Goal: Task Accomplishment & Management: Manage account settings

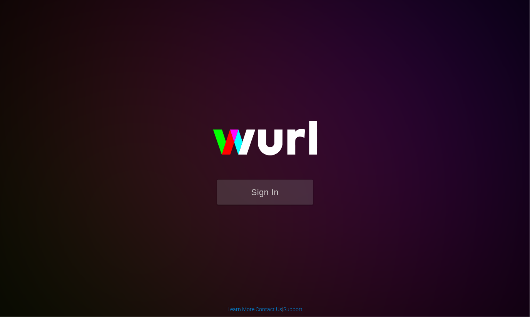
click at [528, 54] on body "Sign In Learn More | Contact Us | Support" at bounding box center [265, 158] width 530 height 317
drag, startPoint x: 275, startPoint y: 66, endPoint x: 329, endPoint y: 58, distance: 54.5
click at [329, 96] on div "Sign In" at bounding box center [265, 158] width 179 height 124
click at [256, 194] on button "Sign In" at bounding box center [265, 191] width 96 height 25
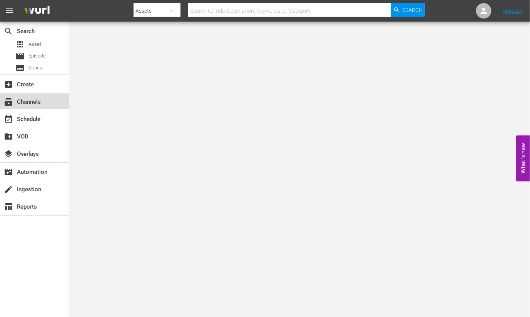
click at [38, 107] on div "subscriptions Channels" at bounding box center [34, 100] width 69 height 15
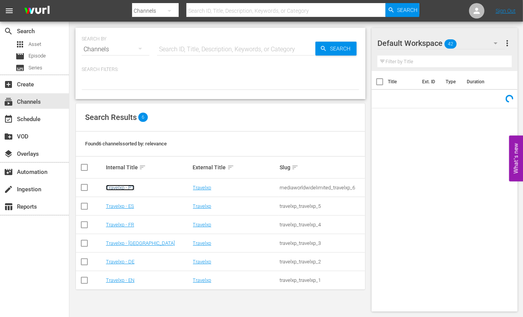
click at [127, 189] on link "Travelxp - PT" at bounding box center [120, 187] width 28 height 6
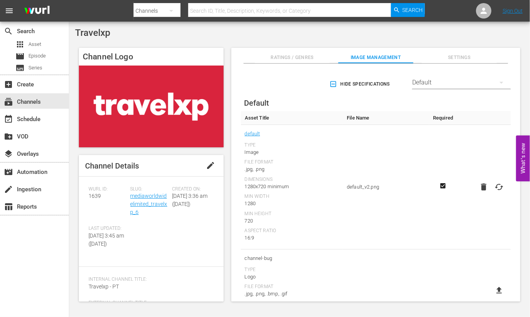
click at [477, 243] on td at bounding box center [484, 187] width 54 height 124
click at [47, 119] on div "event_available Schedule" at bounding box center [34, 118] width 69 height 15
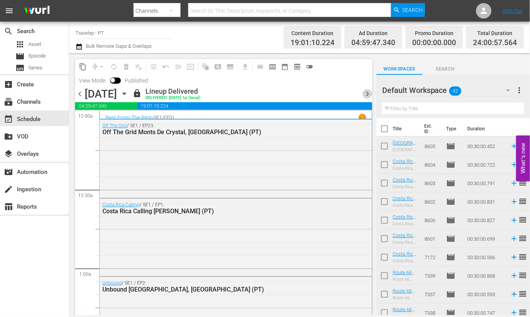
click at [367, 93] on span "chevron_right" at bounding box center [368, 94] width 10 height 10
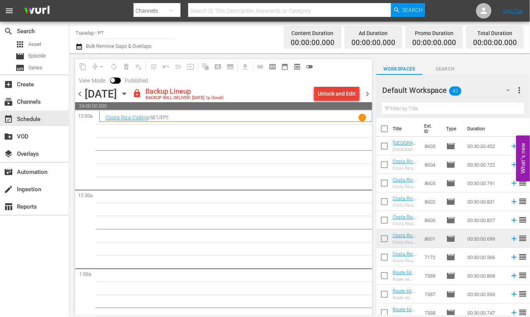
click at [337, 93] on div "Unlock and Edit" at bounding box center [337, 94] width 38 height 14
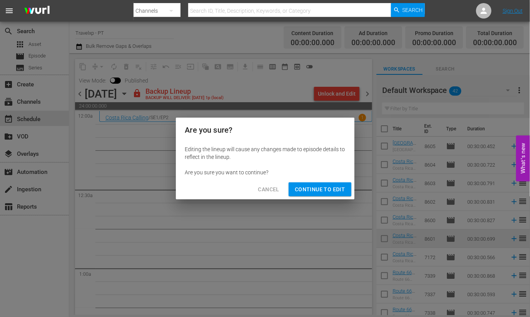
click at [331, 182] on button "Continue to Edit" at bounding box center [320, 189] width 62 height 14
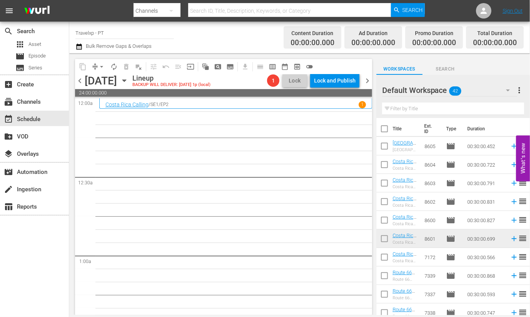
click at [420, 113] on input "text" at bounding box center [453, 108] width 142 height 12
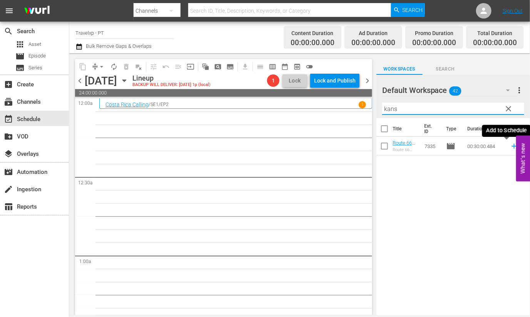
click at [510, 145] on icon at bounding box center [514, 146] width 8 height 8
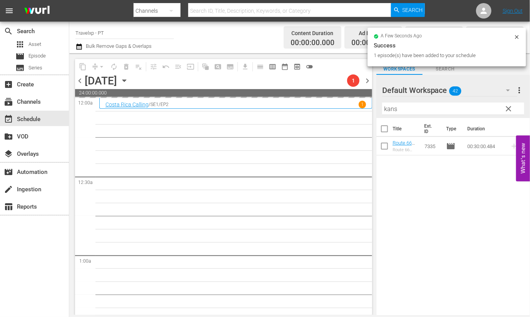
click at [390, 109] on input "kans" at bounding box center [453, 108] width 142 height 12
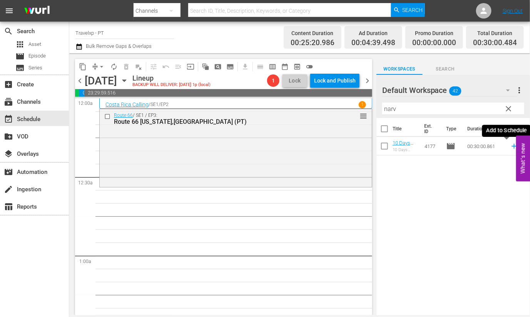
click at [510, 147] on icon at bounding box center [514, 146] width 8 height 8
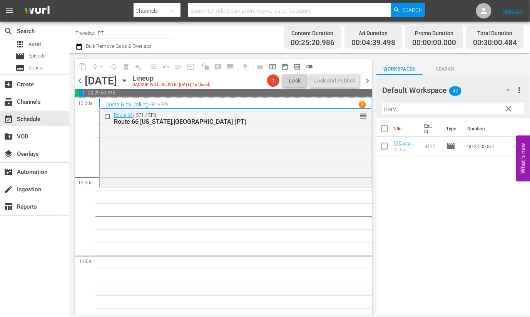
click at [393, 107] on input "narv" at bounding box center [453, 108] width 142 height 12
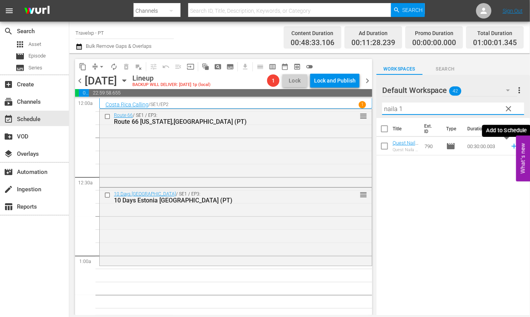
click at [510, 149] on icon at bounding box center [514, 146] width 8 height 8
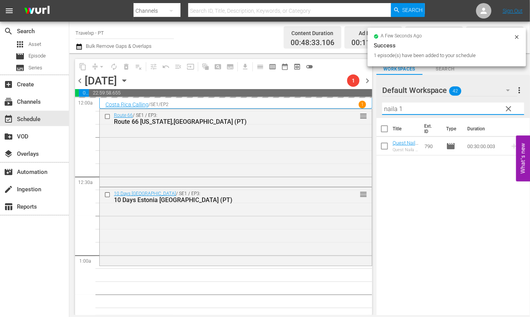
drag, startPoint x: 415, startPoint y: 110, endPoint x: 382, endPoint y: 109, distance: 33.1
click at [382, 109] on input "naila 1" at bounding box center [453, 108] width 142 height 12
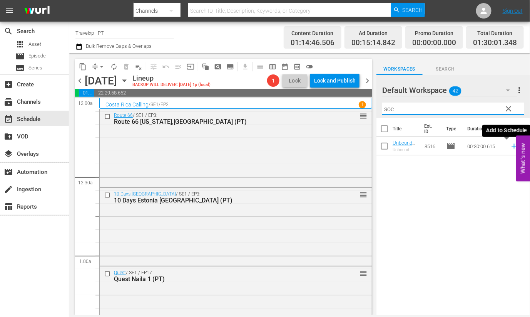
click at [512, 147] on icon at bounding box center [514, 146] width 5 height 5
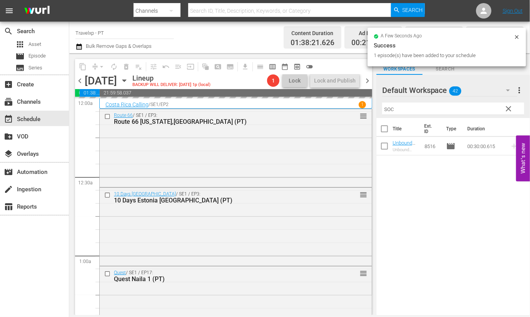
click at [394, 111] on input "soc" at bounding box center [453, 108] width 142 height 12
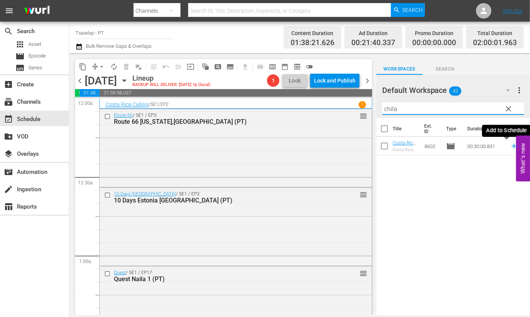
click at [510, 147] on icon at bounding box center [514, 146] width 8 height 8
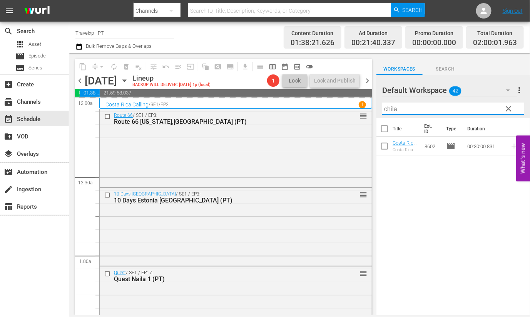
click at [389, 110] on input "chila" at bounding box center [453, 108] width 142 height 12
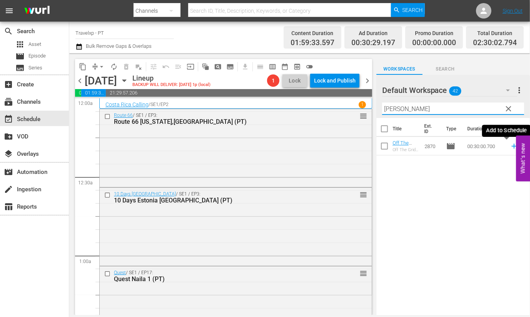
click at [512, 148] on icon at bounding box center [514, 146] width 5 height 5
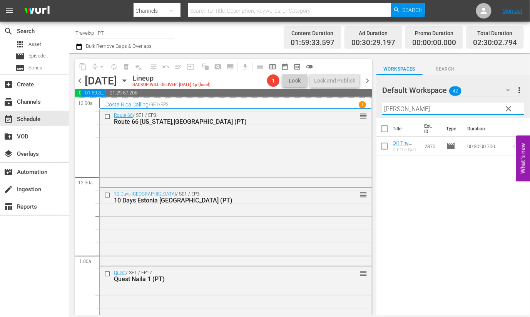
click at [389, 108] on input "lope" at bounding box center [453, 108] width 142 height 12
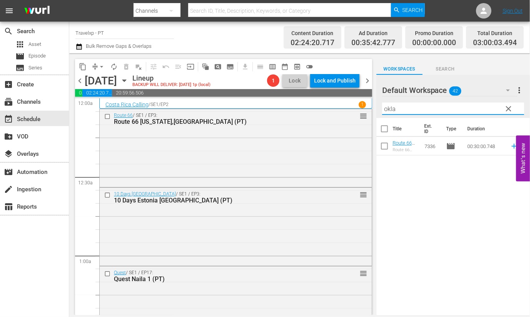
click at [510, 147] on icon at bounding box center [514, 146] width 8 height 8
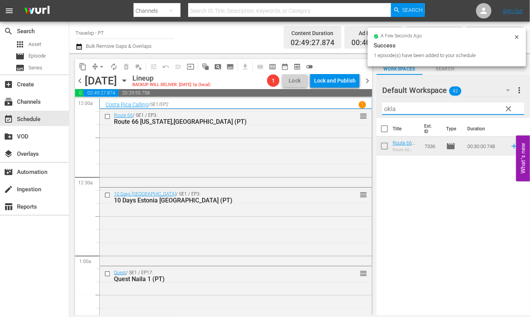
click at [390, 108] on input "okla" at bounding box center [453, 108] width 142 height 12
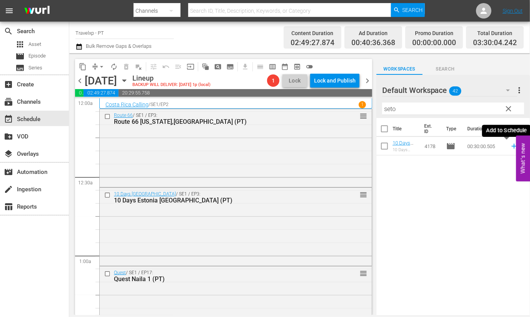
click at [510, 147] on icon at bounding box center [514, 146] width 8 height 8
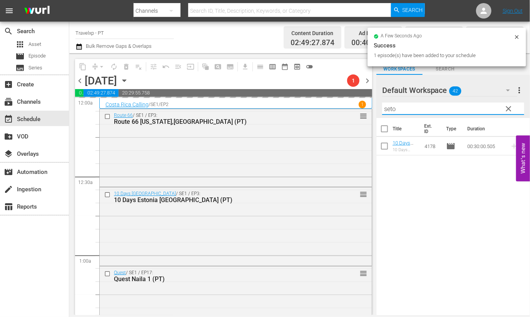
click at [390, 109] on input "seto" at bounding box center [453, 108] width 142 height 12
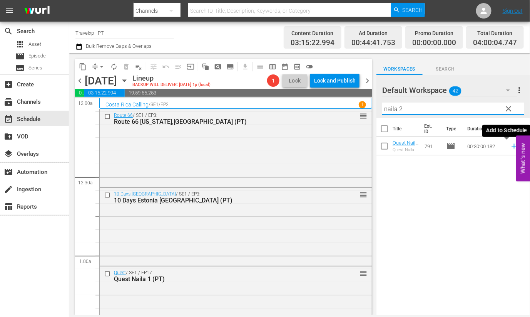
click at [510, 147] on icon at bounding box center [514, 146] width 8 height 8
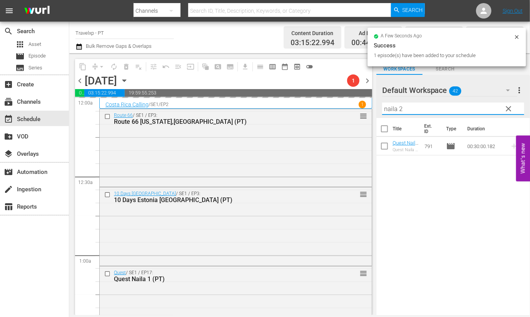
drag, startPoint x: 413, startPoint y: 106, endPoint x: 382, endPoint y: 106, distance: 31.2
click at [382, 106] on input "naila 2" at bounding box center [453, 108] width 142 height 12
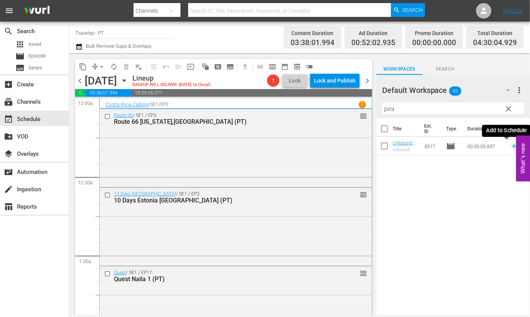
click at [512, 146] on icon at bounding box center [514, 146] width 5 height 5
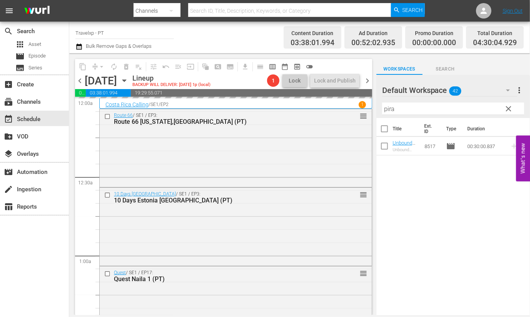
click at [389, 111] on input "pira" at bounding box center [453, 108] width 142 height 12
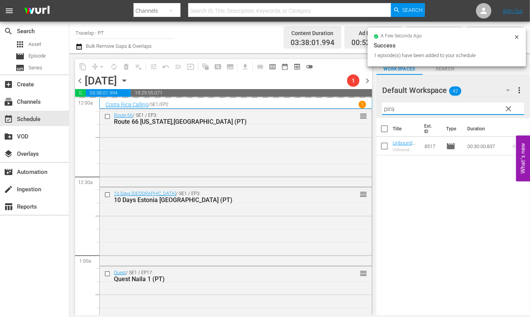
click at [389, 111] on input "pira" at bounding box center [453, 108] width 142 height 12
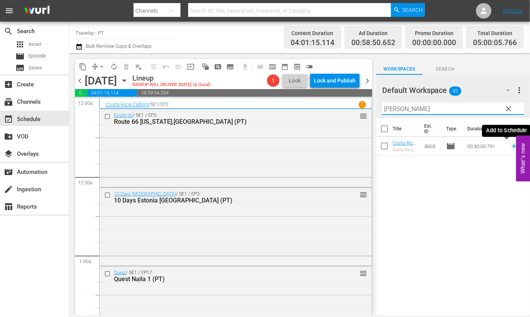
click at [510, 147] on icon at bounding box center [514, 146] width 8 height 8
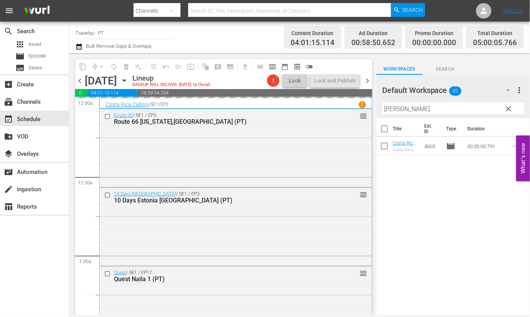
click at [396, 109] on input "rincon" at bounding box center [453, 108] width 142 height 12
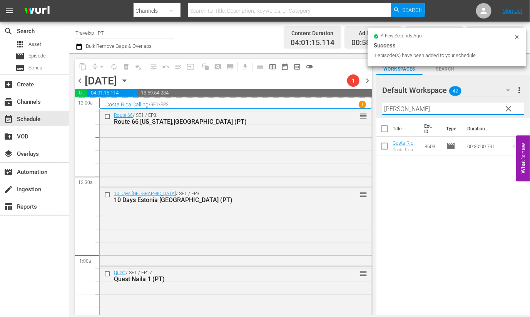
click at [396, 109] on input "rincon" at bounding box center [453, 108] width 142 height 12
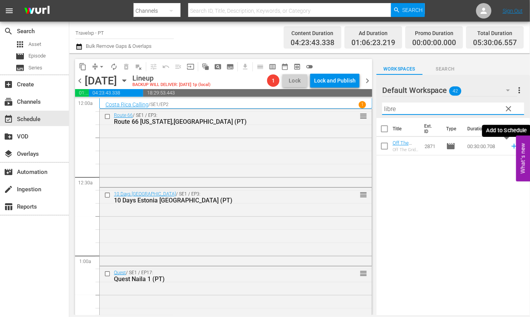
click at [510, 147] on icon at bounding box center [514, 146] width 8 height 8
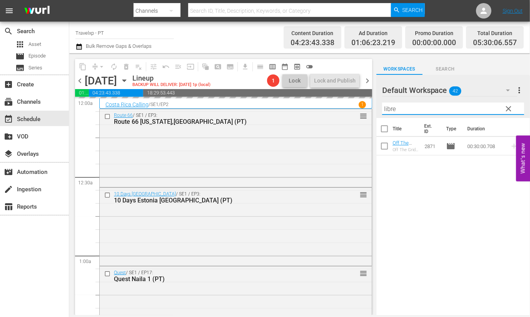
click at [390, 108] on input "libre" at bounding box center [453, 108] width 142 height 12
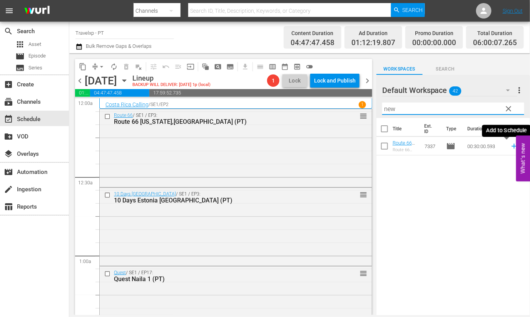
drag, startPoint x: 506, startPoint y: 148, endPoint x: 495, endPoint y: 143, distance: 12.6
click at [510, 148] on icon at bounding box center [514, 146] width 8 height 8
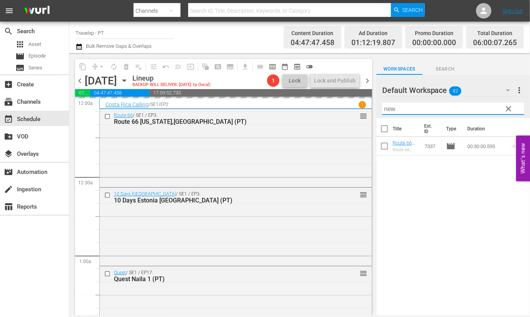
click at [388, 111] on input "new" at bounding box center [453, 108] width 142 height 12
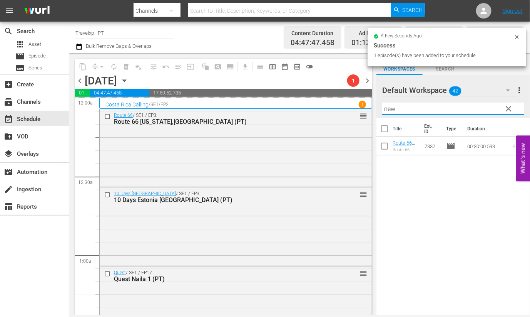
click at [388, 111] on input "new" at bounding box center [453, 108] width 142 height 12
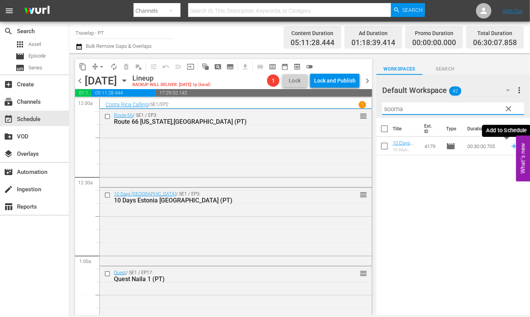
click at [512, 147] on icon at bounding box center [514, 146] width 5 height 5
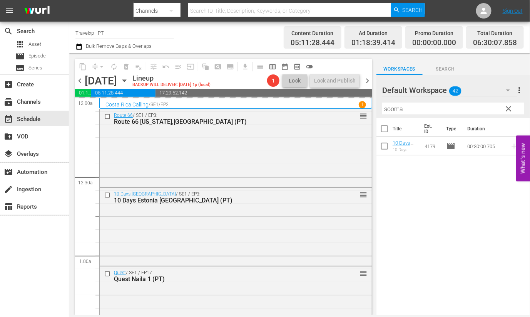
click at [389, 111] on input "sooma" at bounding box center [453, 108] width 142 height 12
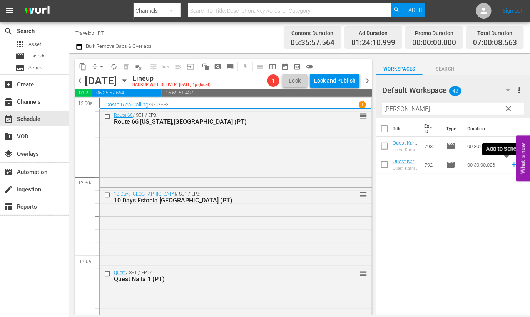
click at [512, 165] on icon at bounding box center [514, 164] width 5 height 5
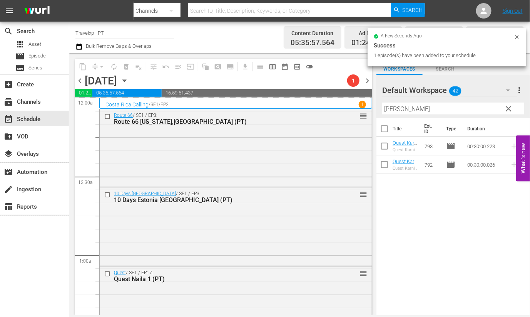
click at [393, 107] on input "karn" at bounding box center [453, 108] width 142 height 12
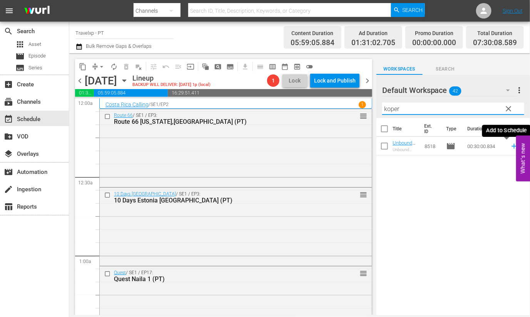
click at [512, 146] on icon at bounding box center [514, 146] width 5 height 5
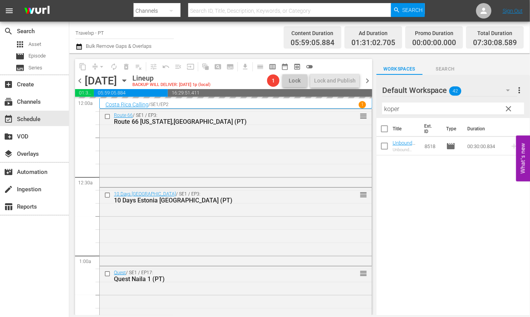
click at [396, 109] on input "koper" at bounding box center [453, 108] width 142 height 12
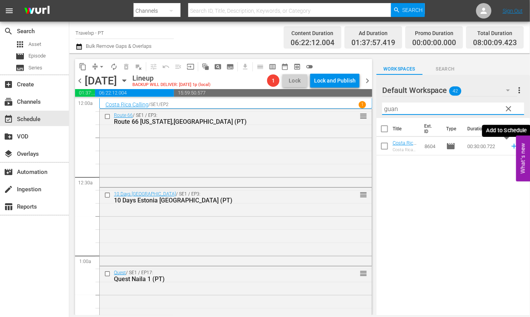
click at [512, 146] on icon at bounding box center [514, 146] width 5 height 5
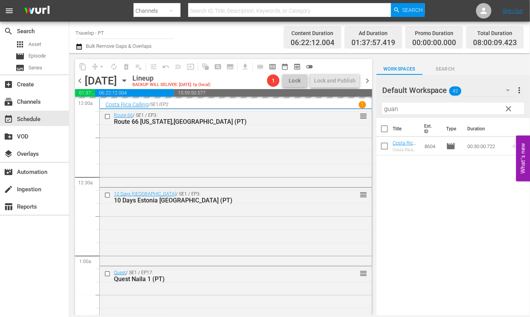
click at [391, 109] on input "guan" at bounding box center [453, 108] width 142 height 12
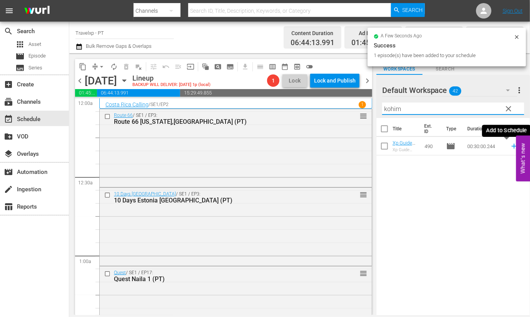
click at [512, 146] on icon at bounding box center [514, 146] width 5 height 5
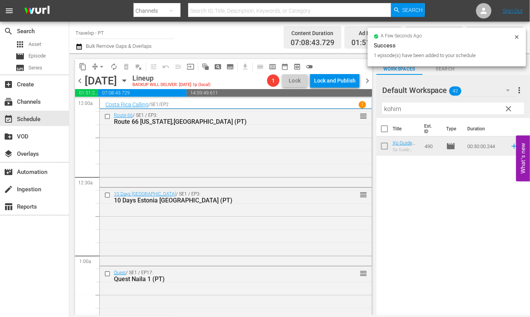
click at [397, 108] on input "kohim" at bounding box center [453, 108] width 142 height 12
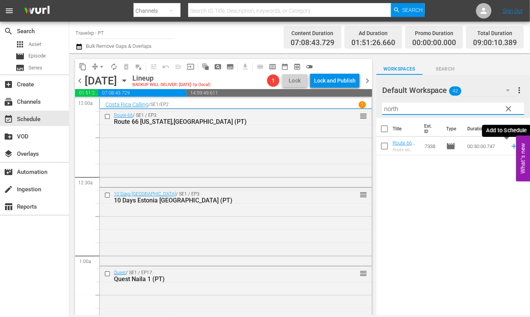
click at [510, 146] on icon at bounding box center [514, 146] width 8 height 8
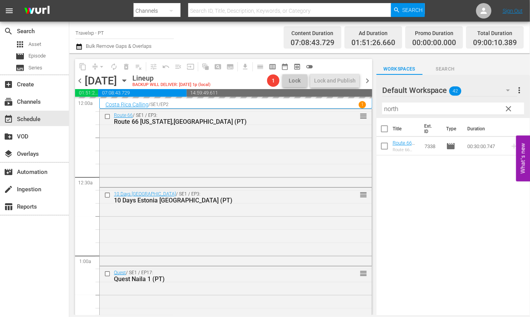
click at [389, 111] on input "north" at bounding box center [453, 108] width 142 height 12
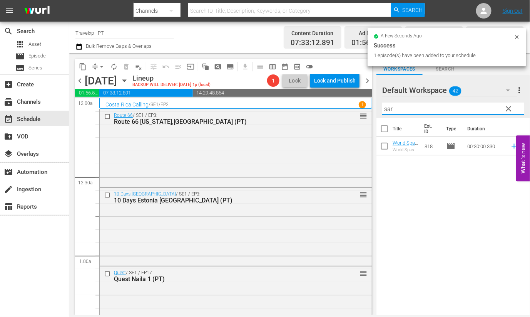
click at [484, 240] on div "Title Ext. ID Type Duration World Spas Sarovar Premier (PT) World Spas Sarovar …" at bounding box center [454, 217] width 154 height 198
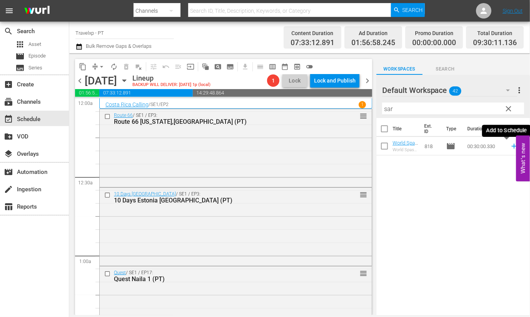
click at [512, 146] on icon at bounding box center [514, 146] width 5 height 5
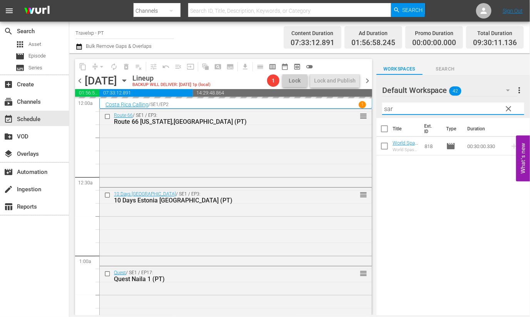
click at [387, 111] on input "sar" at bounding box center [453, 108] width 142 height 12
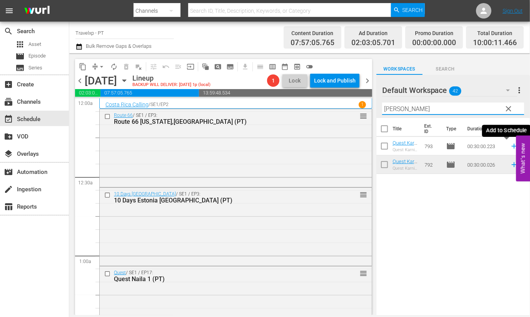
click at [510, 147] on icon at bounding box center [514, 146] width 8 height 8
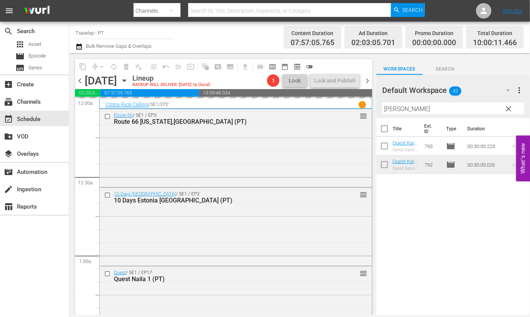
click at [390, 107] on input "karn" at bounding box center [453, 108] width 142 height 12
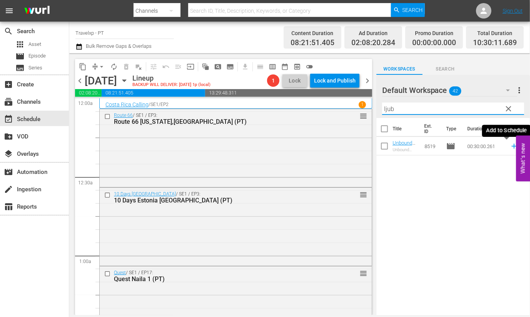
click at [512, 146] on icon at bounding box center [514, 146] width 5 height 5
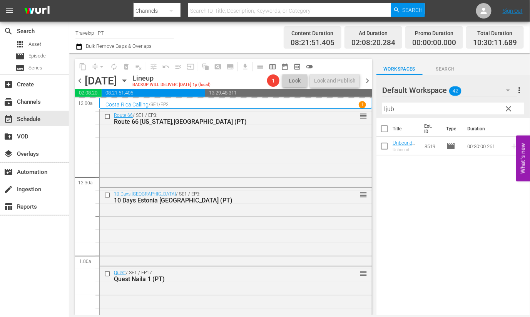
click at [390, 109] on input "ljub" at bounding box center [453, 108] width 142 height 12
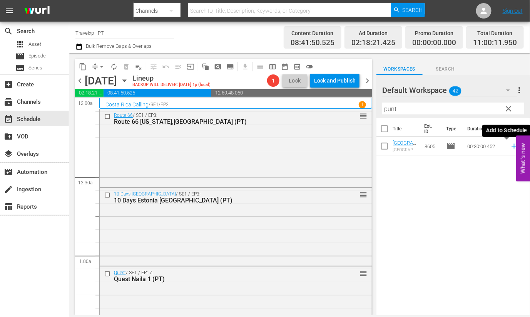
click at [510, 145] on icon at bounding box center [514, 146] width 8 height 8
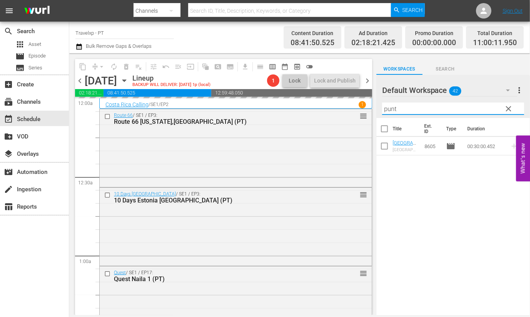
click at [391, 109] on input "punt" at bounding box center [453, 108] width 142 height 12
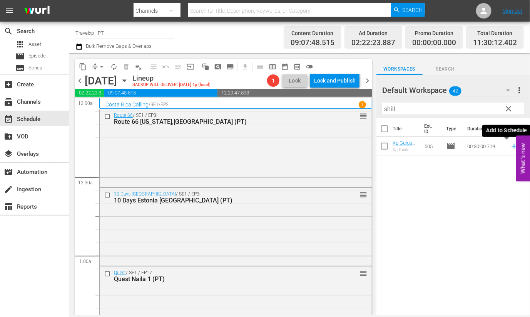
click at [512, 146] on icon at bounding box center [514, 146] width 5 height 5
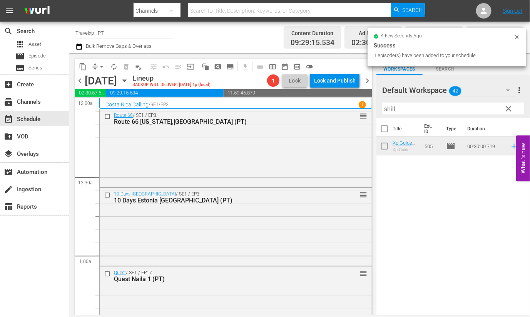
click at [389, 106] on input "shill" at bounding box center [453, 108] width 142 height 12
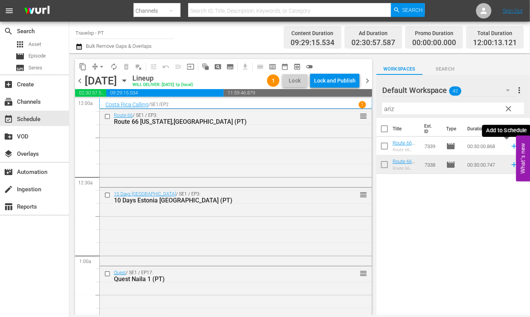
click at [510, 145] on icon at bounding box center [514, 146] width 8 height 8
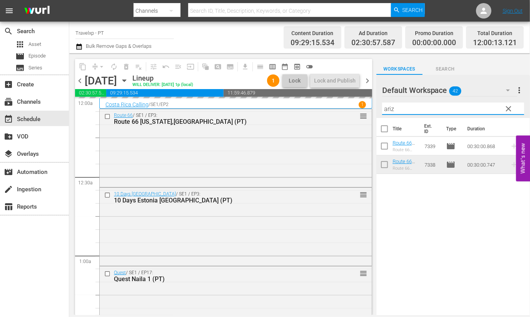
click at [388, 108] on input "ariz" at bounding box center [453, 108] width 142 height 12
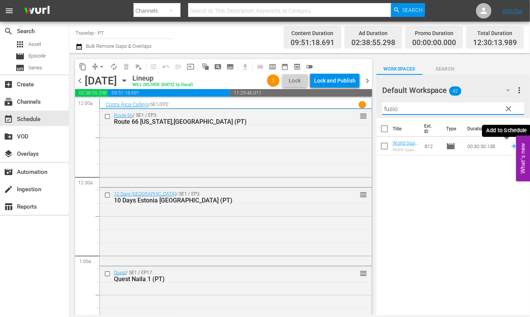
click at [512, 146] on icon at bounding box center [514, 146] width 5 height 5
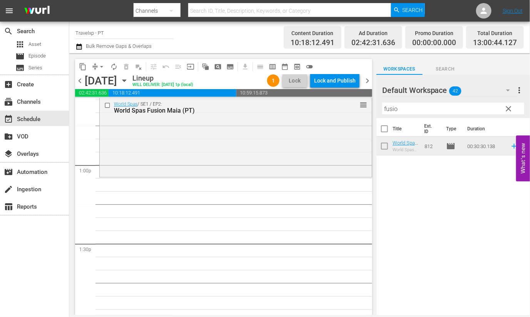
scroll to position [1974, 0]
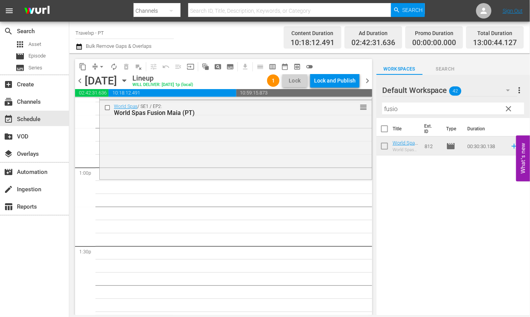
click at [389, 109] on input "fusio" at bounding box center [453, 108] width 142 height 12
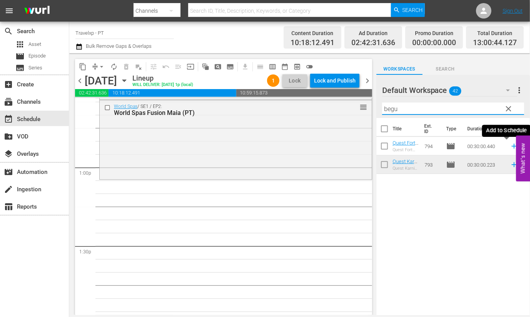
drag, startPoint x: 508, startPoint y: 145, endPoint x: 477, endPoint y: 124, distance: 38.0
click at [510, 145] on icon at bounding box center [514, 146] width 8 height 8
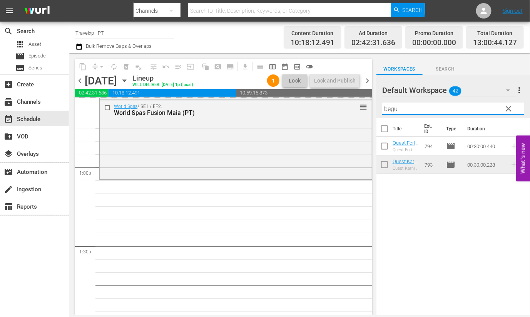
click at [396, 109] on input "begu" at bounding box center [453, 108] width 142 height 12
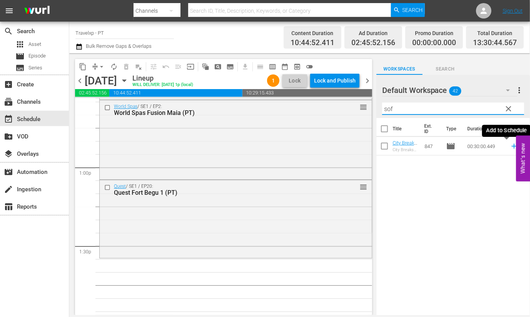
click at [512, 147] on icon at bounding box center [514, 146] width 5 height 5
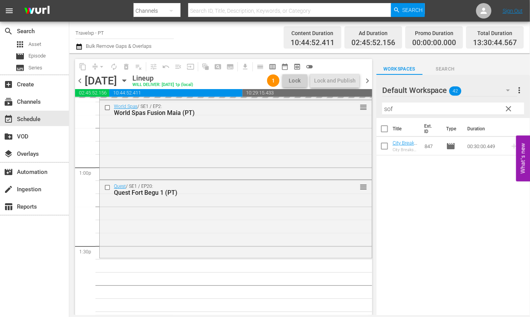
click at [387, 109] on input "sof" at bounding box center [453, 108] width 142 height 12
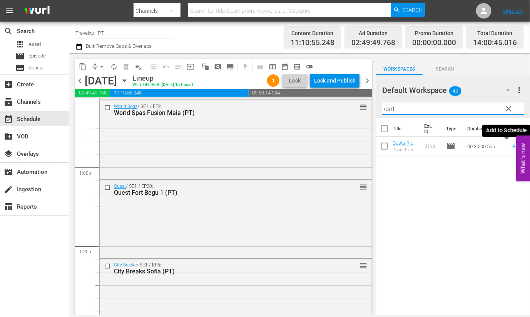
click at [510, 148] on icon at bounding box center [514, 146] width 8 height 8
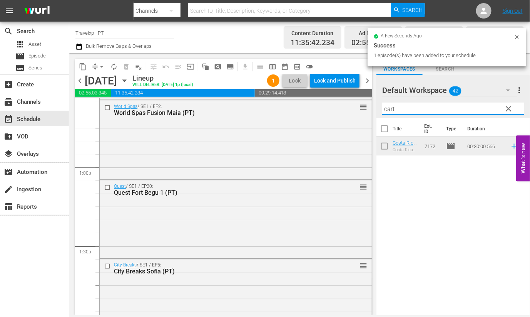
click at [389, 107] on input "cart" at bounding box center [453, 108] width 142 height 12
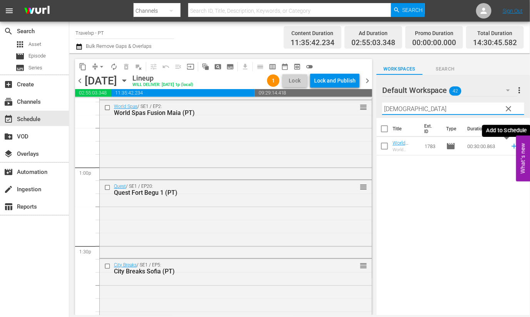
click at [510, 147] on icon at bounding box center [514, 146] width 8 height 8
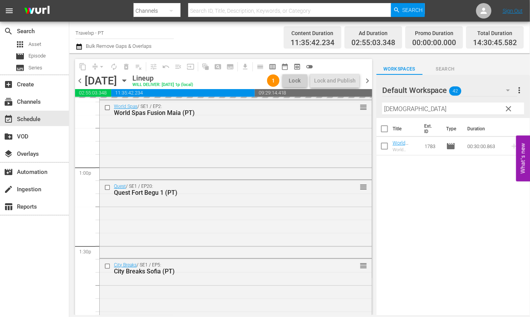
click at [390, 111] on input "buddh" at bounding box center [453, 108] width 142 height 12
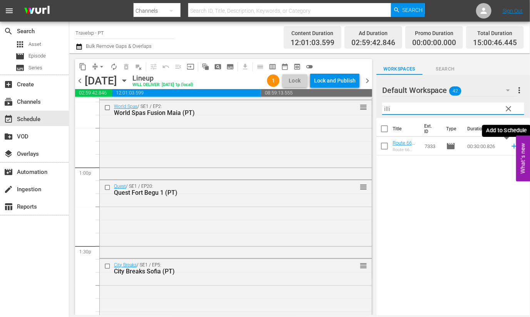
click at [512, 146] on icon at bounding box center [514, 146] width 5 height 5
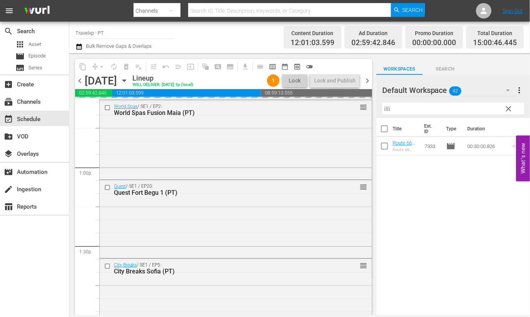
click at [387, 109] on input "illi" at bounding box center [453, 108] width 142 height 12
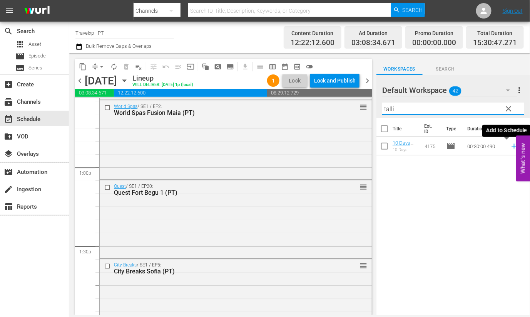
click at [510, 147] on icon at bounding box center [514, 146] width 8 height 8
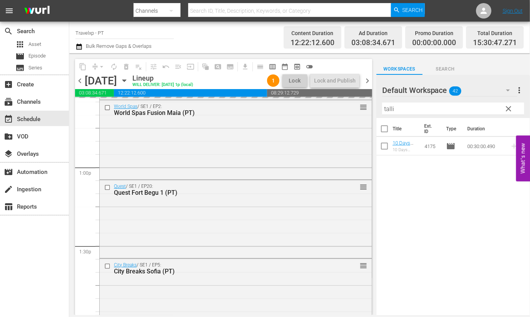
click at [389, 109] on input "talli" at bounding box center [453, 108] width 142 height 12
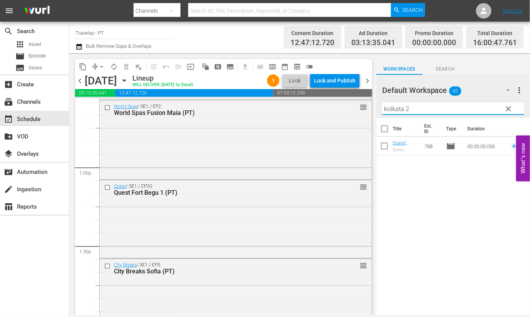
click at [510, 146] on icon at bounding box center [514, 146] width 8 height 8
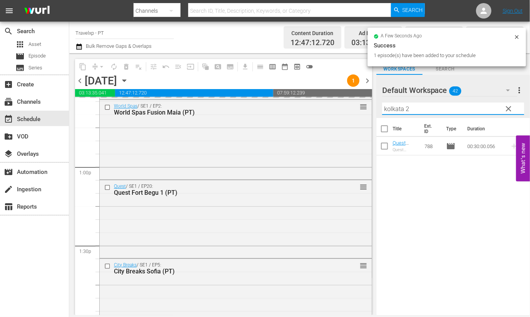
drag, startPoint x: 414, startPoint y: 108, endPoint x: 368, endPoint y: 104, distance: 46.4
click at [368, 104] on div "content_copy compress arrow_drop_down autorenew_outlined delete_forever_outline…" at bounding box center [299, 183] width 461 height 261
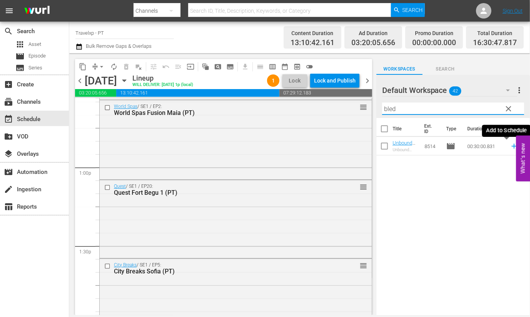
click at [510, 145] on icon at bounding box center [514, 146] width 8 height 8
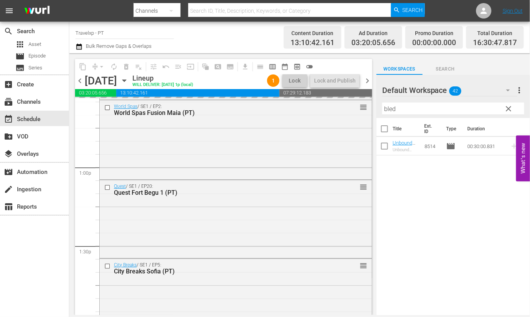
click at [388, 111] on input "bled" at bounding box center [453, 108] width 142 height 12
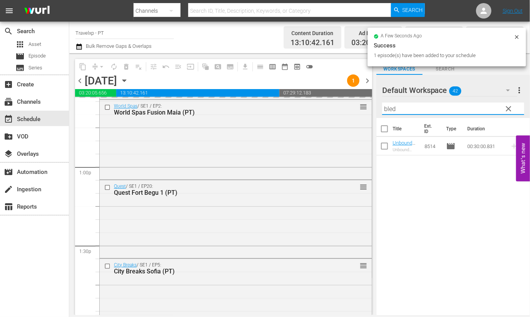
click at [388, 111] on input "bled" at bounding box center [453, 108] width 142 height 12
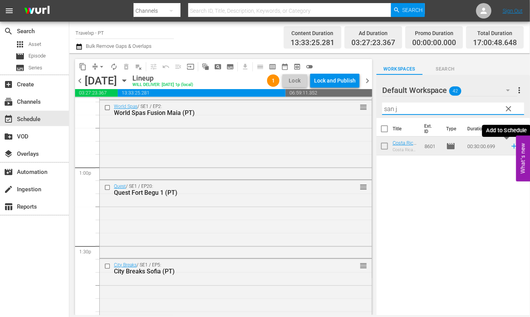
click at [510, 145] on icon at bounding box center [514, 146] width 8 height 8
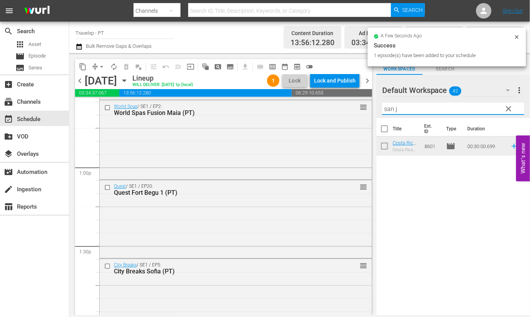
drag, startPoint x: 407, startPoint y: 107, endPoint x: 376, endPoint y: 107, distance: 31.2
click at [376, 107] on div "content_copy compress arrow_drop_down autorenew_outlined delete_forever_outline…" at bounding box center [299, 183] width 461 height 261
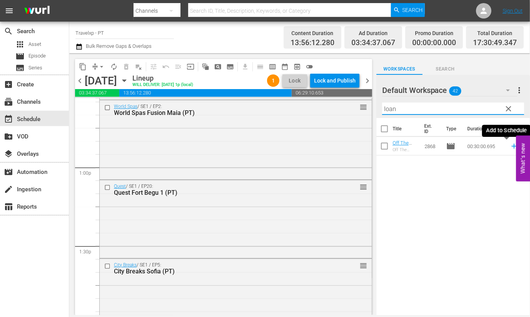
click at [510, 147] on icon at bounding box center [514, 146] width 8 height 8
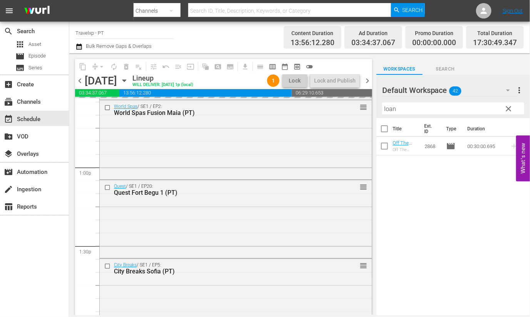
click at [389, 109] on input "loan" at bounding box center [453, 108] width 142 height 12
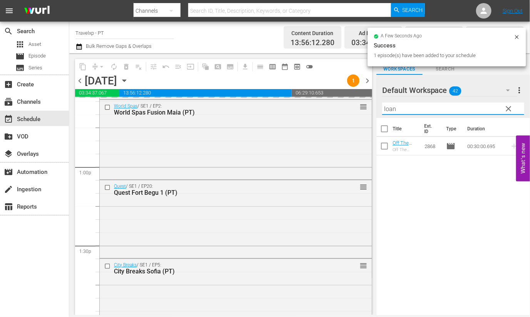
click at [389, 109] on input "loan" at bounding box center [453, 108] width 142 height 12
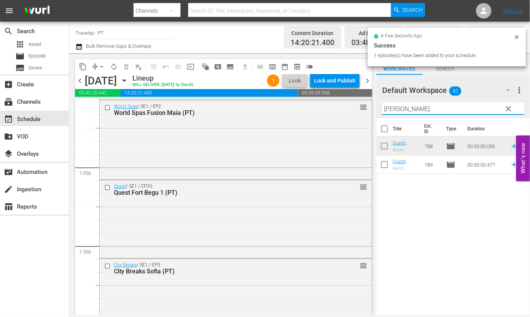
click at [512, 166] on icon at bounding box center [514, 164] width 5 height 5
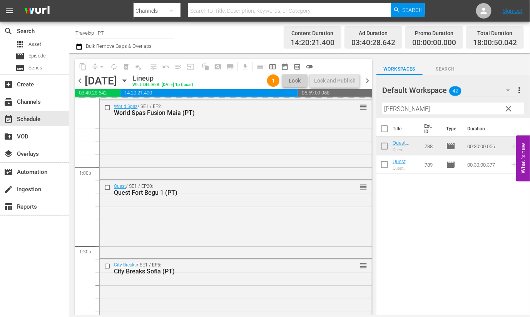
click at [390, 109] on input "kolk" at bounding box center [453, 108] width 142 height 12
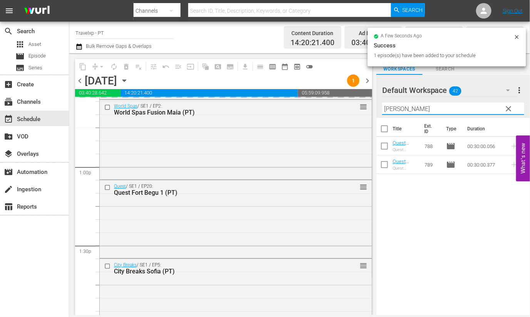
click at [390, 109] on input "kolk" at bounding box center [453, 108] width 142 height 12
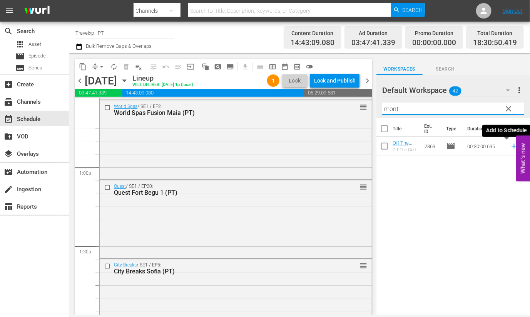
click at [512, 147] on icon at bounding box center [514, 146] width 5 height 5
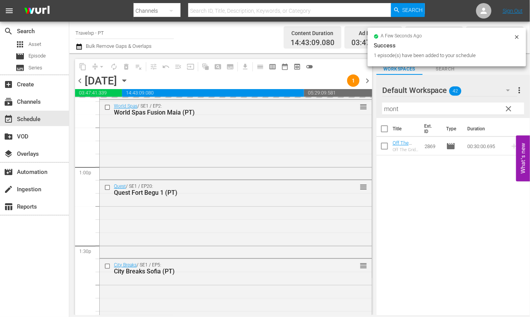
click at [395, 107] on input "mont" at bounding box center [453, 108] width 142 height 12
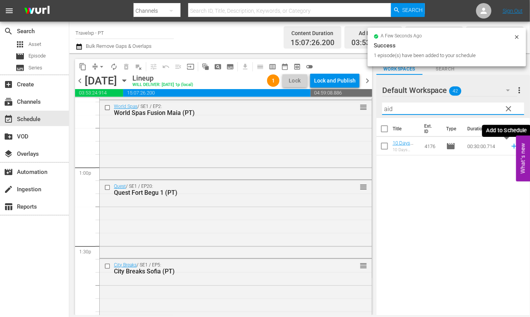
click at [510, 147] on icon at bounding box center [514, 146] width 8 height 8
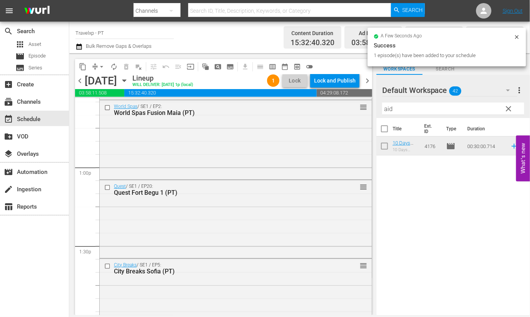
click at [385, 112] on input "aid" at bounding box center [453, 108] width 142 height 12
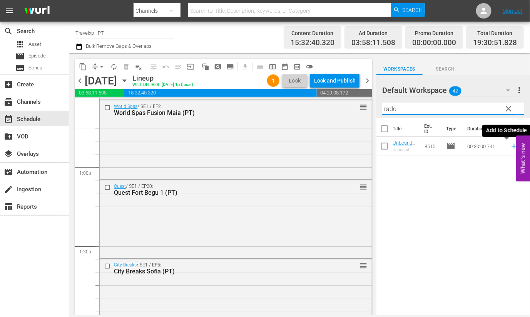
click at [512, 147] on icon at bounding box center [514, 146] width 5 height 5
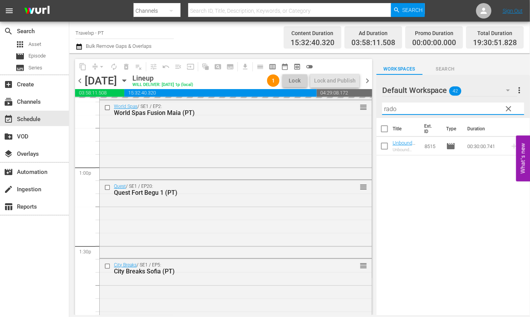
click at [393, 111] on input "rado" at bounding box center [453, 108] width 142 height 12
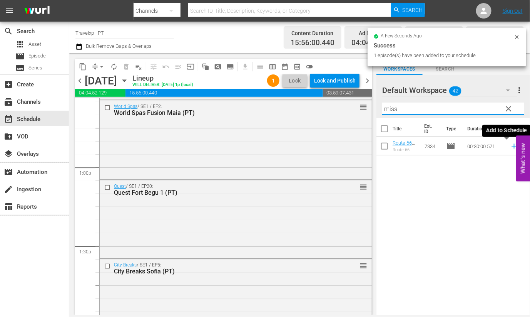
click at [510, 147] on icon at bounding box center [514, 146] width 8 height 8
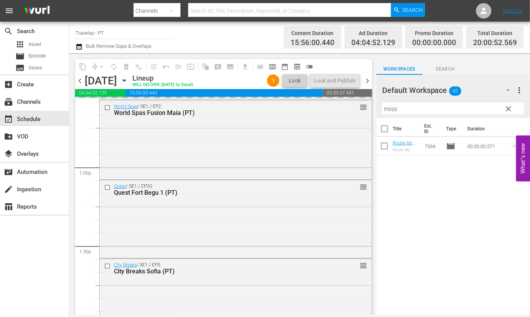
click at [388, 111] on input "miss" at bounding box center [453, 108] width 142 height 12
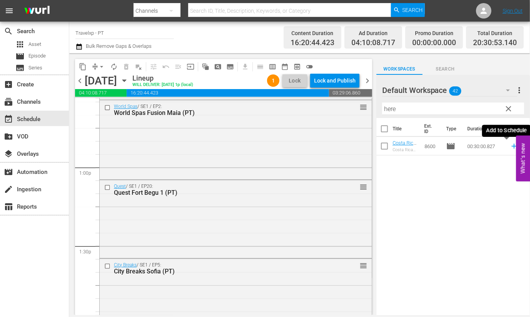
click at [512, 147] on icon at bounding box center [514, 146] width 5 height 5
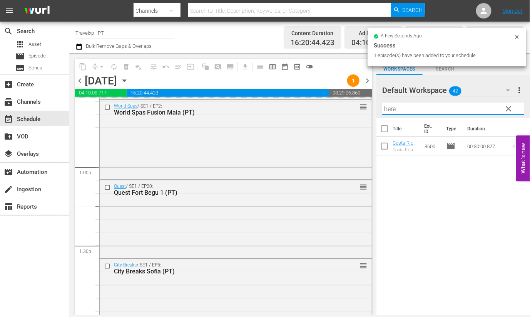
click at [392, 106] on input "here" at bounding box center [453, 108] width 142 height 12
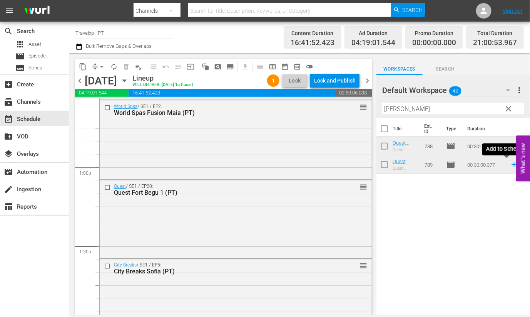
click at [510, 164] on icon at bounding box center [514, 164] width 8 height 8
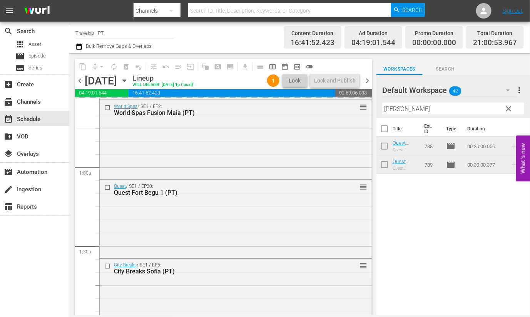
click at [389, 108] on input "kolk" at bounding box center [453, 108] width 142 height 12
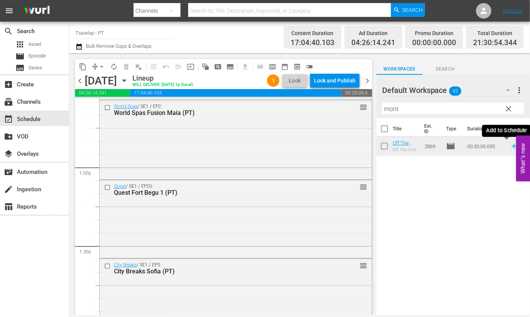
click at [510, 147] on icon at bounding box center [514, 146] width 8 height 8
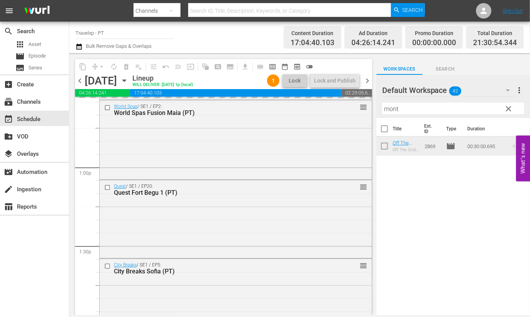
click at [393, 109] on input "mont" at bounding box center [453, 108] width 142 height 12
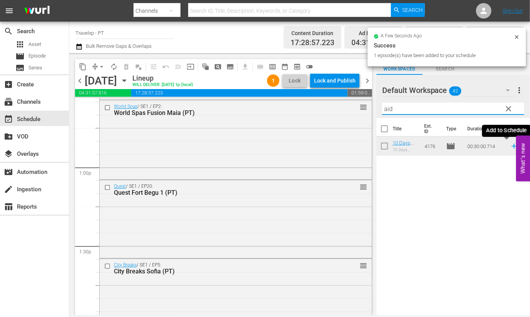
click at [510, 147] on icon at bounding box center [514, 146] width 8 height 8
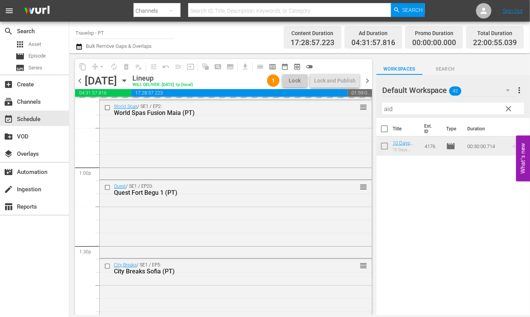
click at [390, 111] on input "aid" at bounding box center [453, 108] width 142 height 12
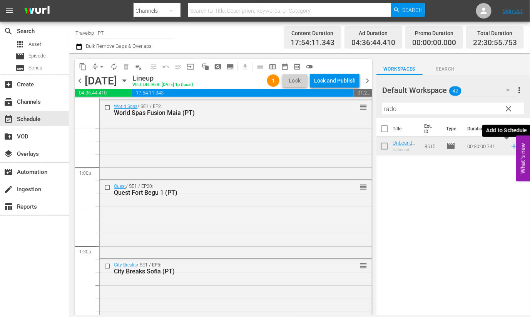
click at [512, 146] on icon at bounding box center [514, 146] width 5 height 5
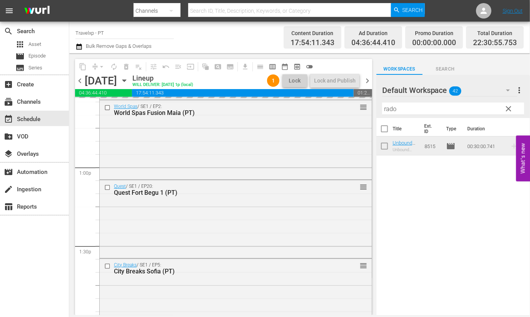
click at [387, 110] on input "rado" at bounding box center [453, 108] width 142 height 12
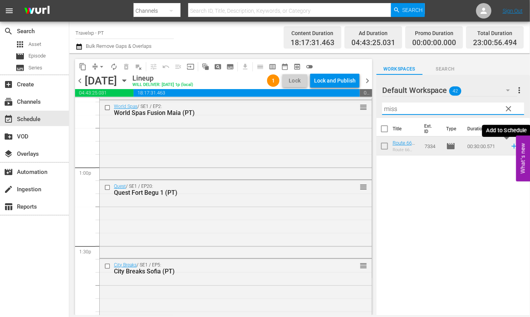
click at [512, 146] on icon at bounding box center [514, 146] width 5 height 5
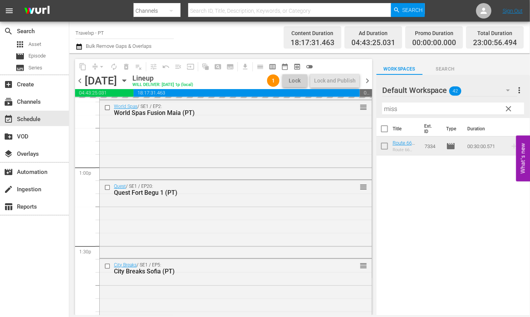
click at [389, 109] on input "miss" at bounding box center [453, 108] width 142 height 12
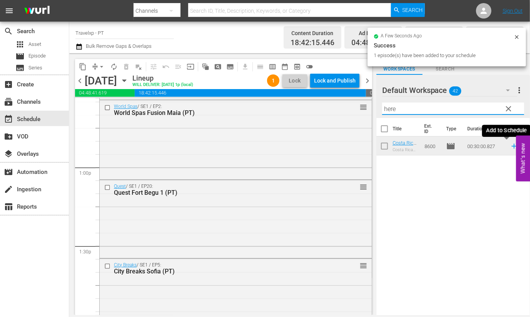
type input "here"
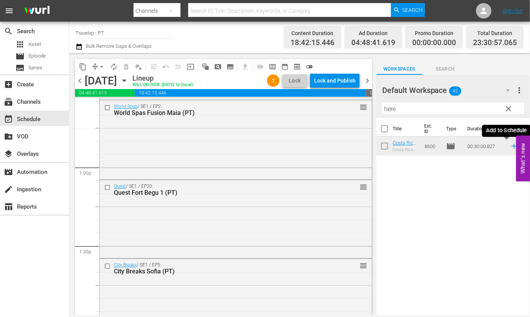
click at [510, 146] on icon at bounding box center [514, 146] width 8 height 8
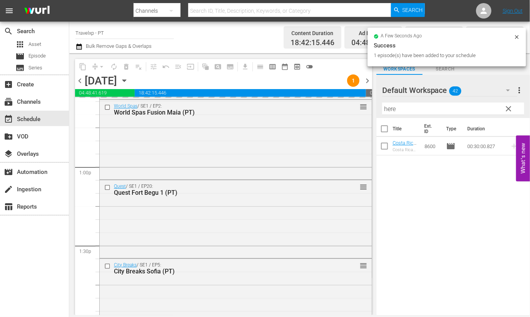
scroll to position [3554, 0]
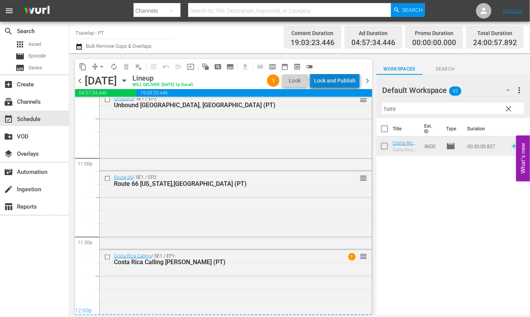
click at [344, 82] on div "Lock and Publish" at bounding box center [335, 81] width 42 height 14
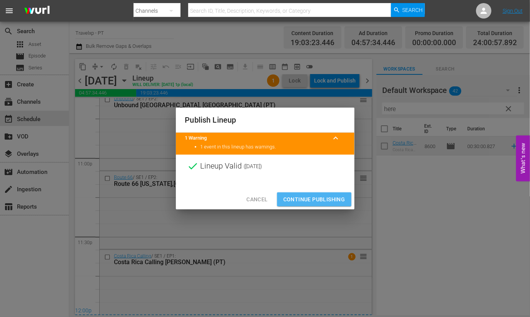
click at [316, 201] on span "Continue Publishing" at bounding box center [314, 199] width 62 height 10
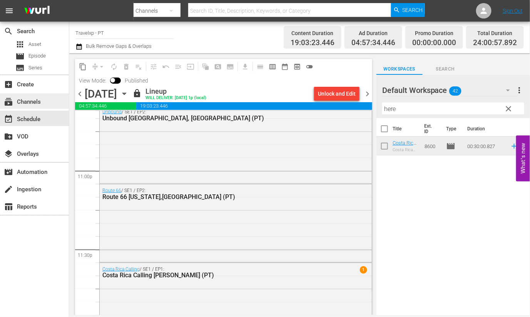
click at [23, 103] on div "subscriptions Channels" at bounding box center [21, 100] width 43 height 7
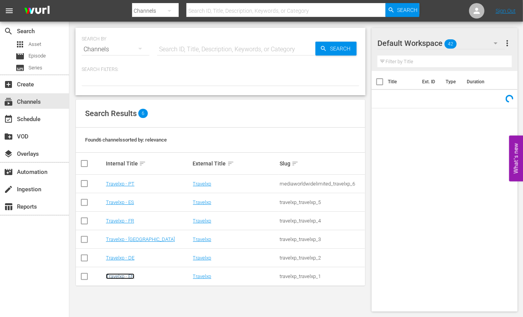
click at [123, 275] on link "Travelxp - EN" at bounding box center [120, 276] width 28 height 6
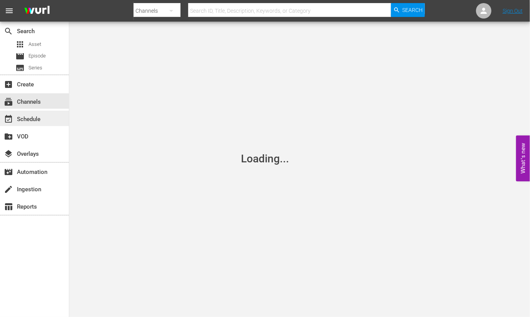
click at [47, 114] on div "event_available Schedule" at bounding box center [34, 118] width 69 height 15
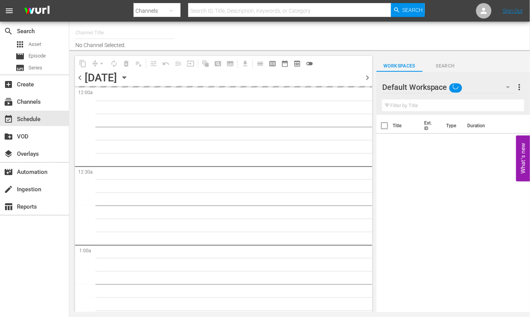
type input "Travelxp - EN (473)"
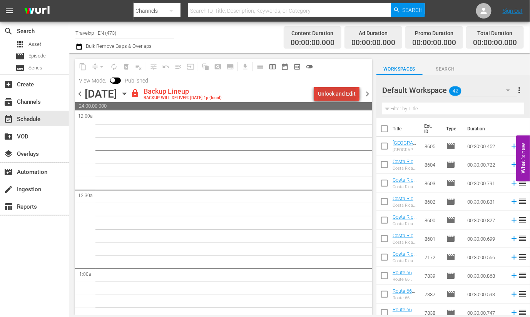
click at [340, 93] on div "Unlock and Edit" at bounding box center [337, 94] width 38 height 14
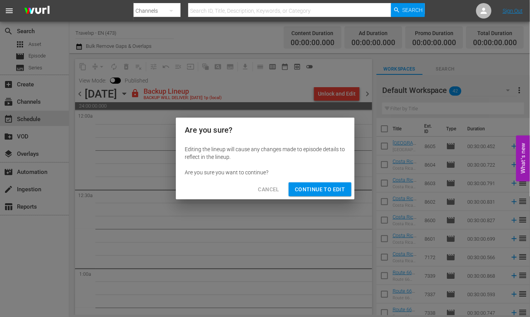
click at [308, 191] on span "Continue to Edit" at bounding box center [320, 189] width 50 height 10
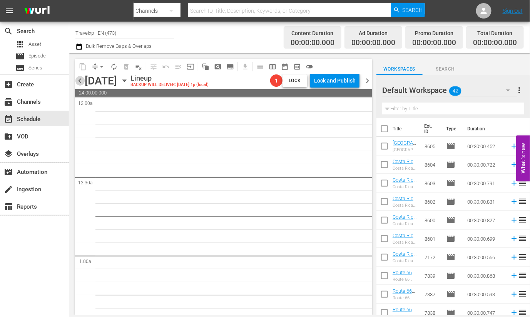
click at [80, 80] on span "chevron_left" at bounding box center [80, 81] width 10 height 10
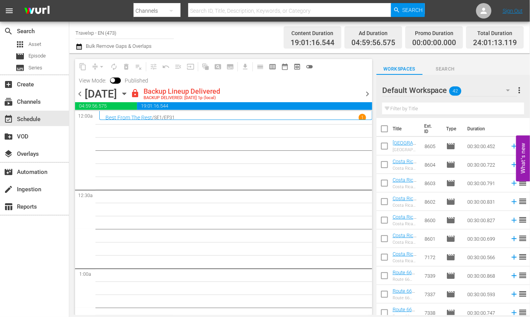
click at [367, 94] on span "chevron_right" at bounding box center [368, 94] width 10 height 10
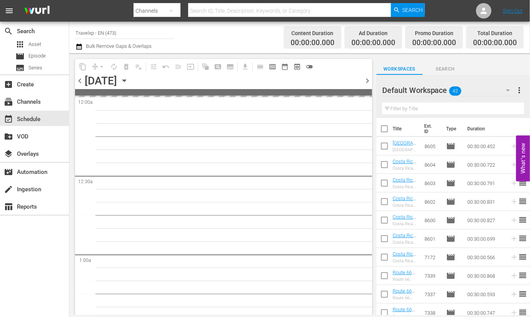
click at [510, 87] on icon "button" at bounding box center [508, 89] width 9 height 9
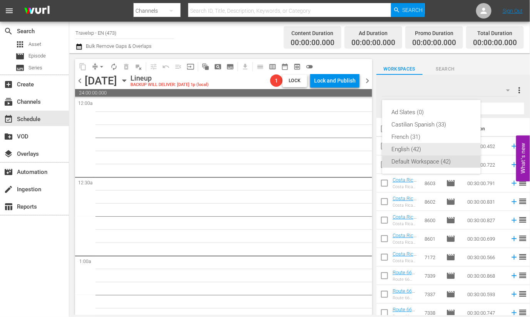
click at [414, 148] on div "English (42)" at bounding box center [432, 149] width 80 height 12
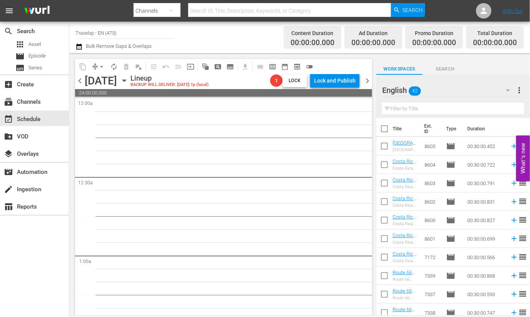
click at [421, 109] on input "text" at bounding box center [453, 108] width 142 height 12
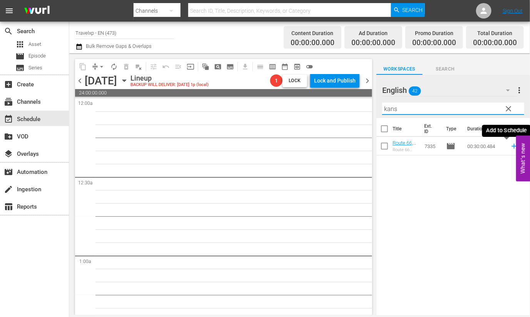
click at [512, 146] on icon at bounding box center [514, 146] width 5 height 5
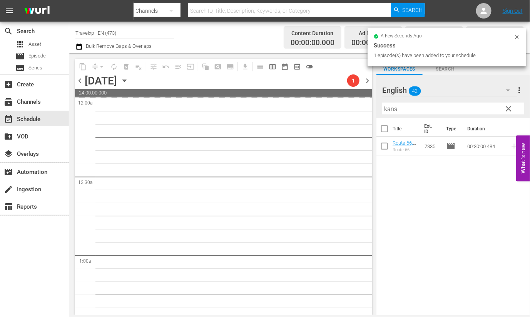
click at [389, 109] on input "kans" at bounding box center [453, 108] width 142 height 12
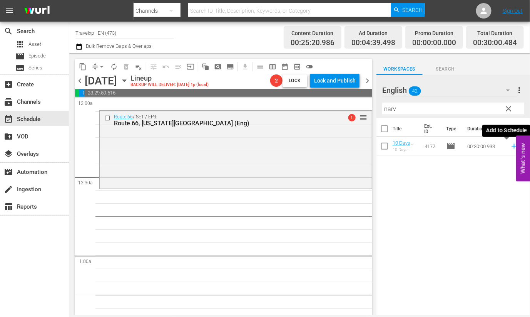
click at [510, 147] on icon at bounding box center [514, 146] width 8 height 8
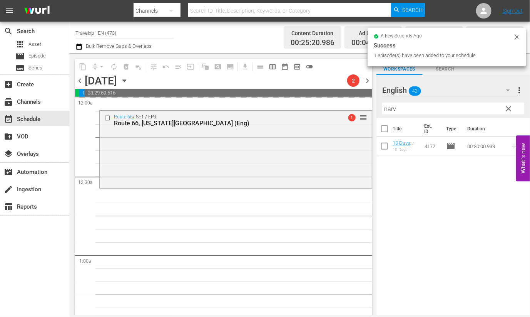
click at [389, 111] on input "narv" at bounding box center [453, 108] width 142 height 12
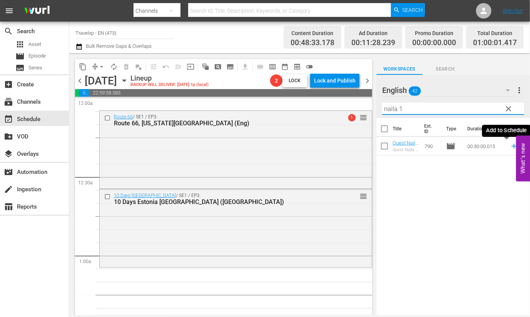
click at [510, 147] on icon at bounding box center [514, 146] width 8 height 8
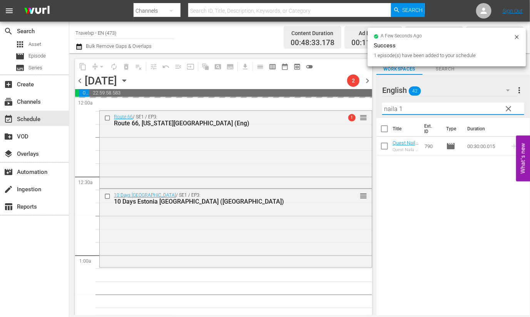
drag, startPoint x: 414, startPoint y: 109, endPoint x: 378, endPoint y: 107, distance: 35.9
click at [378, 107] on div "English 42 English more_vert clear Filter by Title naila 1" at bounding box center [454, 96] width 154 height 43
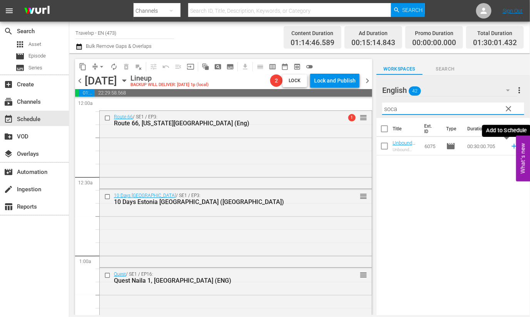
click at [510, 147] on icon at bounding box center [514, 146] width 8 height 8
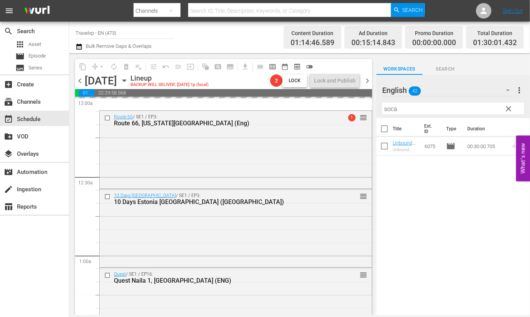
click at [394, 109] on input "soca" at bounding box center [453, 108] width 142 height 12
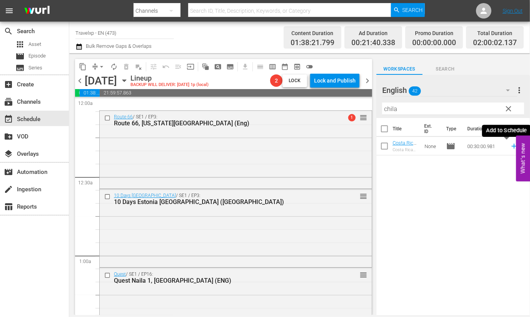
click at [510, 147] on icon at bounding box center [514, 146] width 8 height 8
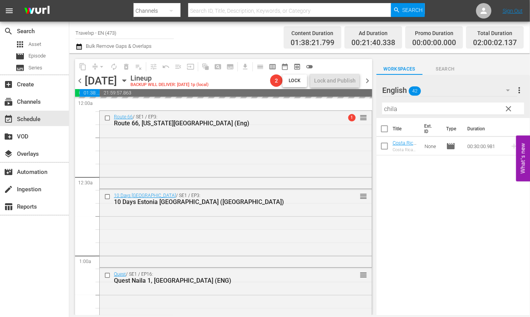
click at [393, 109] on input "chila" at bounding box center [453, 108] width 142 height 12
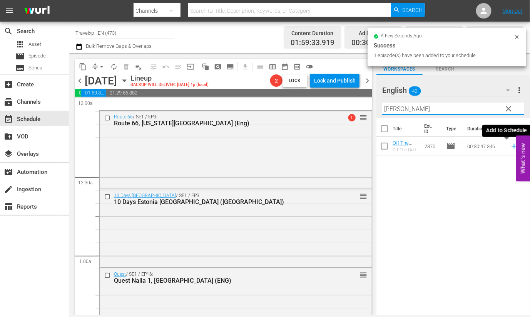
click at [512, 146] on icon at bounding box center [514, 146] width 5 height 5
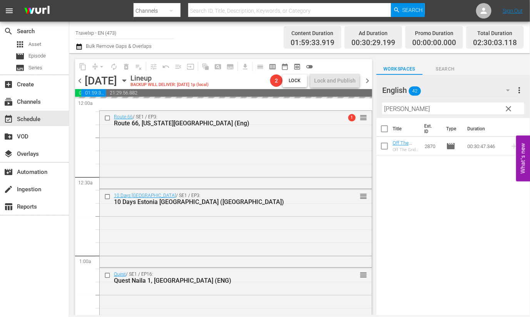
click at [392, 107] on input "lope" at bounding box center [453, 108] width 142 height 12
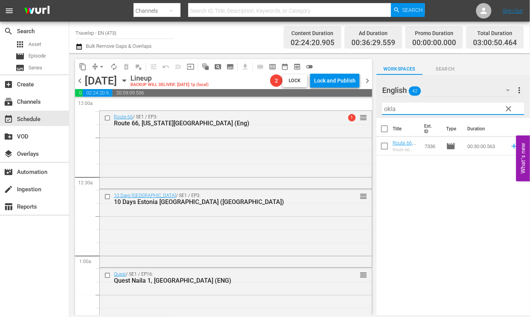
click at [510, 147] on icon at bounding box center [514, 146] width 8 height 8
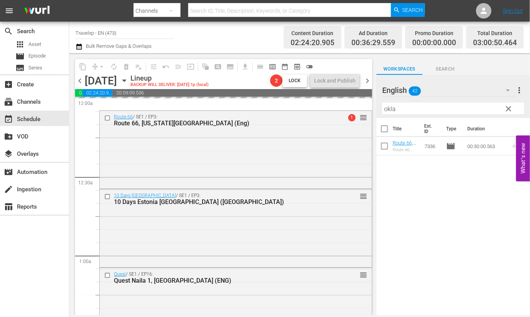
click at [390, 108] on input "okla" at bounding box center [453, 108] width 142 height 12
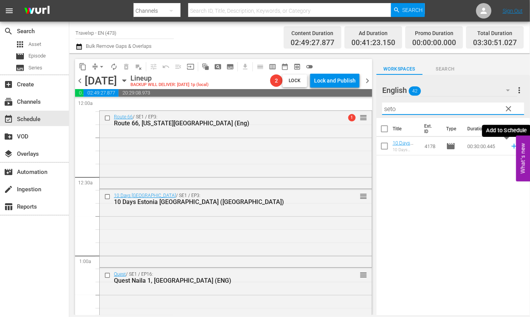
click at [510, 148] on icon at bounding box center [514, 146] width 8 height 8
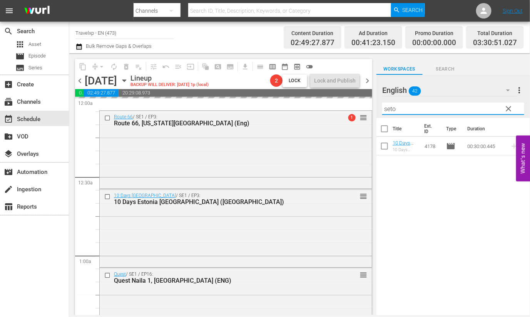
click at [386, 109] on input "seto" at bounding box center [453, 108] width 142 height 12
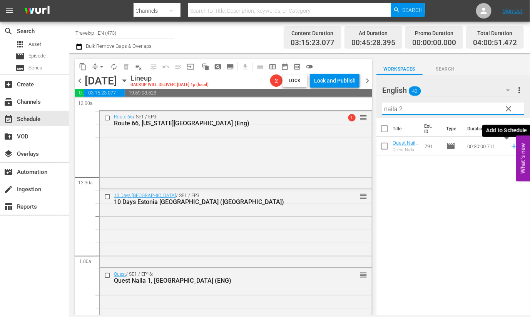
click at [510, 147] on icon at bounding box center [514, 146] width 8 height 8
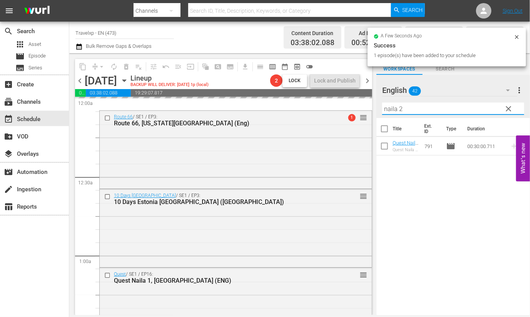
drag, startPoint x: 410, startPoint y: 110, endPoint x: 378, endPoint y: 108, distance: 32.0
click at [378, 108] on div "English 42 English more_vert clear Filter by Title naila 2" at bounding box center [454, 96] width 154 height 43
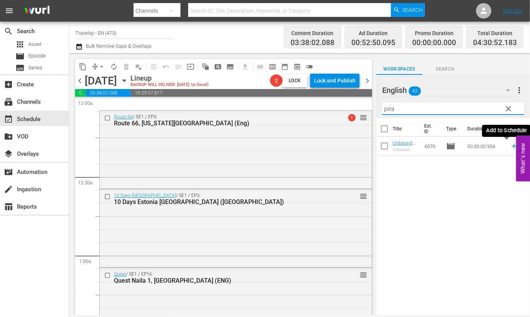
click at [510, 146] on icon at bounding box center [514, 146] width 8 height 8
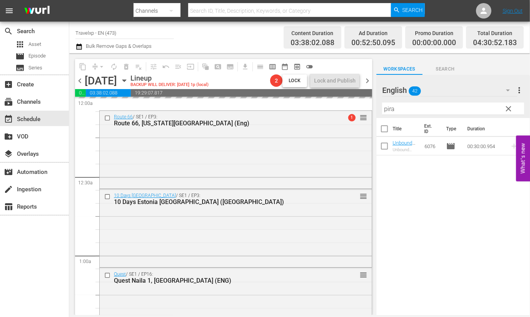
click at [389, 109] on input "pira" at bounding box center [453, 108] width 142 height 12
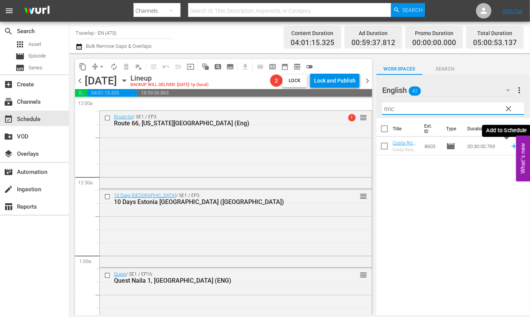
click at [510, 150] on icon at bounding box center [514, 146] width 8 height 8
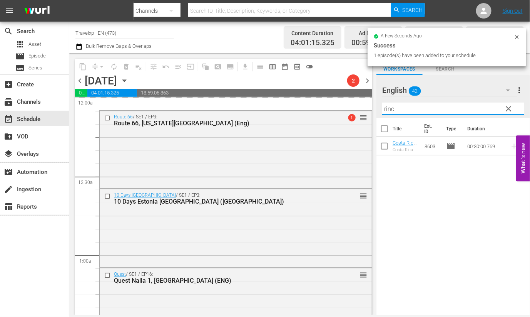
click at [391, 109] on input "rinc" at bounding box center [453, 108] width 142 height 12
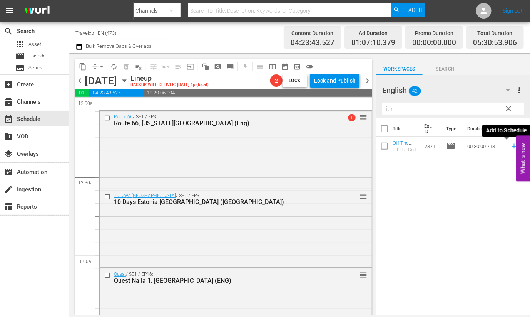
click at [510, 147] on icon at bounding box center [514, 146] width 8 height 8
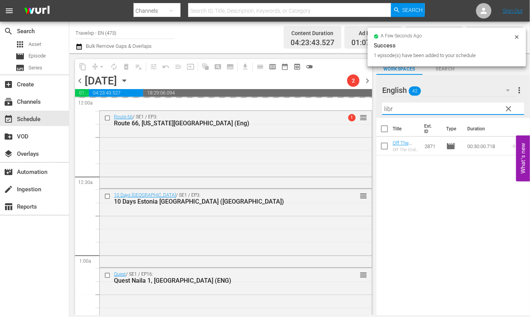
click at [387, 109] on input "libr" at bounding box center [453, 108] width 142 height 12
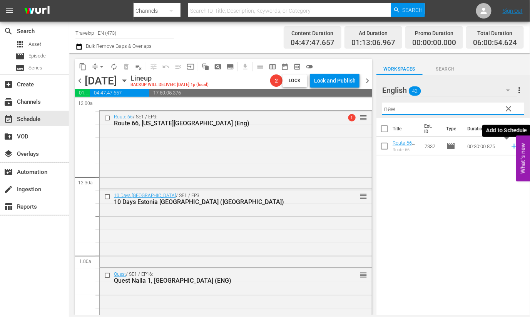
click at [512, 147] on icon at bounding box center [514, 146] width 5 height 5
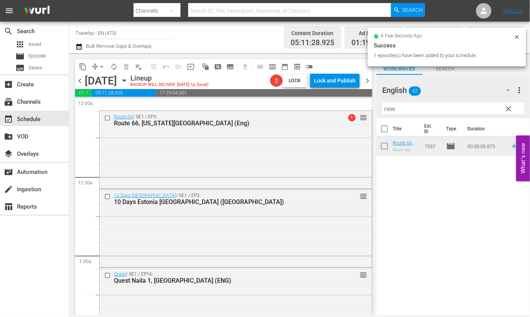
click at [392, 109] on input "new" at bounding box center [453, 108] width 142 height 12
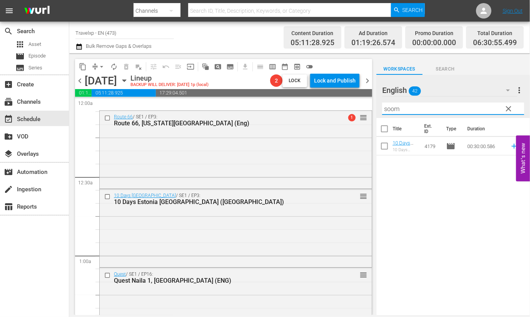
click at [510, 145] on icon at bounding box center [514, 146] width 8 height 8
click at [397, 109] on input "soom" at bounding box center [453, 108] width 142 height 12
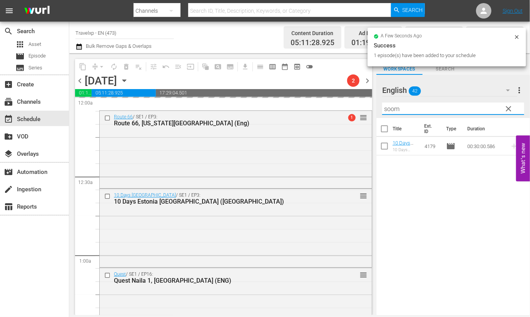
click at [397, 109] on input "soom" at bounding box center [453, 108] width 142 height 12
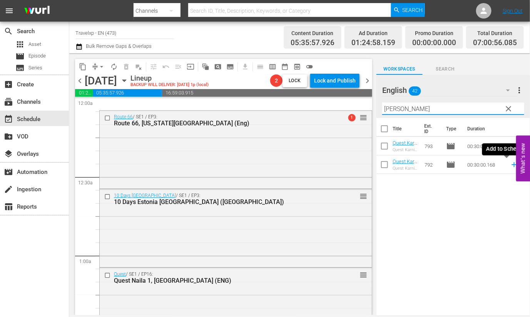
click at [512, 167] on icon at bounding box center [514, 164] width 5 height 5
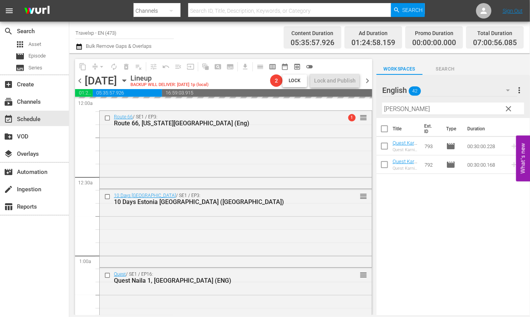
click at [390, 107] on input "karn" at bounding box center [453, 108] width 142 height 12
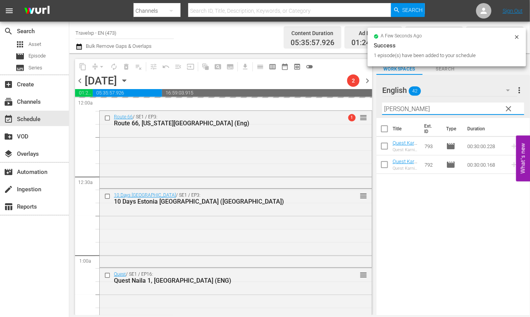
click at [390, 107] on input "karn" at bounding box center [453, 108] width 142 height 12
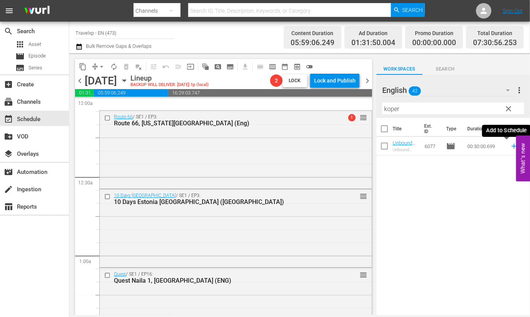
click at [512, 146] on icon at bounding box center [514, 146] width 5 height 5
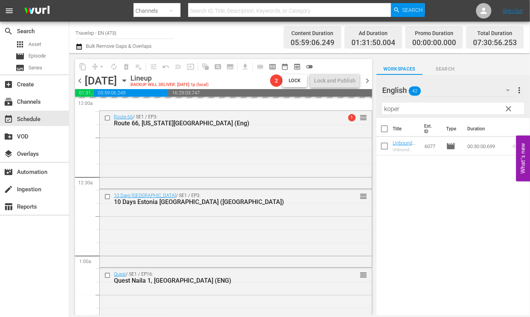
click at [395, 110] on input "koper" at bounding box center [453, 108] width 142 height 12
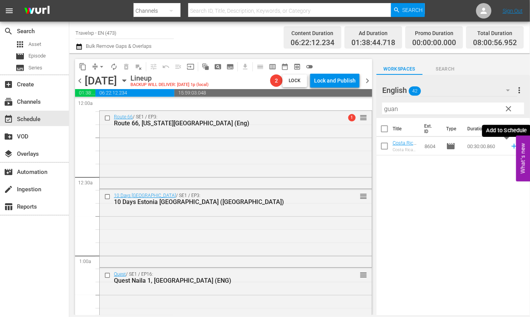
click at [512, 146] on icon at bounding box center [514, 146] width 5 height 5
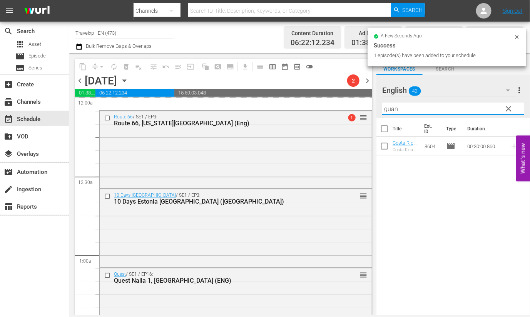
click at [389, 111] on input "guan" at bounding box center [453, 108] width 142 height 12
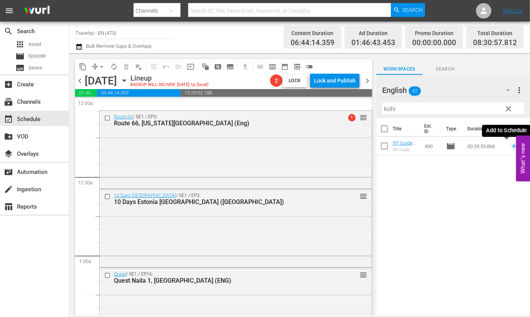
click at [510, 147] on icon at bounding box center [514, 146] width 8 height 8
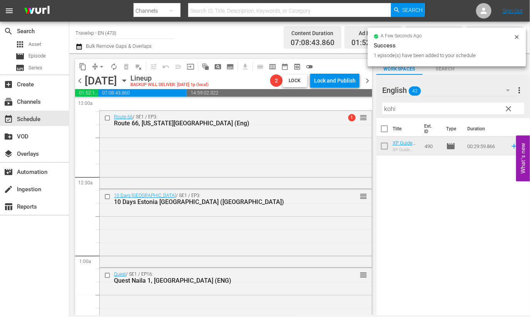
click at [391, 110] on input "kohi" at bounding box center [453, 108] width 142 height 12
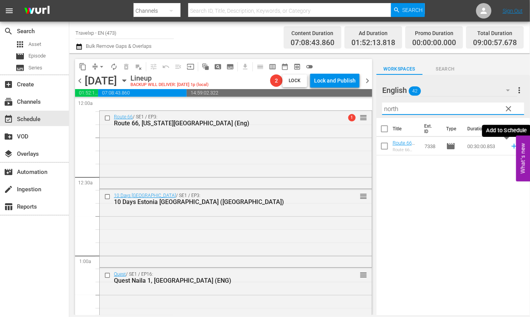
click at [510, 146] on icon at bounding box center [514, 146] width 8 height 8
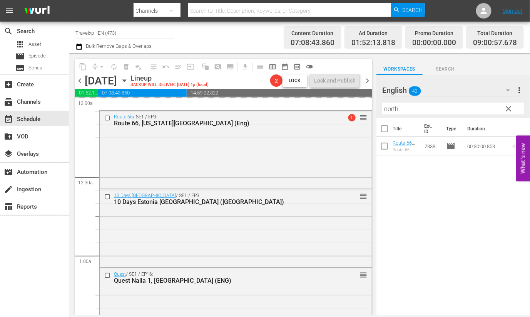
click at [396, 109] on input "north" at bounding box center [453, 108] width 142 height 12
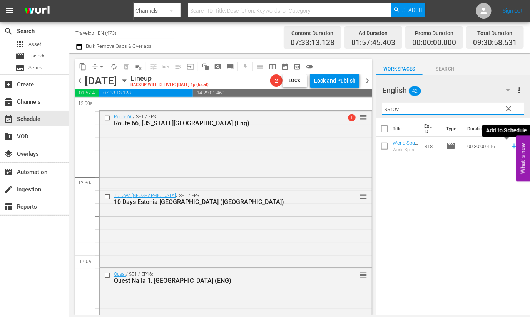
click at [510, 149] on icon at bounding box center [514, 146] width 8 height 8
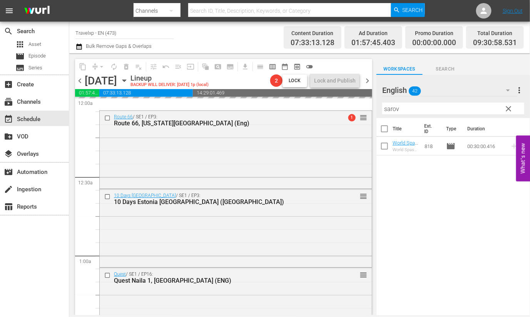
click at [389, 110] on input "sarov" at bounding box center [453, 108] width 142 height 12
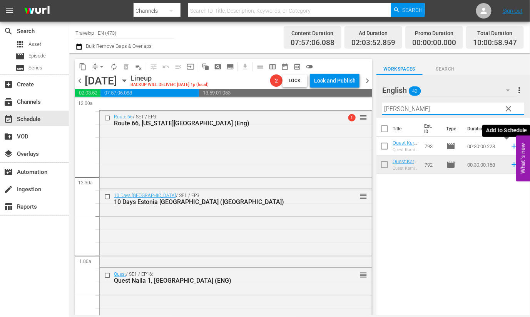
click at [512, 146] on icon at bounding box center [514, 146] width 5 height 5
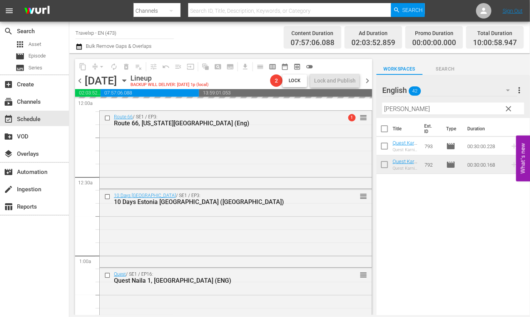
click at [392, 107] on input "karn" at bounding box center [453, 108] width 142 height 12
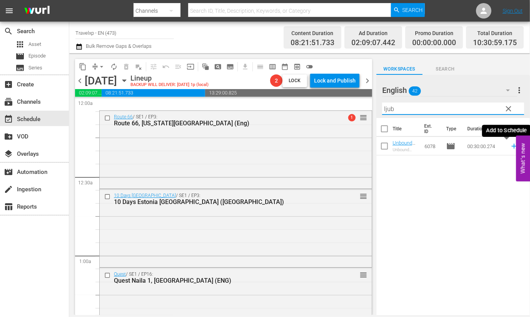
click at [510, 146] on icon at bounding box center [514, 146] width 8 height 8
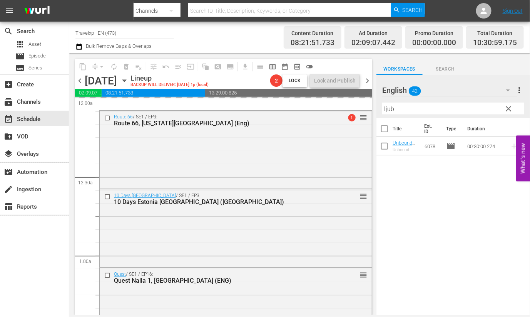
click at [387, 110] on input "ljub" at bounding box center [453, 108] width 142 height 12
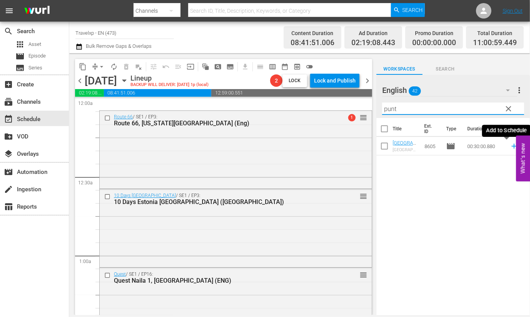
click at [510, 148] on icon at bounding box center [514, 146] width 8 height 8
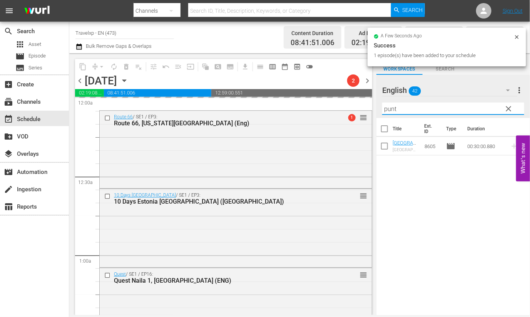
click at [392, 108] on input "punt" at bounding box center [453, 108] width 142 height 12
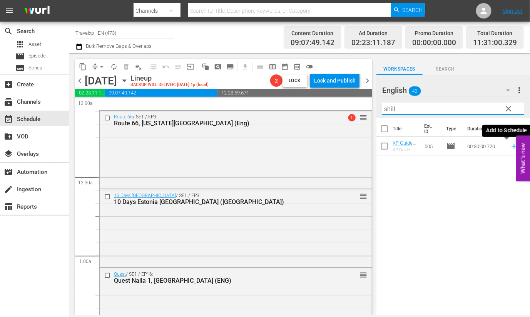
drag, startPoint x: 508, startPoint y: 148, endPoint x: 501, endPoint y: 135, distance: 14.5
click at [510, 147] on icon at bounding box center [514, 146] width 8 height 8
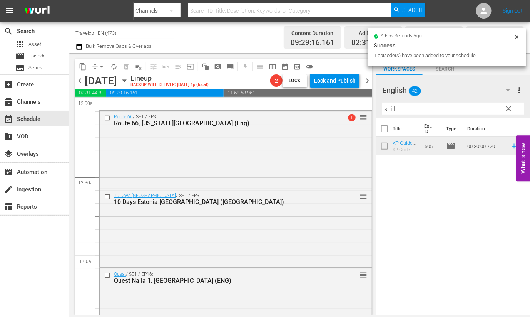
click at [390, 107] on input "shill" at bounding box center [453, 108] width 142 height 12
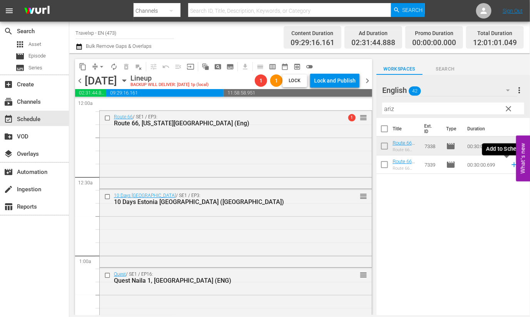
click at [512, 164] on icon at bounding box center [514, 164] width 5 height 5
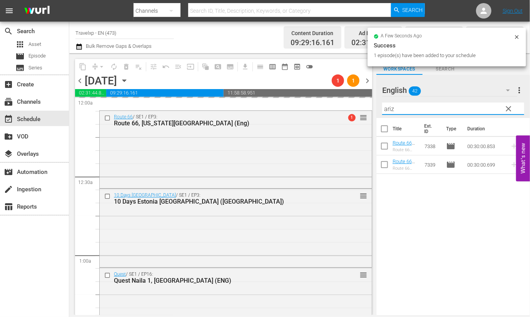
click at [386, 108] on input "ariz" at bounding box center [453, 108] width 142 height 12
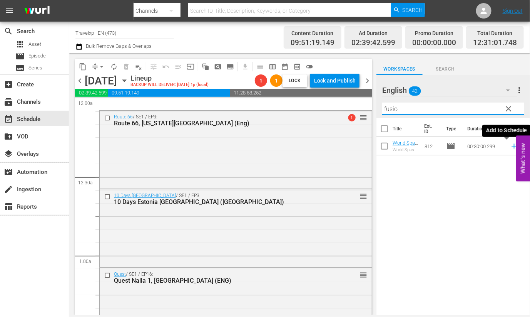
click at [512, 146] on icon at bounding box center [514, 146] width 5 height 5
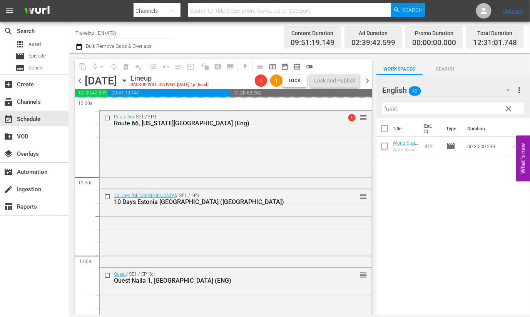
click at [394, 108] on input "fusio" at bounding box center [453, 108] width 142 height 12
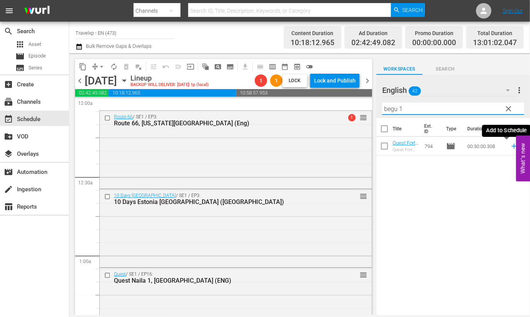
click at [512, 146] on icon at bounding box center [514, 146] width 5 height 5
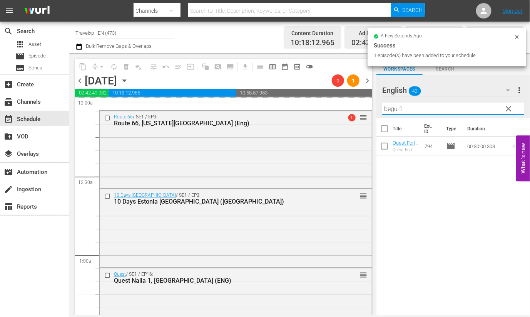
drag, startPoint x: 410, startPoint y: 109, endPoint x: 377, endPoint y: 105, distance: 32.9
click at [377, 105] on div "English 42 English more_vert clear Filter by Title begu 1" at bounding box center [454, 96] width 154 height 43
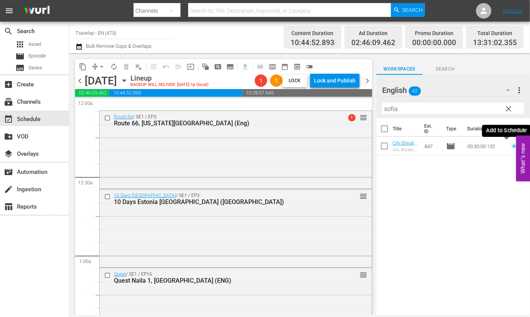
click at [510, 145] on icon at bounding box center [514, 146] width 8 height 8
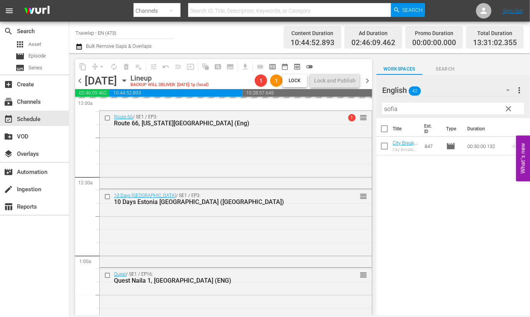
click at [394, 107] on input "sofia" at bounding box center [453, 108] width 142 height 12
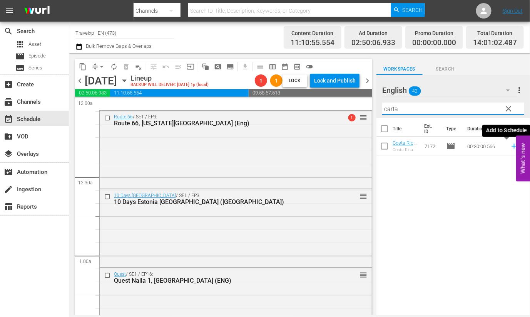
click at [510, 147] on icon at bounding box center [514, 146] width 8 height 8
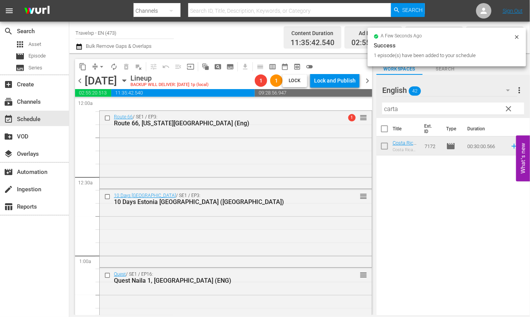
click at [391, 107] on input "carta" at bounding box center [453, 108] width 142 height 12
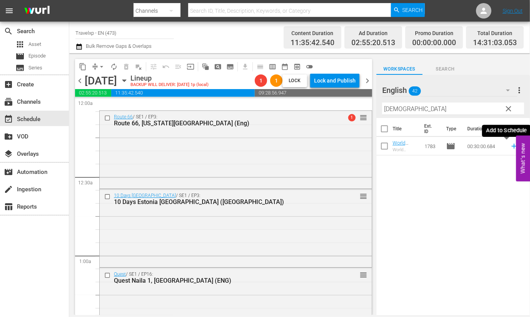
click at [512, 146] on icon at bounding box center [514, 146] width 5 height 5
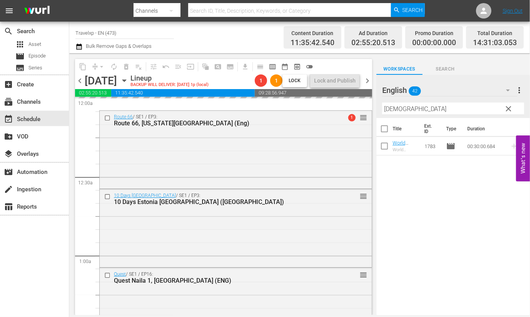
click at [389, 108] on input "buddh" at bounding box center [453, 108] width 142 height 12
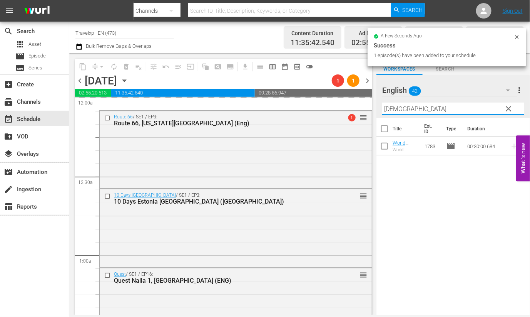
click at [389, 108] on input "buddh" at bounding box center [453, 108] width 142 height 12
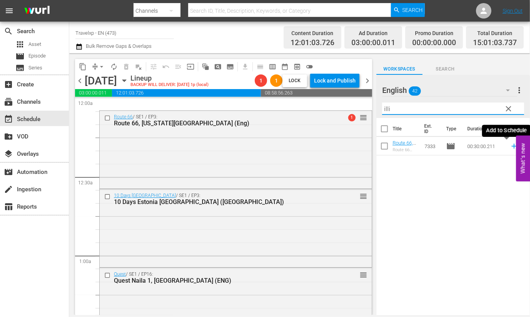
click at [510, 147] on icon at bounding box center [514, 146] width 8 height 8
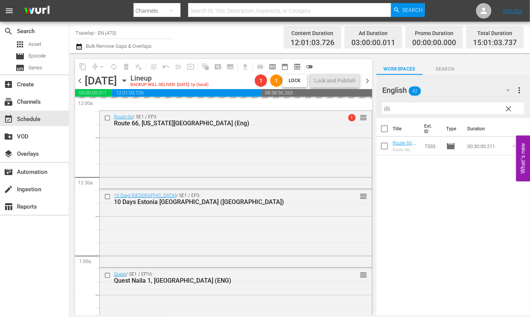
click at [387, 108] on input "illi" at bounding box center [453, 108] width 142 height 12
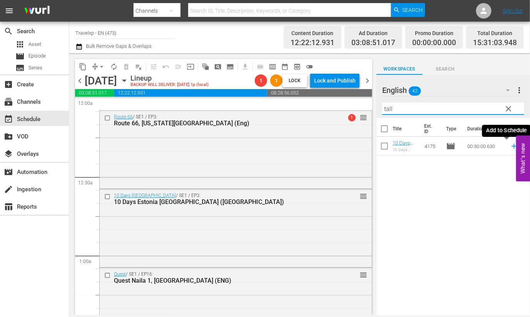
click at [510, 147] on icon at bounding box center [514, 146] width 8 height 8
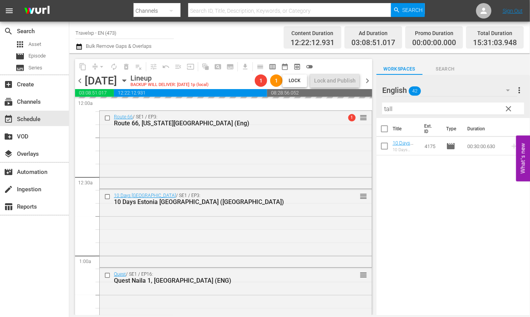
click at [387, 111] on input "tall" at bounding box center [453, 108] width 142 height 12
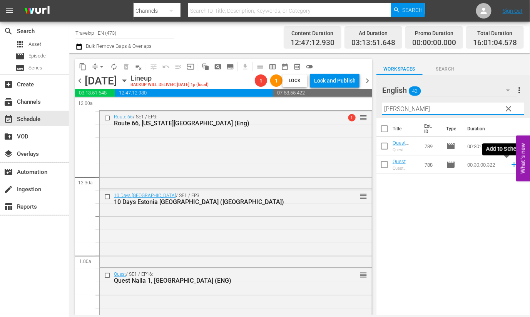
click at [510, 165] on icon at bounding box center [514, 164] width 8 height 8
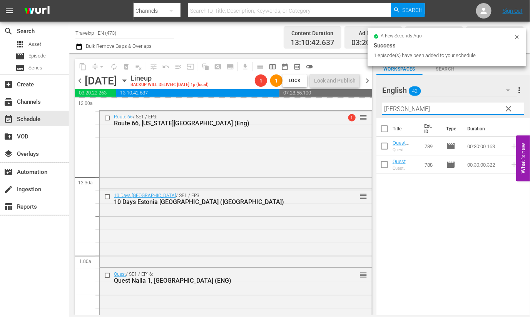
click at [389, 109] on input "kolk" at bounding box center [453, 108] width 142 height 12
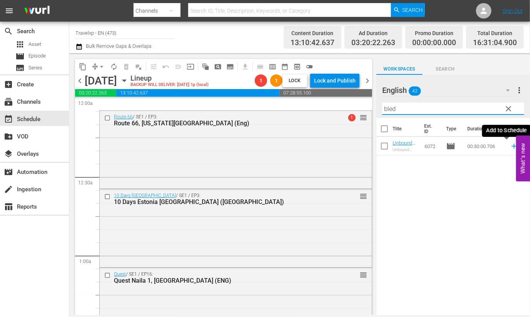
click at [512, 146] on icon at bounding box center [514, 146] width 5 height 5
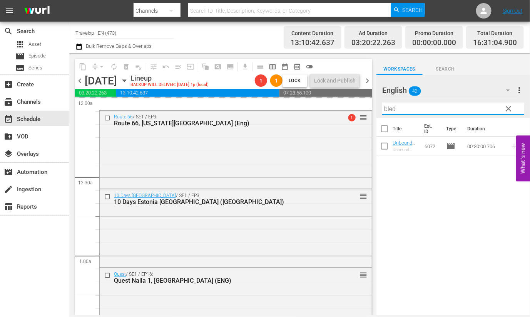
click at [391, 109] on input "bled" at bounding box center [453, 108] width 142 height 12
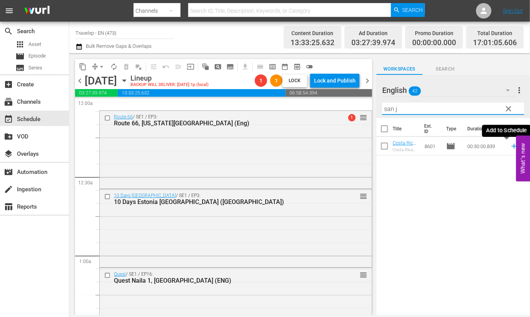
click at [512, 146] on icon at bounding box center [514, 146] width 5 height 5
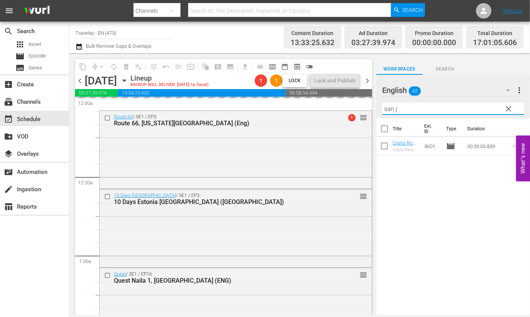
drag, startPoint x: 409, startPoint y: 110, endPoint x: 366, endPoint y: 106, distance: 43.3
click at [366, 106] on div "content_copy compress arrow_drop_down autorenew_outlined delete_forever_outline…" at bounding box center [299, 183] width 461 height 261
click at [510, 147] on icon at bounding box center [514, 146] width 8 height 8
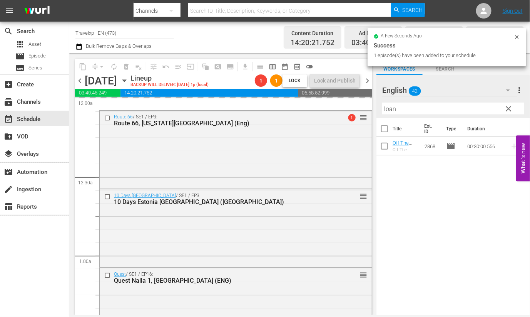
click at [390, 109] on input "loan" at bounding box center [453, 108] width 142 height 12
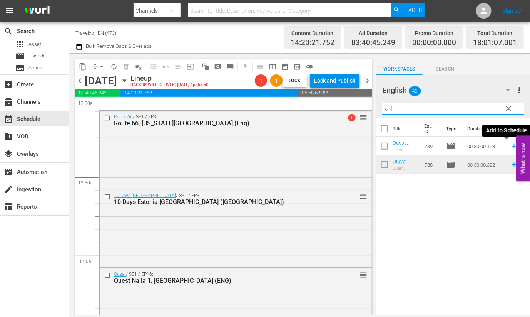
click at [510, 147] on icon at bounding box center [514, 146] width 8 height 8
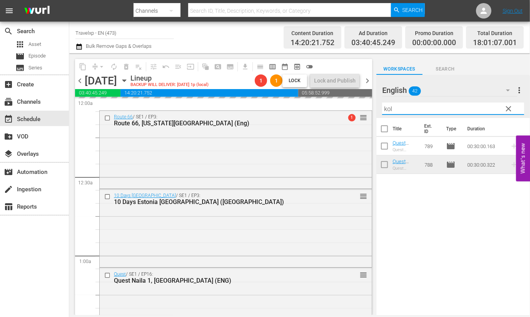
click at [389, 107] on input "kol" at bounding box center [453, 108] width 142 height 12
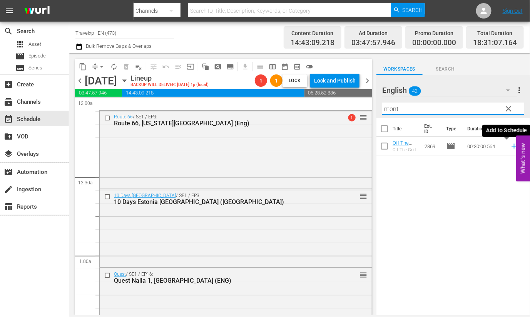
click at [510, 146] on icon at bounding box center [514, 146] width 8 height 8
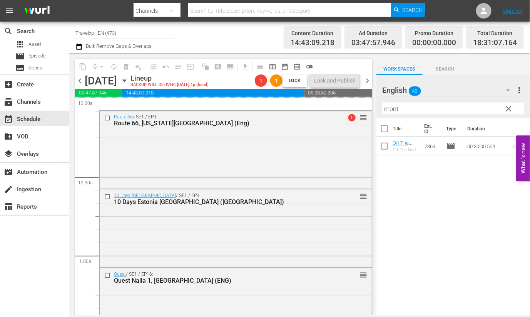
click at [388, 110] on input "mont" at bounding box center [453, 108] width 142 height 12
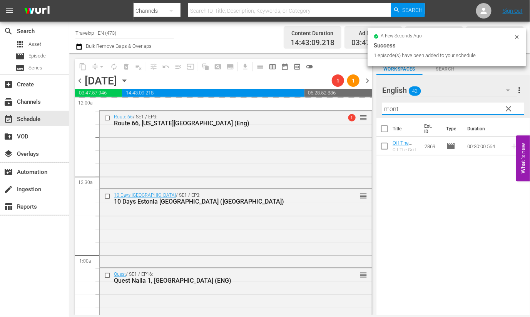
click at [388, 110] on input "mont" at bounding box center [453, 108] width 142 height 12
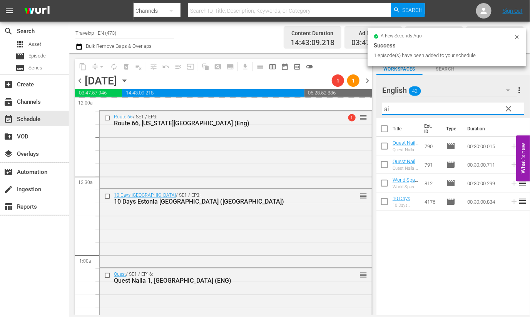
type input "aid"
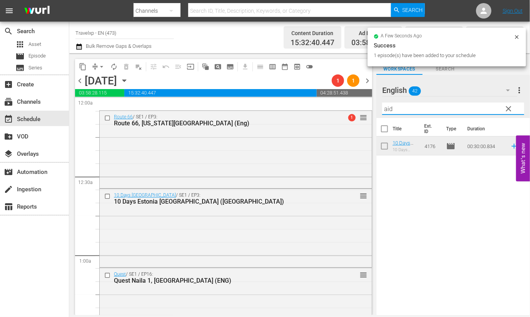
click at [385, 110] on input "aid" at bounding box center [453, 108] width 142 height 12
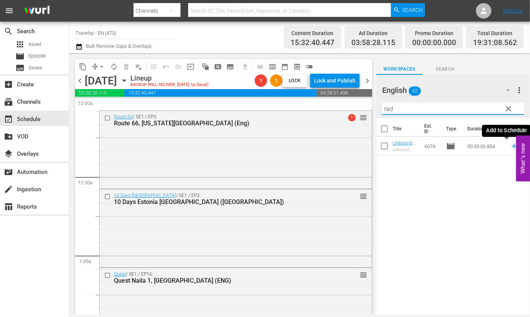
click at [512, 147] on icon at bounding box center [514, 146] width 5 height 5
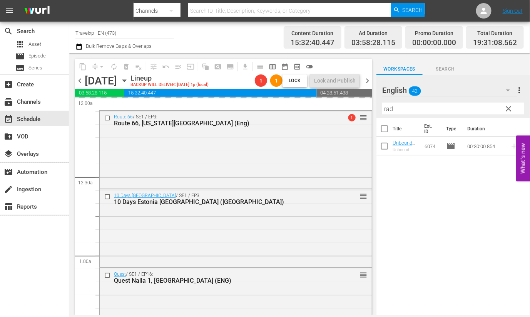
click at [389, 111] on input "rad" at bounding box center [453, 108] width 142 height 12
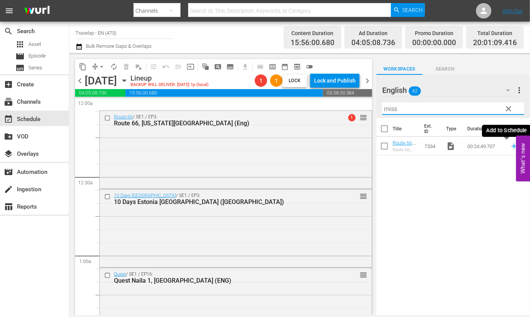
click at [512, 146] on icon at bounding box center [514, 146] width 5 height 5
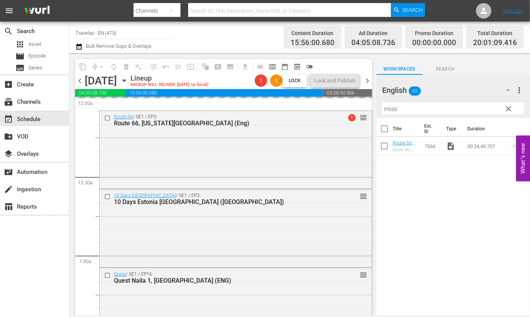
click at [391, 108] on input "miss" at bounding box center [453, 108] width 142 height 12
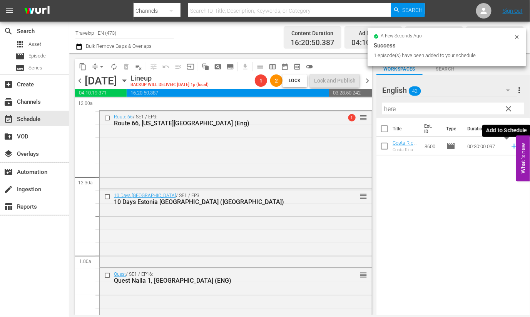
click at [510, 147] on icon at bounding box center [514, 146] width 8 height 8
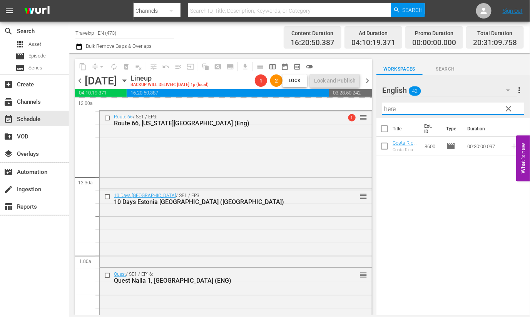
click at [389, 107] on input "here" at bounding box center [453, 108] width 142 height 12
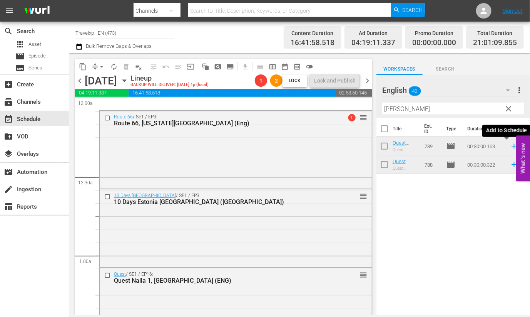
click at [510, 147] on icon at bounding box center [514, 146] width 8 height 8
click at [387, 107] on input "kolk" at bounding box center [453, 108] width 142 height 12
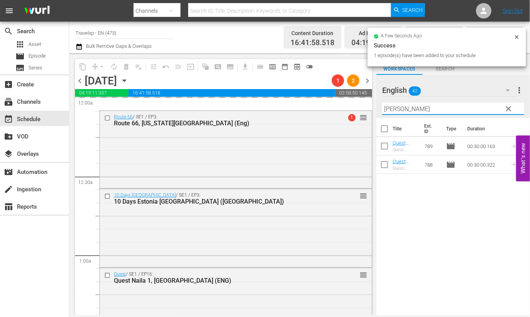
click at [387, 107] on input "kolk" at bounding box center [453, 108] width 142 height 12
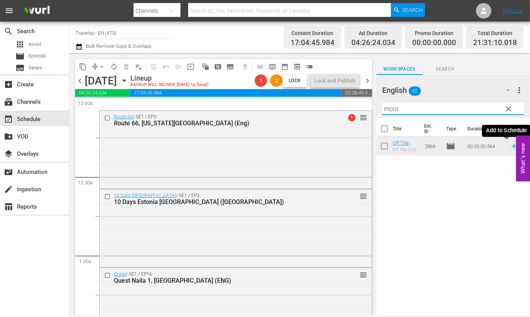
click at [510, 147] on icon at bounding box center [514, 146] width 8 height 8
click at [397, 109] on input "mont" at bounding box center [453, 108] width 142 height 12
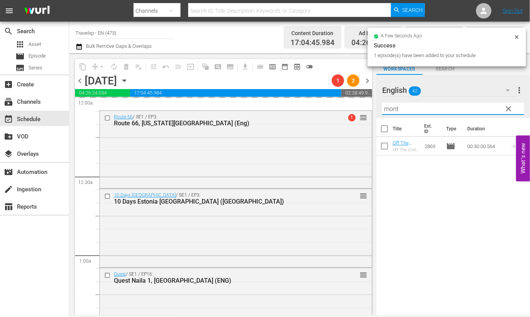
click at [397, 109] on input "mont" at bounding box center [453, 108] width 142 height 12
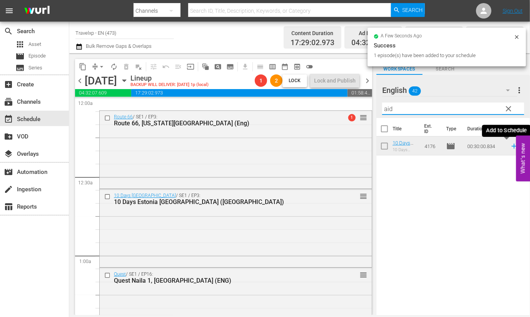
click at [510, 147] on icon at bounding box center [514, 146] width 8 height 8
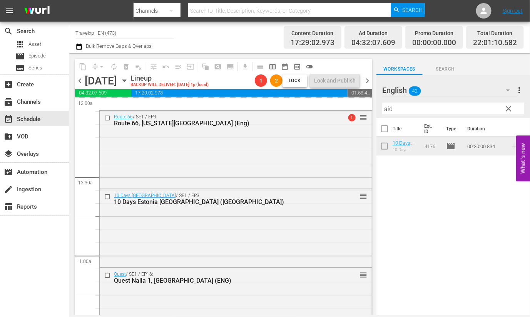
click at [388, 109] on input "aid" at bounding box center [453, 108] width 142 height 12
click at [510, 145] on icon at bounding box center [514, 146] width 8 height 8
click at [389, 110] on input "rad" at bounding box center [453, 108] width 142 height 12
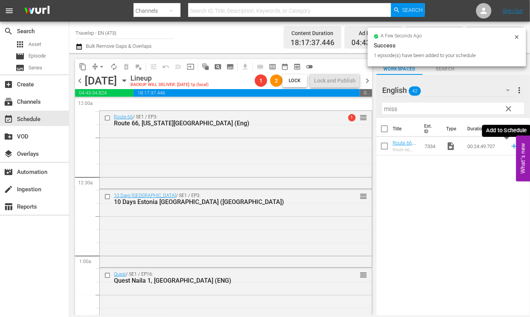
click at [512, 146] on icon at bounding box center [514, 146] width 5 height 5
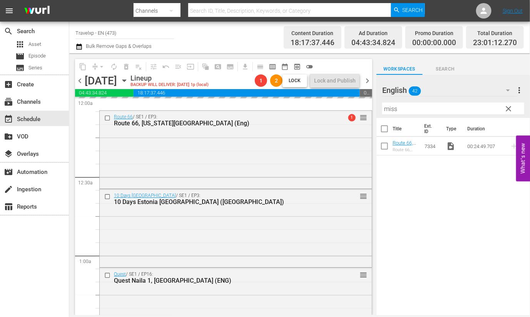
click at [392, 110] on input "miss" at bounding box center [453, 108] width 142 height 12
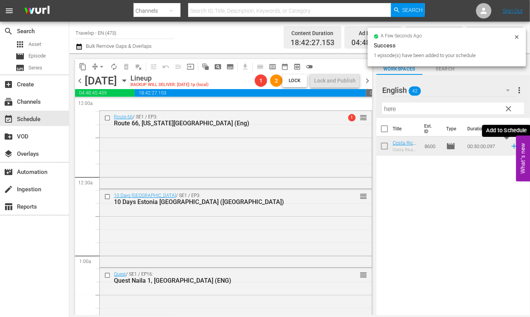
click at [510, 149] on icon at bounding box center [514, 146] width 8 height 8
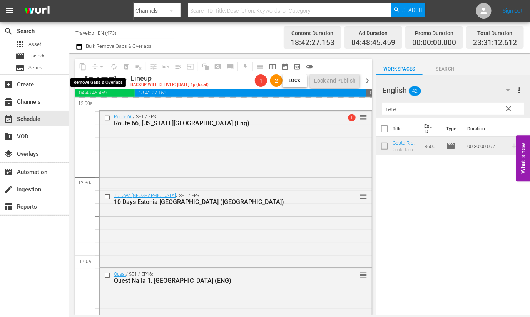
click at [97, 65] on div "arrow_drop_down" at bounding box center [102, 66] width 12 height 12
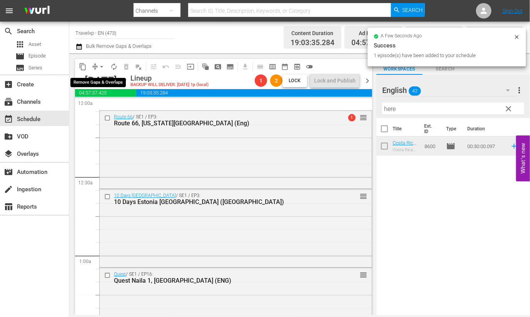
click at [101, 67] on span "arrow_drop_down" at bounding box center [102, 67] width 8 height 8
click at [108, 94] on li "Align to First Episode" at bounding box center [102, 94] width 64 height 13
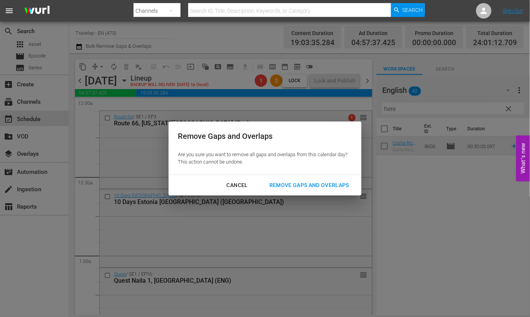
click at [248, 186] on div "Cancel" at bounding box center [238, 185] width 34 height 10
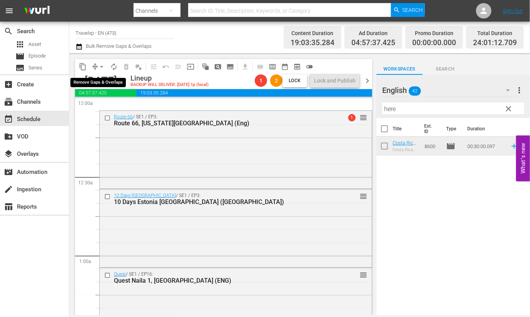
click at [97, 62] on button "arrow_drop_down" at bounding box center [102, 66] width 12 height 12
click at [120, 82] on li "Align to Midnight" at bounding box center [102, 81] width 64 height 13
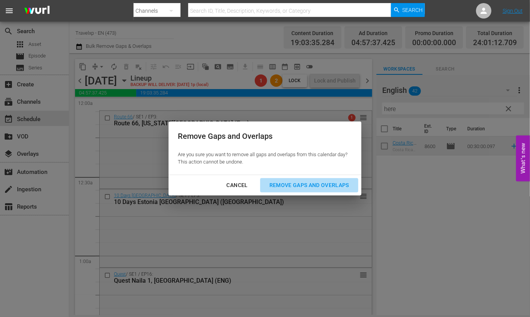
click at [310, 184] on div "Remove Gaps and Overlaps" at bounding box center [309, 185] width 92 height 10
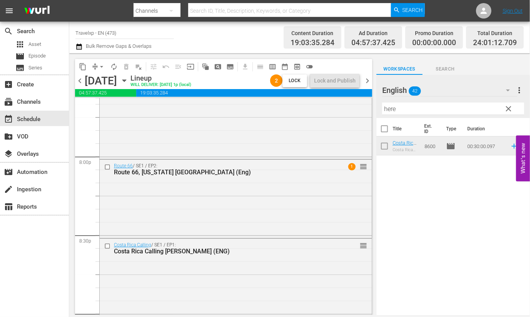
scroll to position [3080, 0]
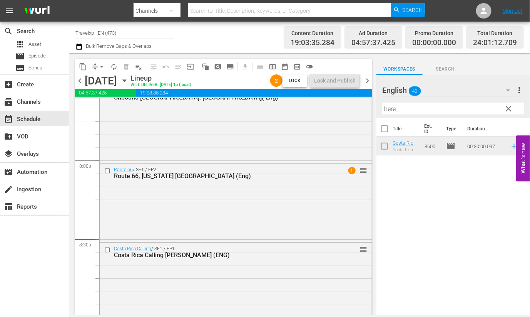
click at [78, 79] on span "chevron_left" at bounding box center [80, 81] width 10 height 10
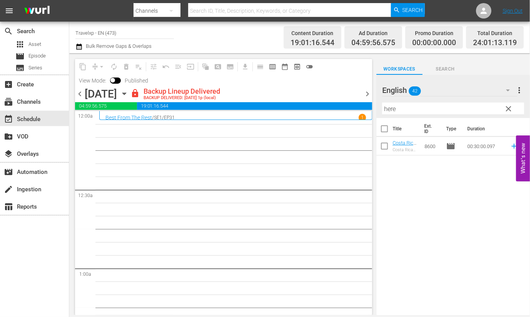
click at [369, 95] on span "chevron_right" at bounding box center [368, 94] width 10 height 10
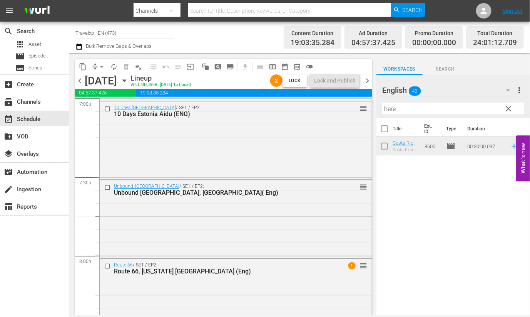
scroll to position [3032, 0]
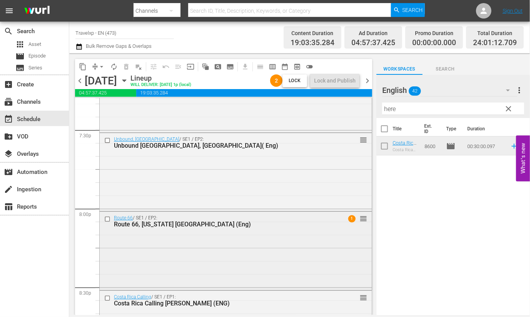
click at [221, 247] on div "Route 66 / SE1 / EP2: Route 66, Missouri USA (Eng) 1 reorder" at bounding box center [236, 249] width 272 height 76
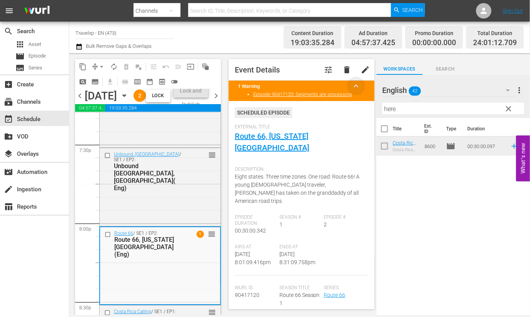
click at [352, 83] on span "keyboard_arrow_up" at bounding box center [356, 85] width 9 height 9
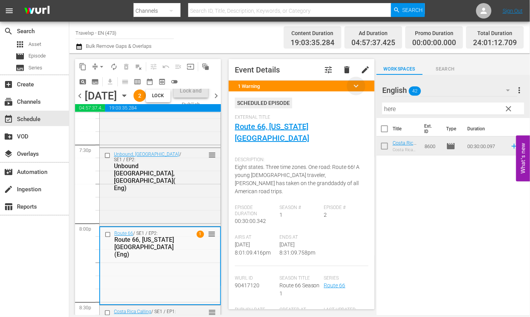
click at [352, 83] on span "keyboard_arrow_down" at bounding box center [356, 85] width 9 height 9
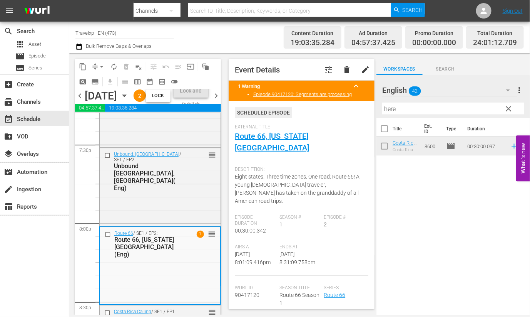
click at [168, 100] on span "Lock" at bounding box center [158, 96] width 18 height 8
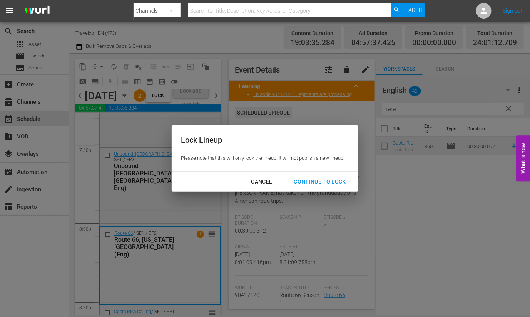
click at [310, 181] on div "Continue to lock" at bounding box center [320, 182] width 65 height 10
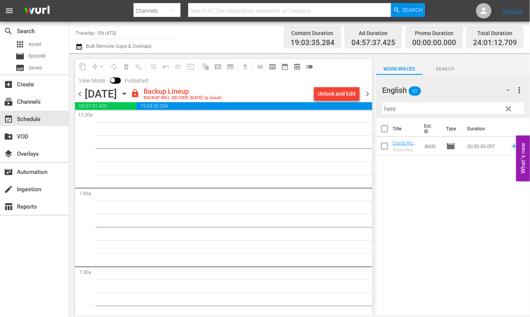
scroll to position [0, 0]
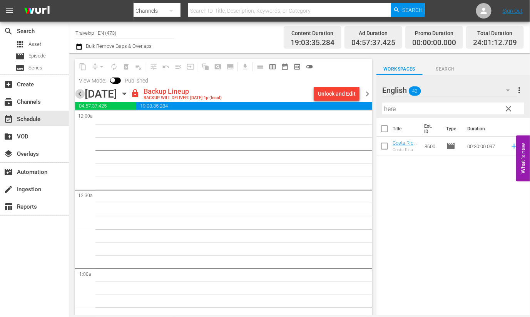
click at [80, 94] on span "chevron_left" at bounding box center [80, 94] width 10 height 10
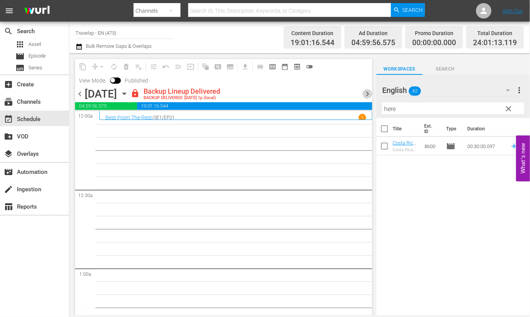
click at [365, 91] on span "chevron_right" at bounding box center [368, 94] width 10 height 10
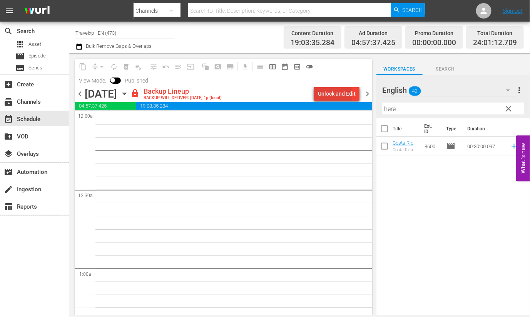
click at [335, 94] on div "Unlock and Edit" at bounding box center [337, 94] width 38 height 14
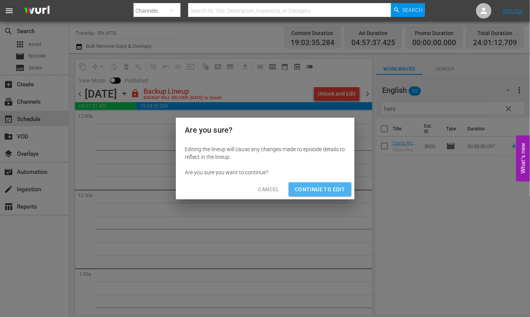
click at [322, 191] on span "Continue to Edit" at bounding box center [320, 189] width 50 height 10
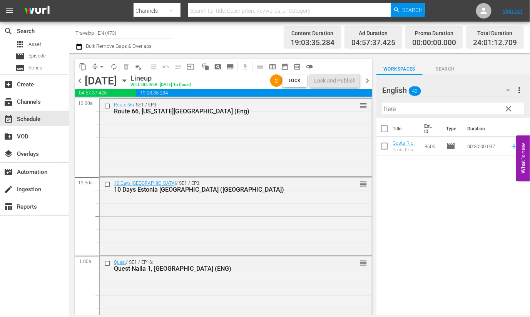
click at [78, 78] on span "chevron_left" at bounding box center [80, 81] width 10 height 10
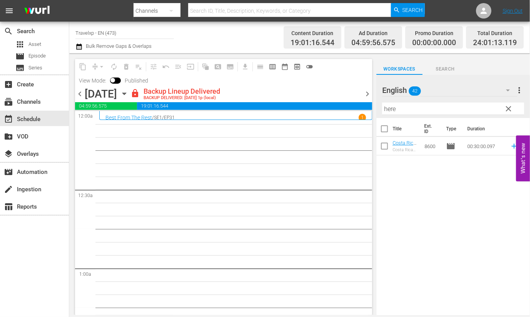
click at [368, 93] on span "chevron_right" at bounding box center [368, 94] width 10 height 10
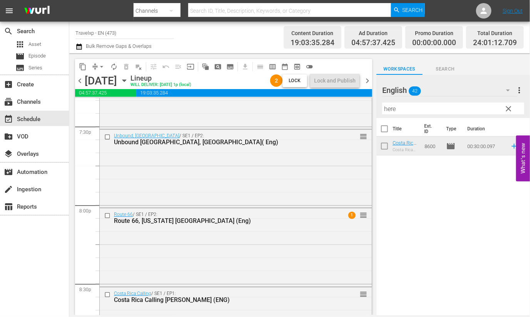
scroll to position [3080, 0]
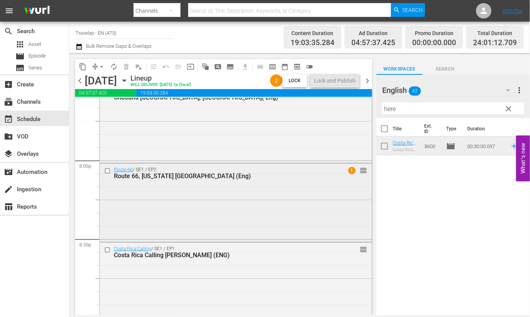
click at [236, 223] on div "Route 66 / SE1 / EP2: Route 66, [US_STATE] [GEOGRAPHIC_DATA] (Eng) 1 reorder" at bounding box center [236, 201] width 272 height 76
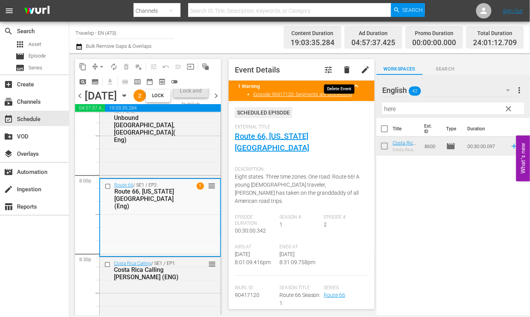
click at [342, 71] on span "delete" at bounding box center [346, 69] width 9 height 9
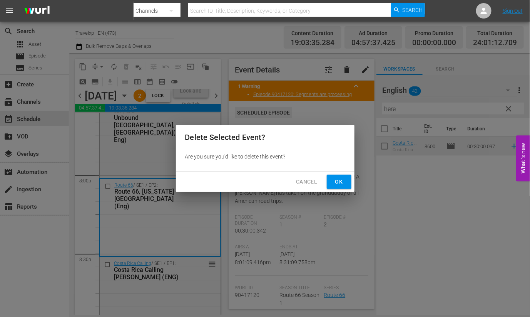
click at [333, 184] on span "Ok" at bounding box center [339, 182] width 12 height 10
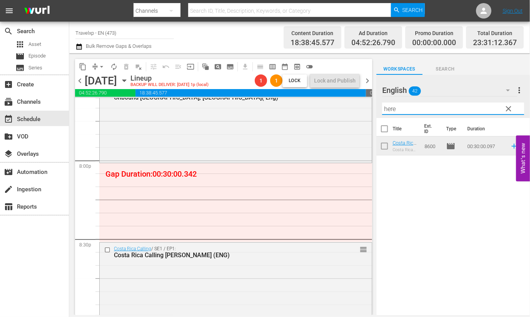
click at [392, 107] on input "here" at bounding box center [453, 108] width 142 height 12
type input "j"
type input "miss"
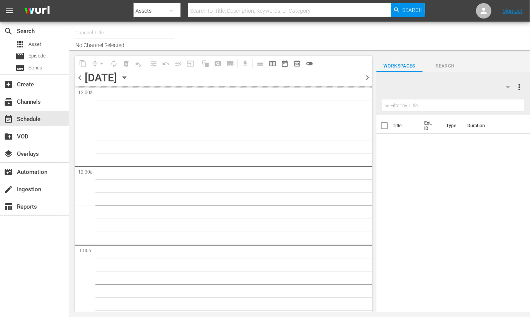
type input "Travelxp - EN (473)"
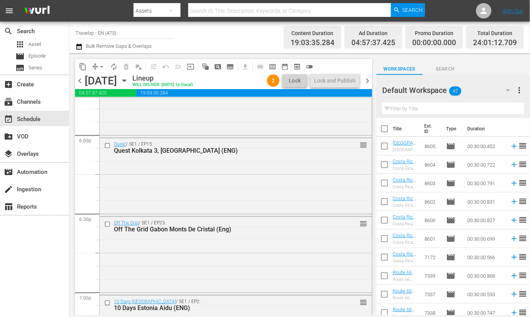
scroll to position [3032, 0]
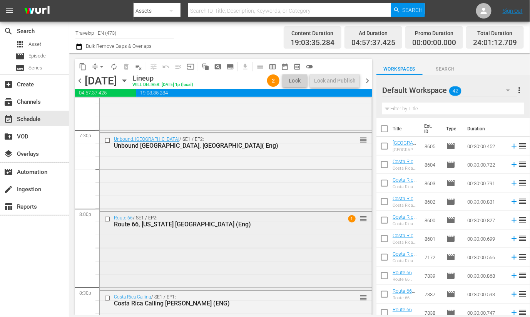
click at [349, 220] on span "1" at bounding box center [352, 218] width 7 height 7
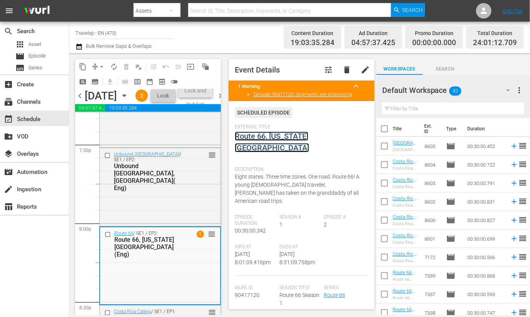
click at [300, 139] on link "Route 66, [US_STATE] [GEOGRAPHIC_DATA]" at bounding box center [272, 141] width 74 height 21
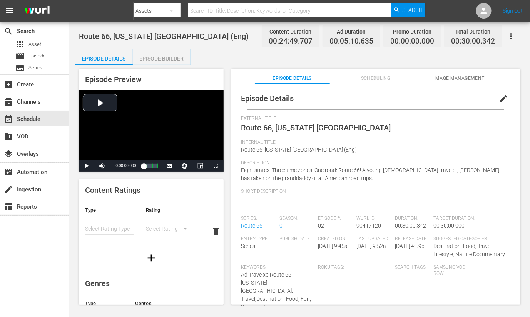
click at [499, 97] on span "edit" at bounding box center [503, 98] width 9 height 9
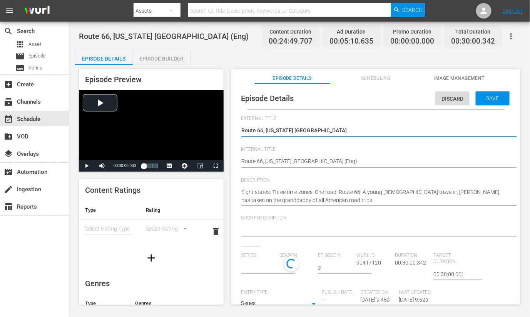
type input "Route 66"
click at [264, 131] on textarea "Route 66, [US_STATE] [GEOGRAPHIC_DATA]" at bounding box center [373, 130] width 265 height 9
type textarea "Route 66 [US_STATE] [GEOGRAPHIC_DATA]"
type textarea "Route 66 [US_STATE], [GEOGRAPHIC_DATA]"
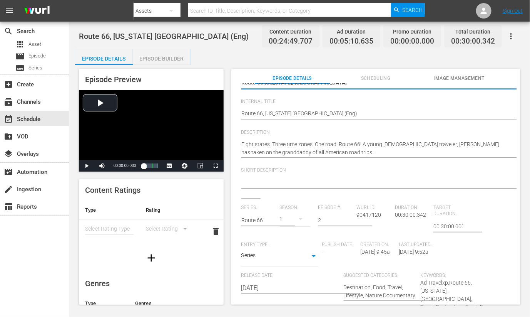
scroll to position [96, 0]
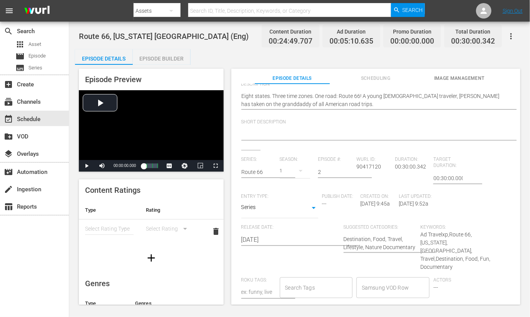
type textarea "Route 66 [US_STATE], [GEOGRAPHIC_DATA]"
drag, startPoint x: 416, startPoint y: 163, endPoint x: 422, endPoint y: 163, distance: 5.4
click at [422, 163] on span "00:30:00.342" at bounding box center [410, 166] width 31 height 6
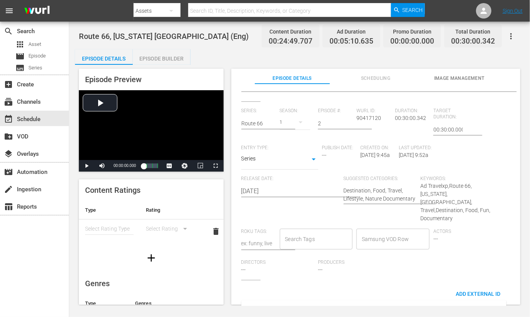
click at [424, 186] on span "Ad Travelxp,Route 66, [US_STATE],[GEOGRAPHIC_DATA], Travel,Destination, Food, F…" at bounding box center [456, 202] width 70 height 39
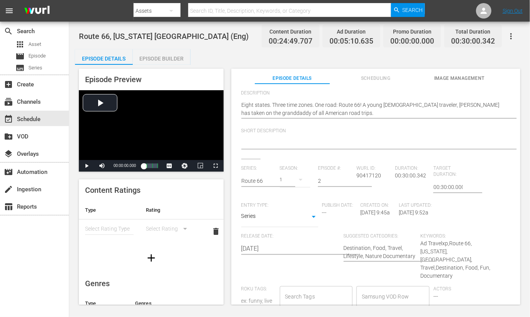
scroll to position [0, 0]
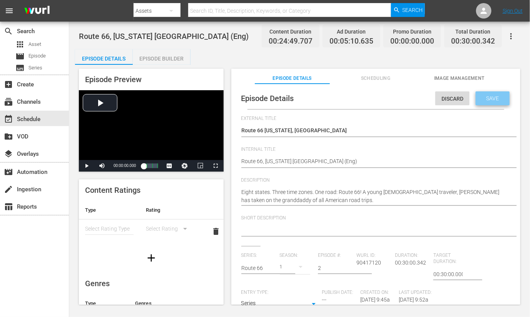
click at [486, 99] on span "Save" at bounding box center [493, 98] width 25 height 6
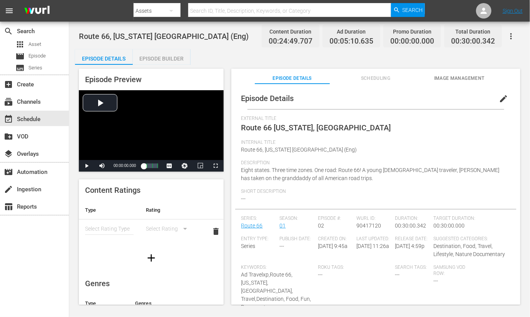
click at [374, 79] on span "Scheduling" at bounding box center [376, 78] width 75 height 8
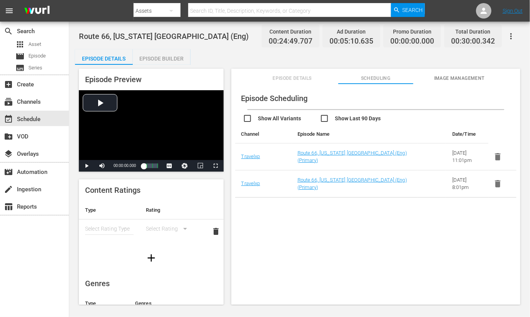
click at [449, 80] on span "Image Management" at bounding box center [459, 78] width 75 height 8
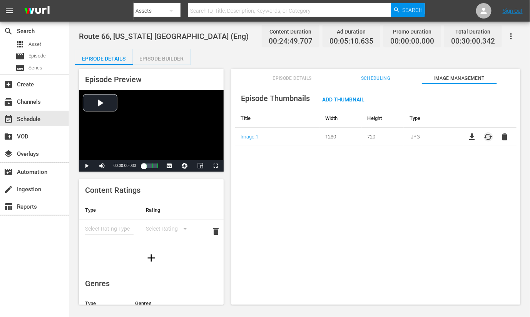
click at [484, 137] on span "cached" at bounding box center [488, 136] width 9 height 9
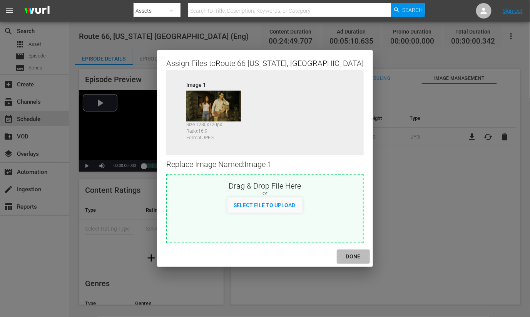
click at [340, 257] on div "DONE" at bounding box center [353, 256] width 27 height 10
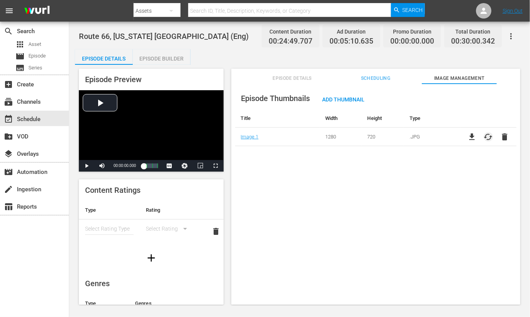
click at [484, 135] on span "cached" at bounding box center [488, 136] width 9 height 9
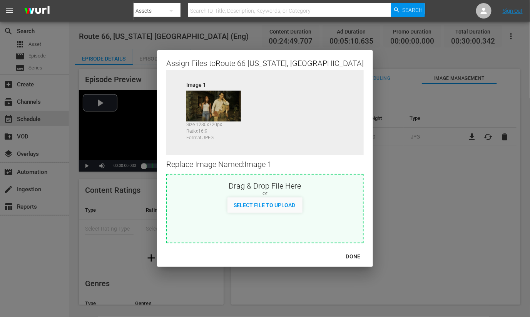
click at [340, 256] on div "DONE" at bounding box center [353, 256] width 27 height 10
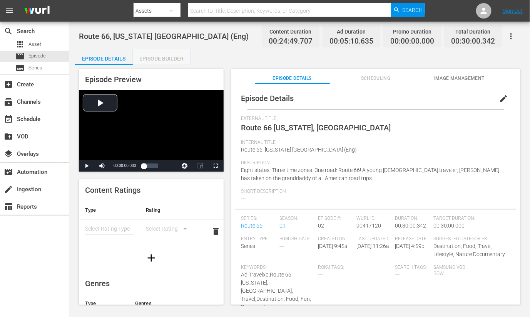
click at [156, 57] on div "Episode Builder" at bounding box center [162, 58] width 58 height 18
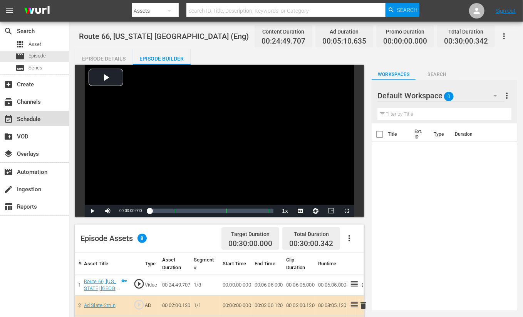
click at [37, 121] on div "event_available Schedule" at bounding box center [21, 117] width 43 height 7
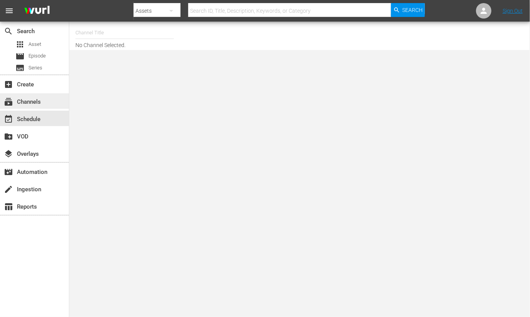
click at [30, 104] on div "subscriptions Channels" at bounding box center [21, 100] width 43 height 7
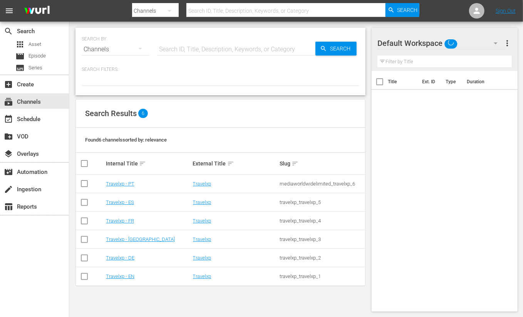
click at [126, 279] on td "Travelxp - EN" at bounding box center [148, 276] width 87 height 18
click at [132, 273] on link "Travelxp - EN" at bounding box center [120, 276] width 28 height 6
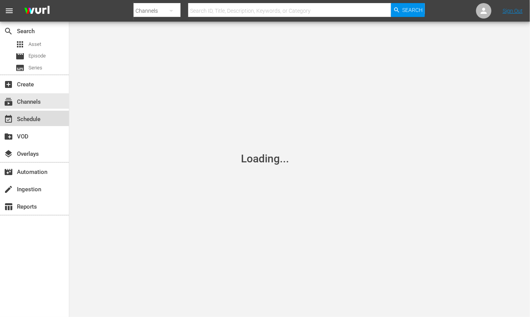
click at [58, 122] on div "event_available Schedule" at bounding box center [34, 118] width 69 height 15
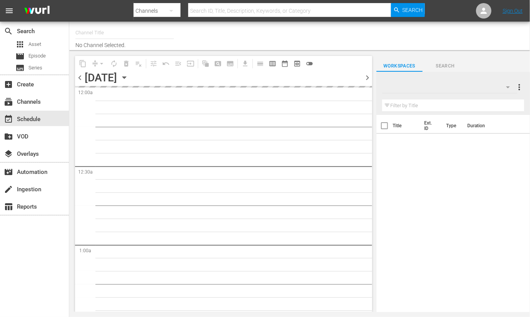
type input "Travelxp - EN (473)"
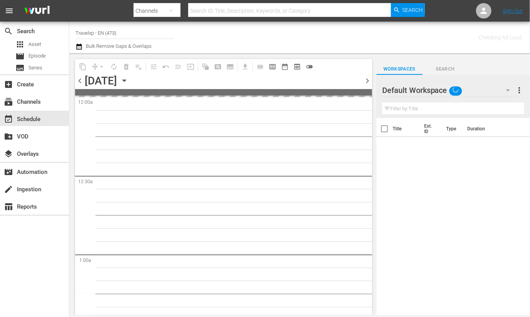
click at [368, 82] on div "content_copy compress arrow_drop_down autorenew_outlined delete_forever_outline…" at bounding box center [223, 74] width 297 height 30
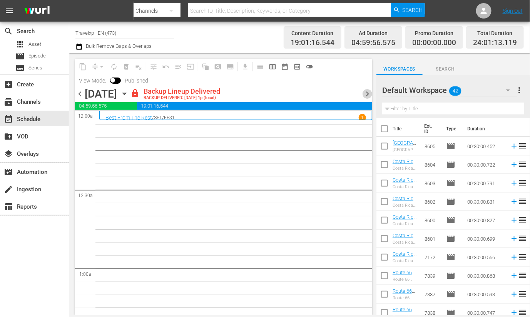
click at [368, 97] on span "chevron_right" at bounding box center [368, 94] width 10 height 10
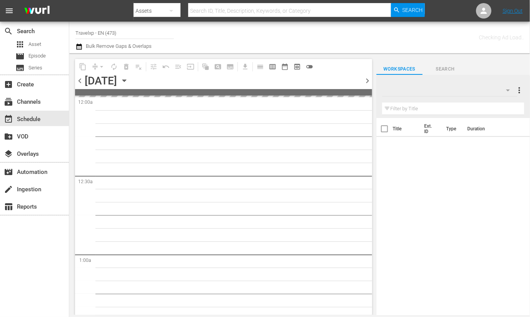
type input "Travelxp - EN (473)"
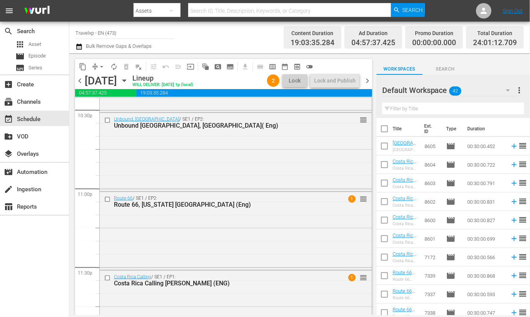
scroll to position [3557, 0]
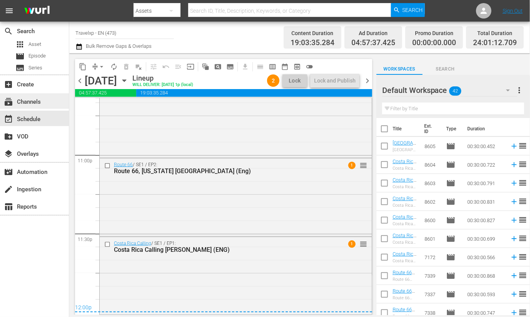
click at [44, 101] on div "subscriptions Channels" at bounding box center [34, 100] width 69 height 15
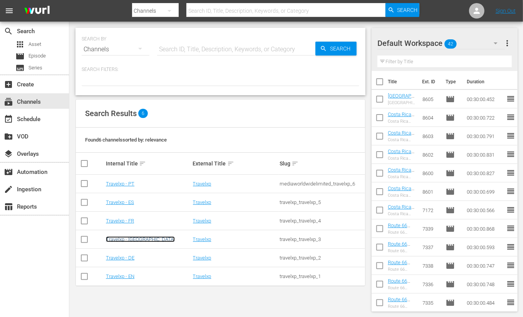
click at [130, 241] on link "Travelxp - [GEOGRAPHIC_DATA]" at bounding box center [140, 239] width 69 height 6
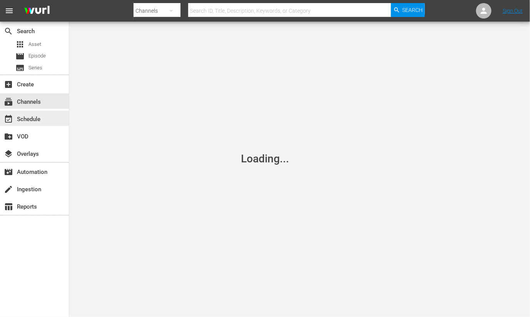
click at [38, 113] on div "event_available Schedule" at bounding box center [34, 118] width 69 height 15
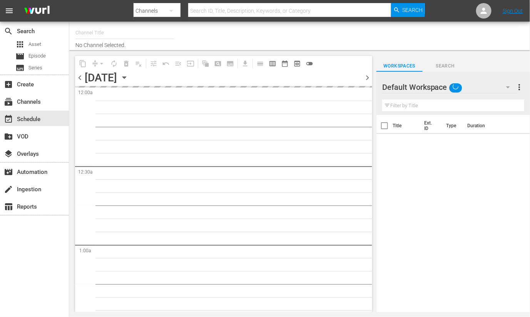
type input "Travelxp - [GEOGRAPHIC_DATA] (788)"
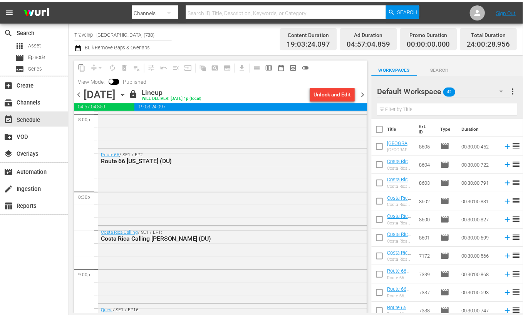
scroll to position [3121, 0]
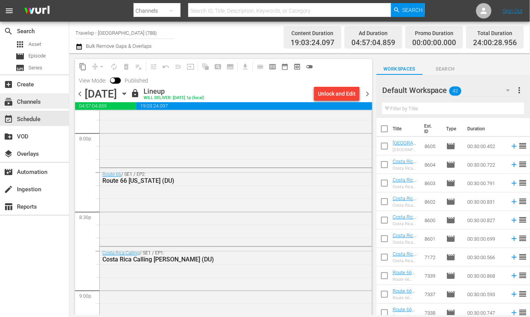
click at [30, 104] on div "subscriptions Channels" at bounding box center [21, 100] width 43 height 7
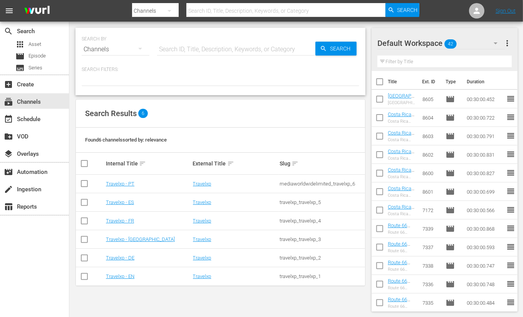
click at [128, 278] on td "Travelxp - EN" at bounding box center [148, 276] width 87 height 18
click at [131, 277] on link "Travelxp - EN" at bounding box center [120, 276] width 28 height 6
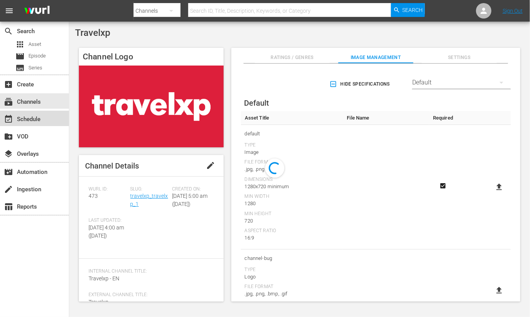
click at [52, 119] on div "event_available Schedule" at bounding box center [34, 118] width 69 height 15
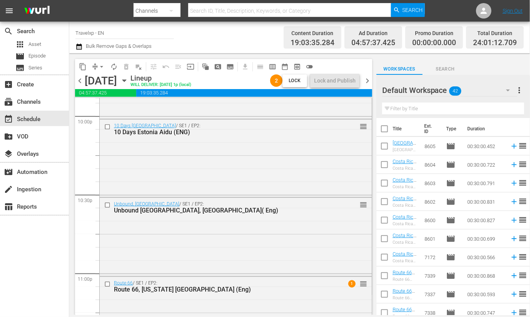
scroll to position [3557, 0]
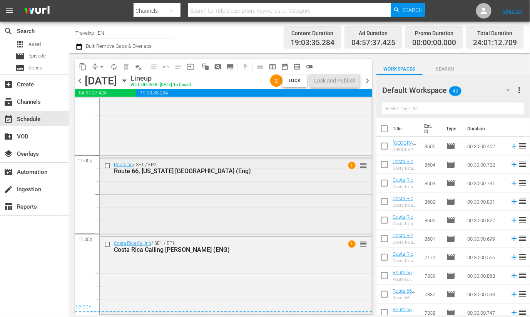
click at [241, 199] on div "Route 66 / SE1 / EP2: Route 66, [US_STATE] [GEOGRAPHIC_DATA] (Eng) 1 reorder" at bounding box center [236, 196] width 272 height 76
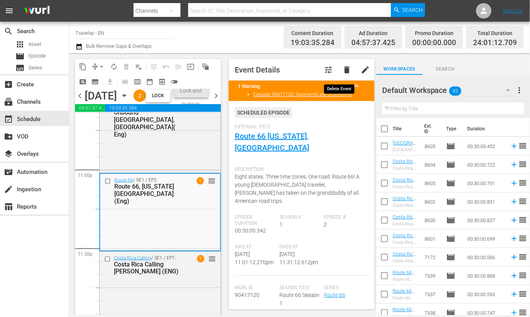
click at [342, 69] on span "delete" at bounding box center [346, 69] width 9 height 9
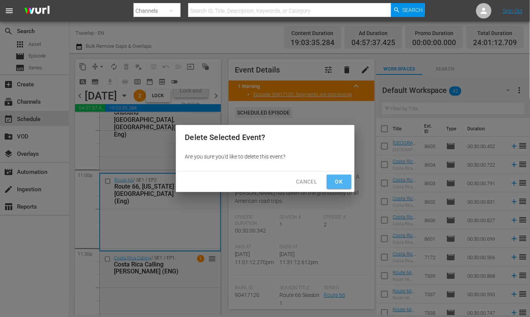
click at [340, 185] on span "Ok" at bounding box center [339, 182] width 12 height 10
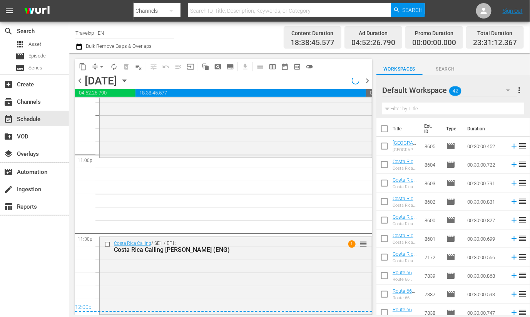
click at [407, 109] on input "text" at bounding box center [453, 108] width 142 height 12
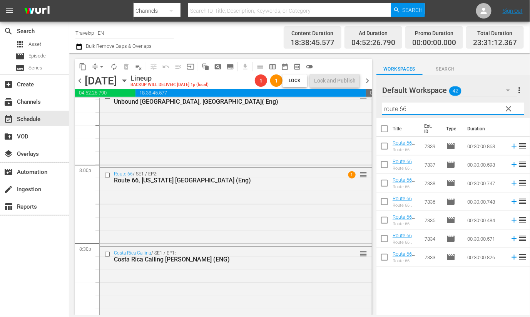
scroll to position [3076, 0]
type input "route 66"
click at [255, 211] on div "Route 66 / SE1 / EP2: Route 66, [US_STATE] [GEOGRAPHIC_DATA] (Eng) 1 reorder" at bounding box center [236, 206] width 272 height 76
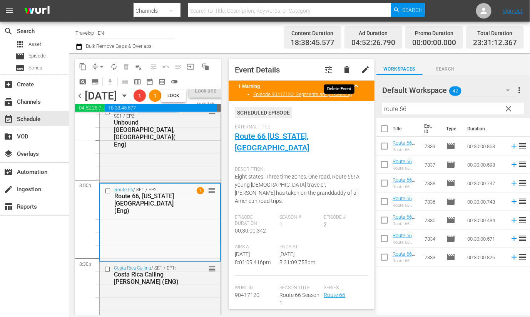
click at [342, 68] on span "delete" at bounding box center [346, 69] width 9 height 9
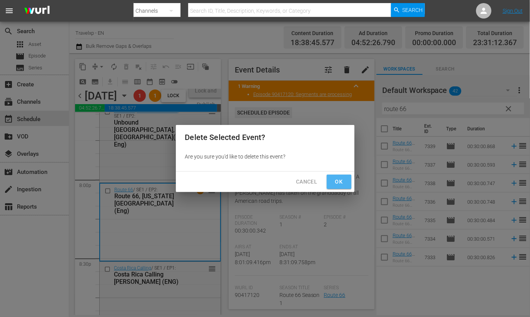
click at [335, 180] on span "Ok" at bounding box center [339, 182] width 12 height 10
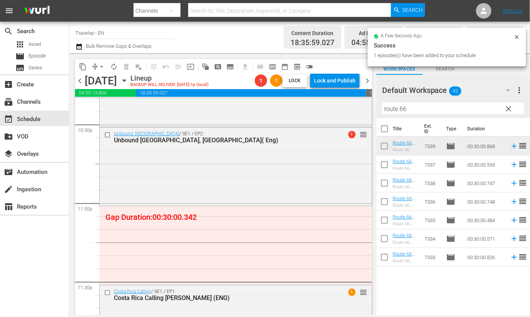
scroll to position [3496, 0]
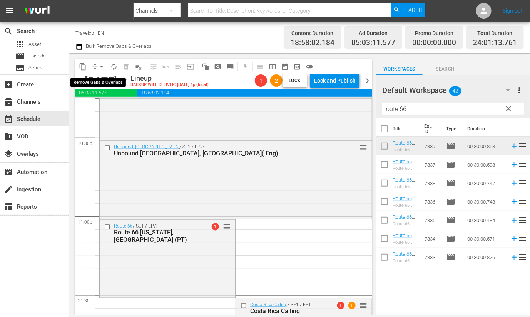
click at [101, 67] on span "arrow_drop_down" at bounding box center [102, 67] width 8 height 8
click at [110, 98] on li "Align to First Episode" at bounding box center [102, 94] width 64 height 13
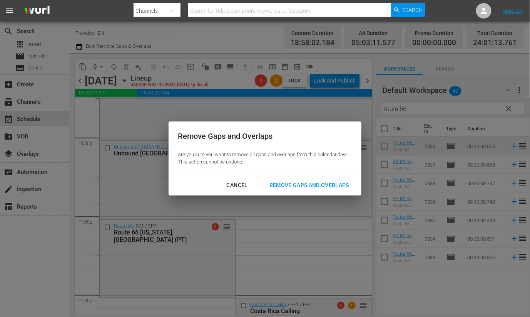
click at [334, 181] on div "Remove Gaps and Overlaps" at bounding box center [309, 185] width 92 height 10
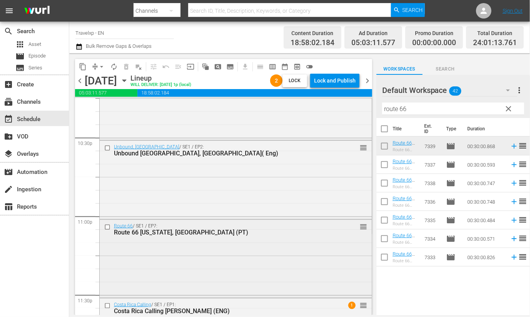
click at [327, 258] on div "Route 66 / SE1 / EP7: Route 66 [US_STATE], [GEOGRAPHIC_DATA] (PT) reorder" at bounding box center [236, 258] width 272 height 76
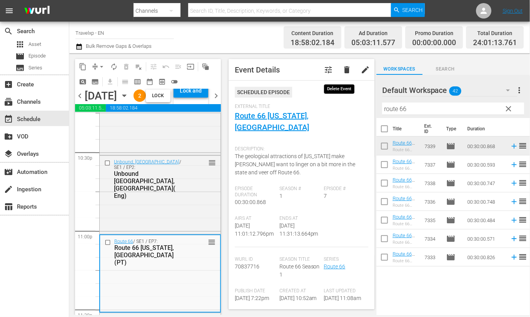
click at [342, 72] on span "delete" at bounding box center [346, 69] width 9 height 9
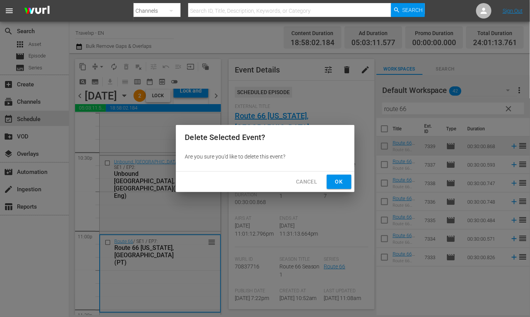
click at [343, 185] on span "Ok" at bounding box center [339, 182] width 12 height 10
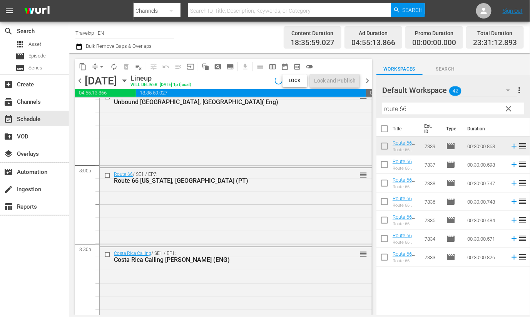
scroll to position [3028, 0]
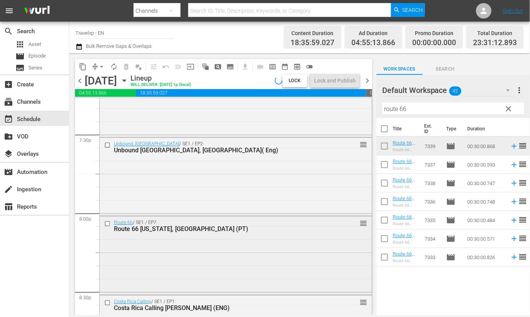
click at [190, 246] on div "Route 66 / SE1 / EP7: Route 66 [US_STATE], [GEOGRAPHIC_DATA] (PT) reorder" at bounding box center [236, 254] width 272 height 76
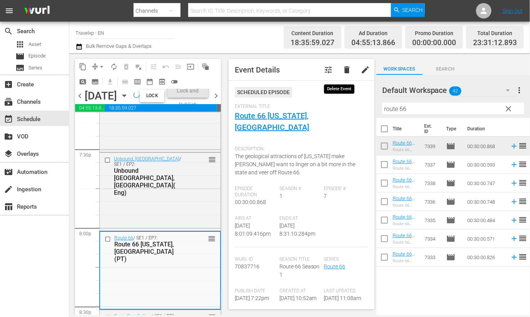
click at [342, 70] on span "delete" at bounding box center [346, 69] width 9 height 9
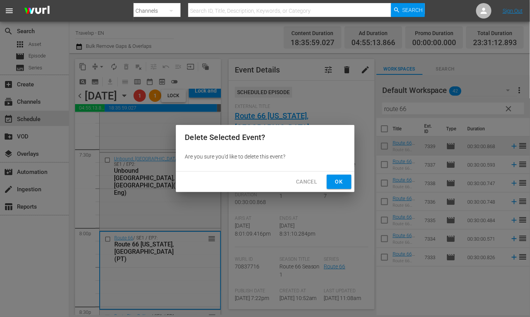
click at [339, 181] on span "Ok" at bounding box center [339, 182] width 12 height 10
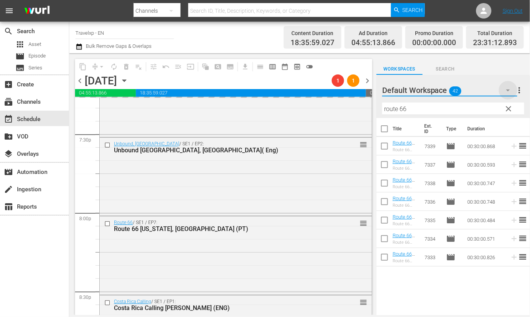
click at [506, 89] on icon "button" at bounding box center [508, 90] width 4 height 2
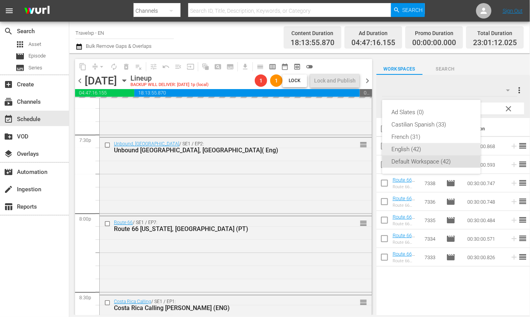
click at [407, 149] on div "English (42)" at bounding box center [432, 149] width 80 height 12
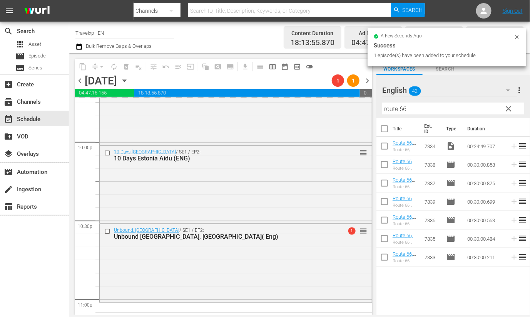
scroll to position [3557, 0]
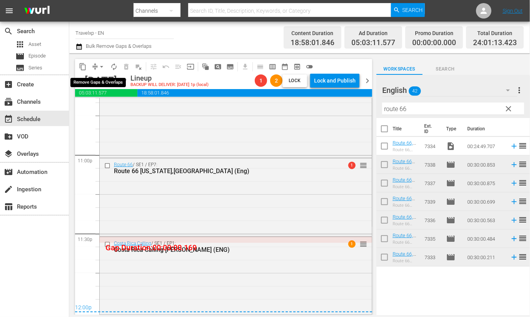
click at [100, 65] on span "arrow_drop_down" at bounding box center [102, 67] width 8 height 8
click at [117, 80] on li "Align to Midnight" at bounding box center [102, 81] width 64 height 13
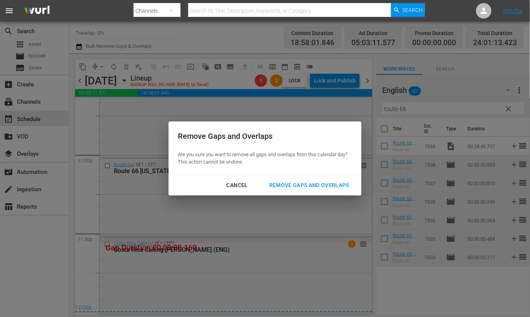
click at [315, 185] on div "Remove Gaps and Overlaps" at bounding box center [309, 185] width 92 height 10
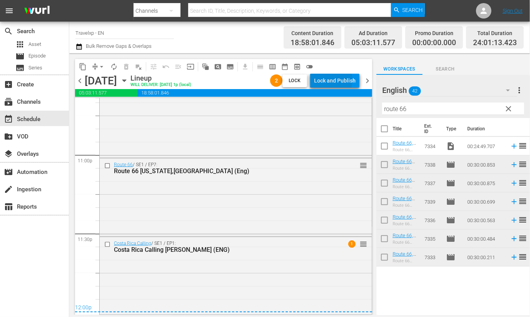
click at [331, 80] on div "Lock and Publish" at bounding box center [335, 81] width 42 height 14
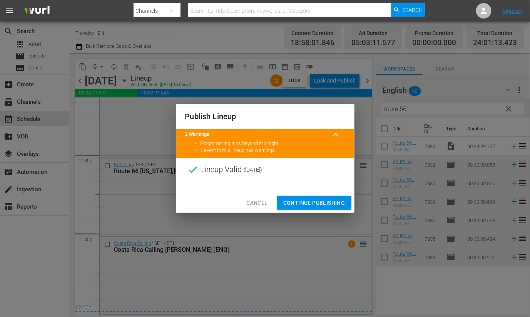
click at [325, 199] on span "Continue Publishing" at bounding box center [314, 203] width 62 height 10
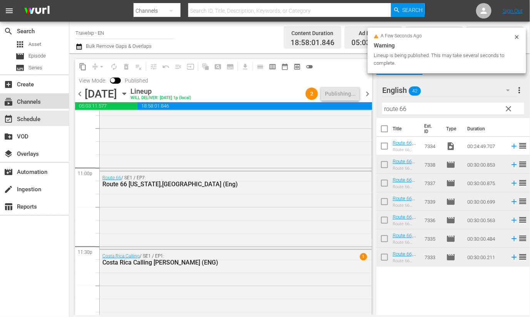
click at [41, 106] on div "subscriptions Channels" at bounding box center [34, 100] width 69 height 15
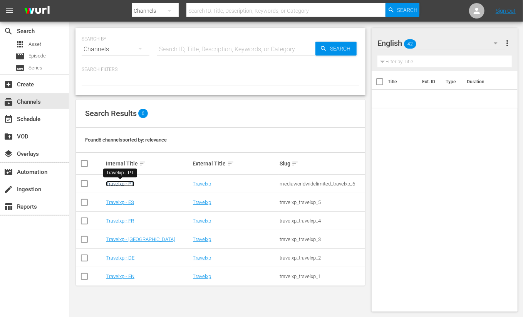
click at [125, 185] on link "Travelxp - PT" at bounding box center [120, 184] width 28 height 6
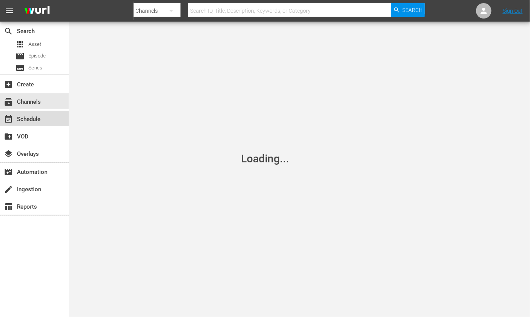
click at [56, 119] on div "event_available Schedule" at bounding box center [34, 118] width 69 height 15
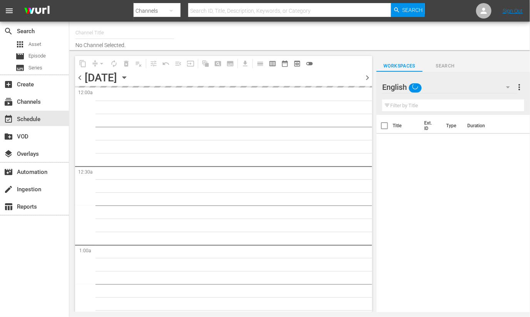
type input "Travelxp - PT (1639)"
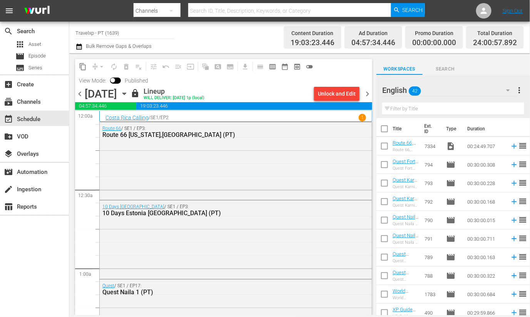
click at [343, 96] on div "Unlock and Edit" at bounding box center [337, 94] width 38 height 14
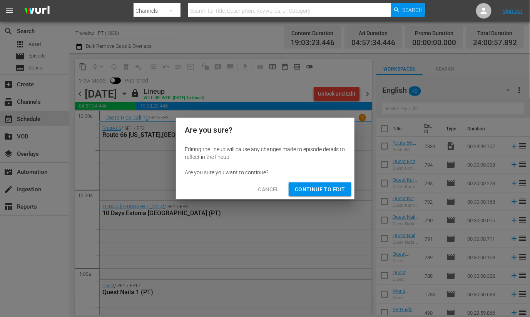
click at [331, 186] on span "Continue to Edit" at bounding box center [320, 189] width 50 height 10
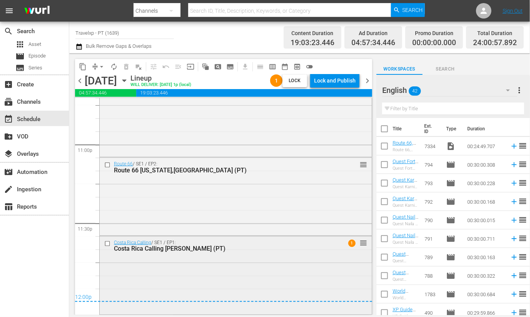
scroll to position [3520, 0]
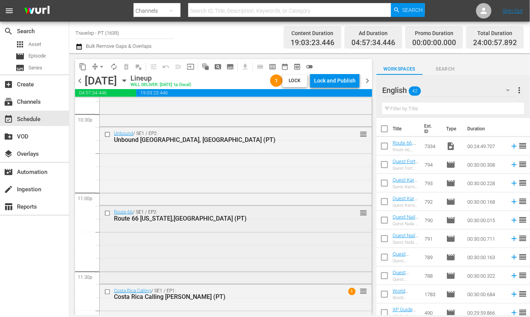
click at [252, 250] on div "Route 66 / SE1 / EP2: Route 66 [US_STATE],[GEOGRAPHIC_DATA] (PT) reorder" at bounding box center [236, 244] width 272 height 76
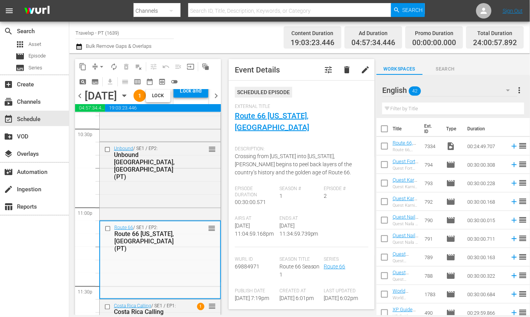
click at [342, 69] on span "delete" at bounding box center [346, 69] width 9 height 9
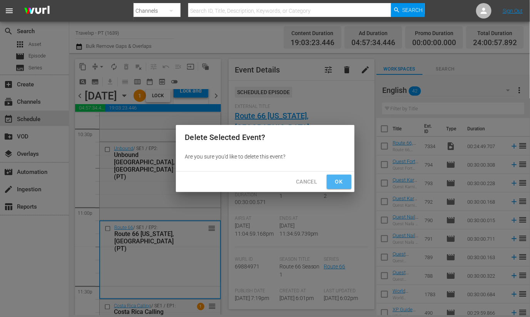
click at [335, 184] on span "Ok" at bounding box center [339, 182] width 12 height 10
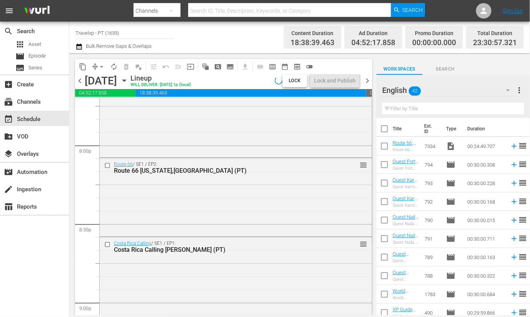
scroll to position [3086, 0]
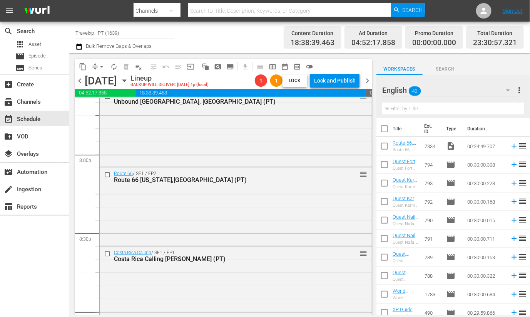
click at [263, 205] on div "Route 66 / SE1 / EP2: Route 66 [US_STATE],[GEOGRAPHIC_DATA] (PT) reorder" at bounding box center [236, 205] width 272 height 76
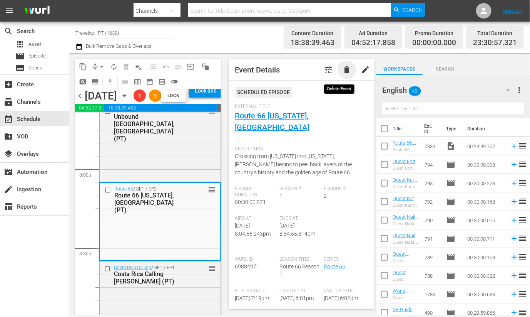
click at [342, 70] on span "delete" at bounding box center [346, 69] width 9 height 9
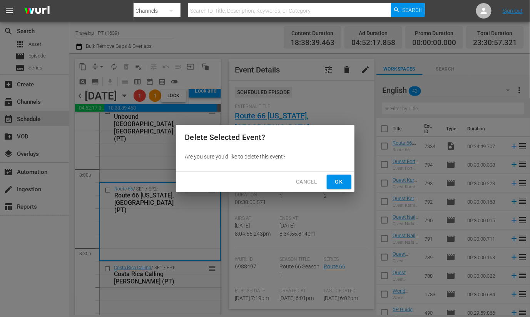
click at [345, 178] on span "Ok" at bounding box center [339, 182] width 12 height 10
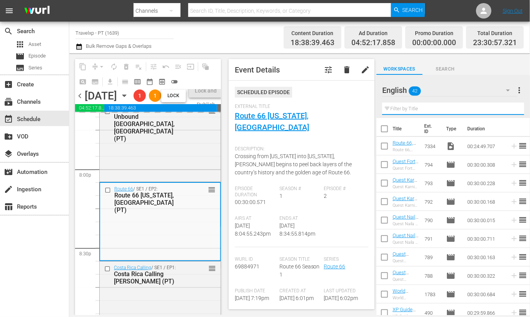
click at [418, 109] on input "text" at bounding box center [453, 108] width 142 height 12
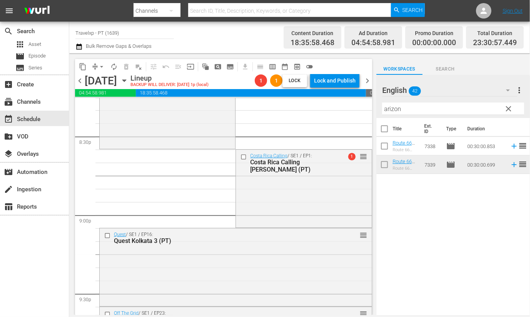
scroll to position [3183, 0]
click at [321, 201] on div "Costa Rica Calling / SE1 / EP1: Costa Rica Calling [PERSON_NAME] (PT) 1 reorder" at bounding box center [304, 188] width 136 height 76
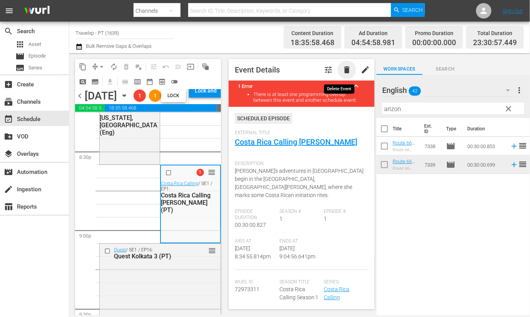
click at [342, 70] on span "delete" at bounding box center [346, 69] width 9 height 9
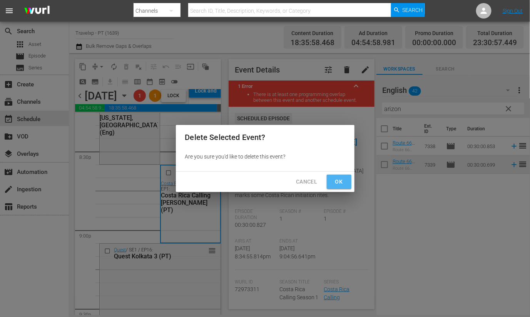
click at [343, 186] on button "Ok" at bounding box center [339, 181] width 25 height 14
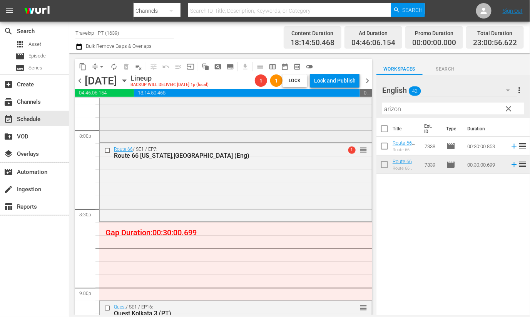
scroll to position [3134, 0]
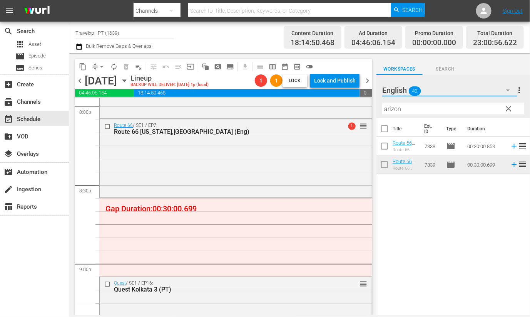
click at [507, 88] on icon "button" at bounding box center [508, 89] width 9 height 9
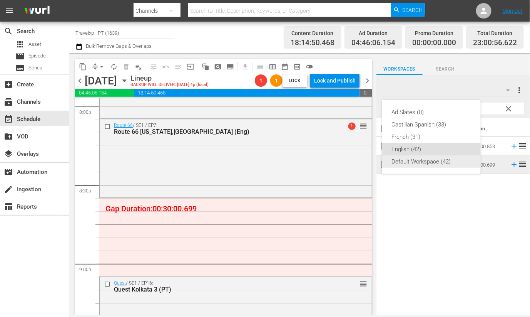
click at [414, 164] on div "Default Workspace (42)" at bounding box center [432, 161] width 80 height 12
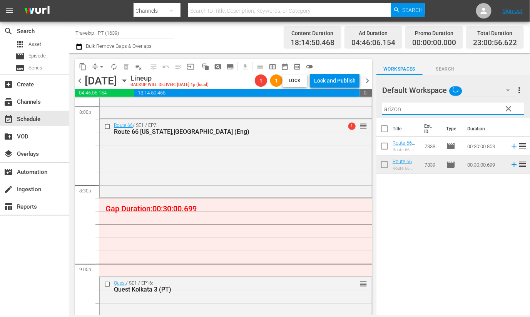
click at [404, 107] on input "arizon" at bounding box center [453, 108] width 142 height 12
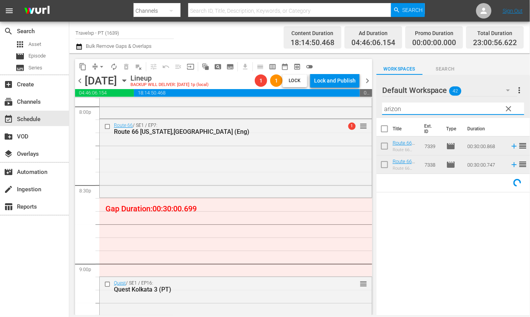
drag, startPoint x: 424, startPoint y: 109, endPoint x: 383, endPoint y: 109, distance: 40.8
click at [383, 109] on input "arizon" at bounding box center [453, 108] width 142 height 12
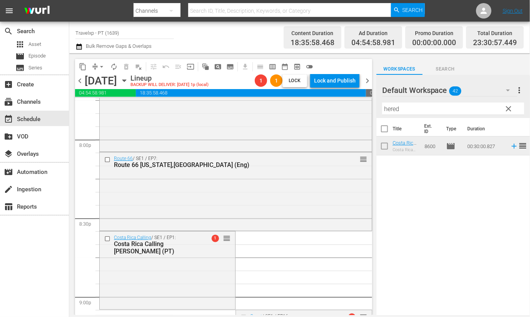
scroll to position [3086, 0]
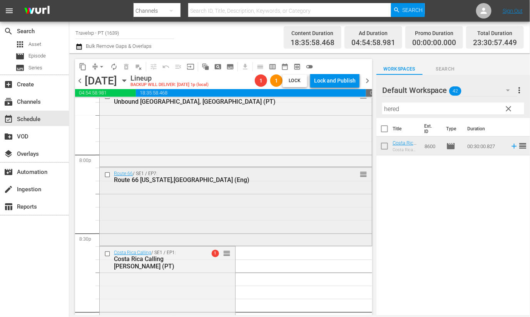
click at [294, 211] on div "Route 66 / SE1 / EP7: Route 66 [US_STATE],[GEOGRAPHIC_DATA] (Eng) reorder" at bounding box center [236, 205] width 272 height 76
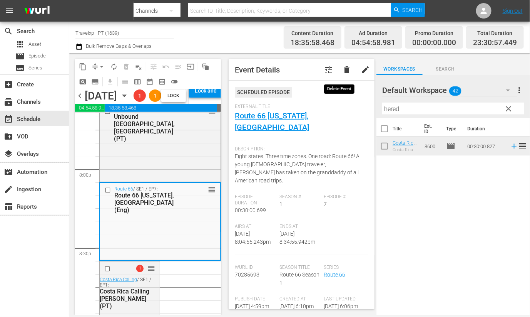
click at [342, 69] on span "delete" at bounding box center [346, 69] width 9 height 9
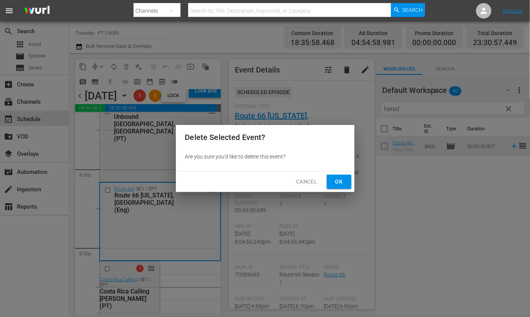
click at [344, 182] on span "Ok" at bounding box center [339, 182] width 12 height 10
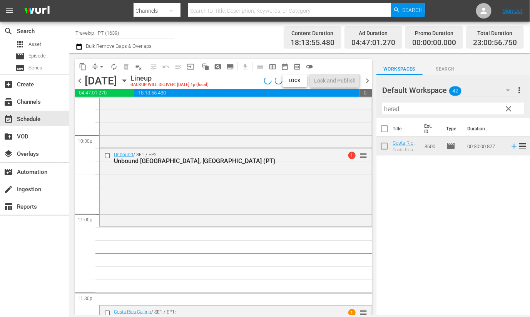
scroll to position [3520, 0]
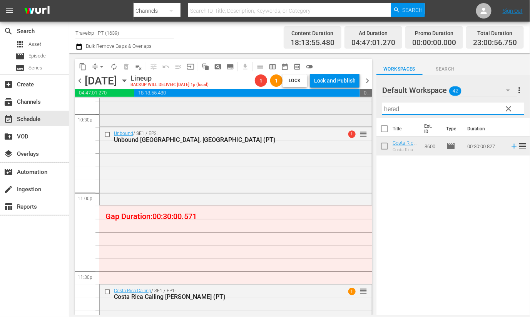
drag, startPoint x: 422, startPoint y: 109, endPoint x: 362, endPoint y: 107, distance: 60.5
click at [362, 107] on div "content_copy compress arrow_drop_down autorenew_outlined delete_forever_outline…" at bounding box center [299, 183] width 461 height 261
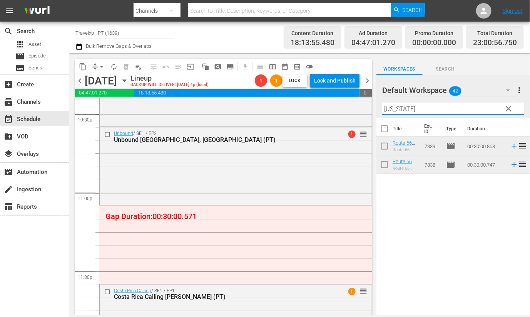
type input "[US_STATE]"
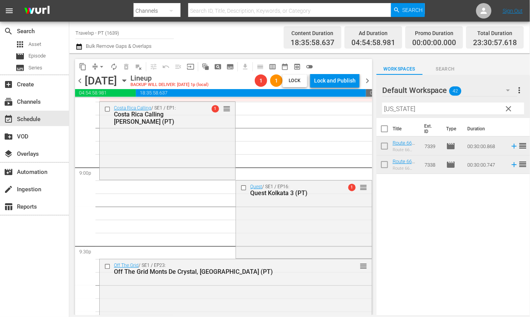
scroll to position [3038, 0]
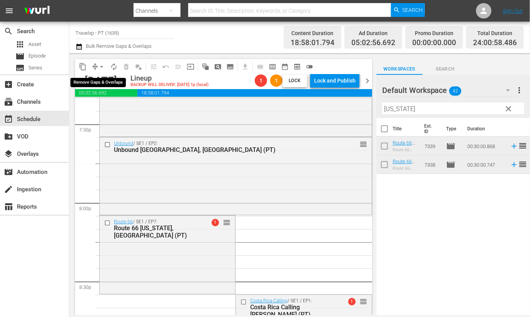
click at [105, 65] on span "arrow_drop_down" at bounding box center [102, 67] width 8 height 8
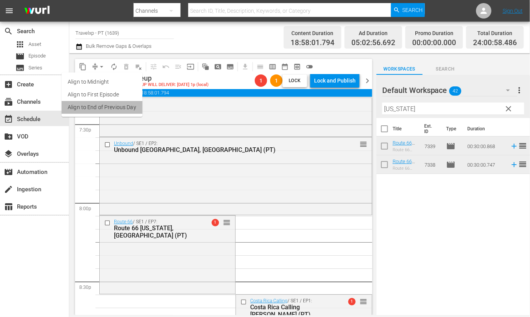
click at [117, 111] on li "Align to End of Previous Day" at bounding box center [102, 107] width 81 height 13
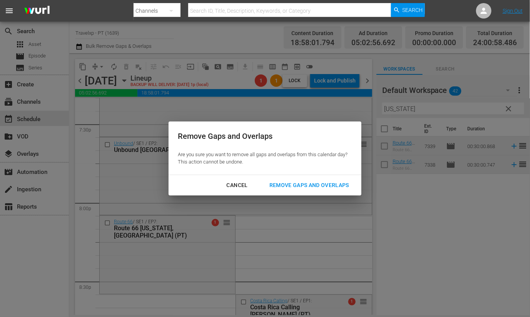
click at [291, 183] on div "Remove Gaps and Overlaps" at bounding box center [309, 185] width 92 height 10
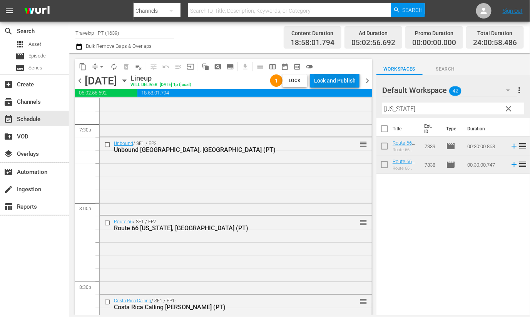
click at [344, 80] on div "Lock and Publish" at bounding box center [335, 81] width 42 height 14
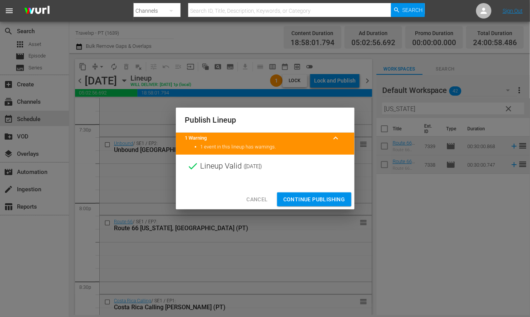
click at [332, 197] on span "Continue Publishing" at bounding box center [314, 199] width 62 height 10
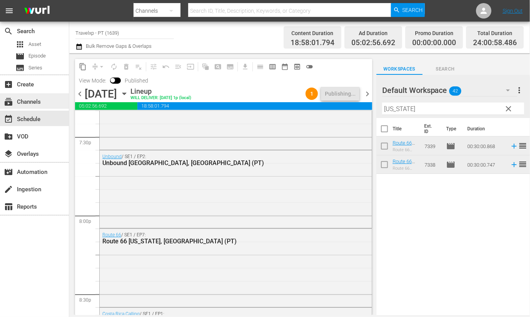
click at [44, 104] on div "subscriptions Channels" at bounding box center [34, 100] width 69 height 15
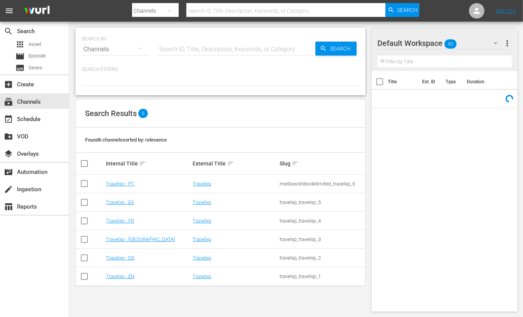
click at [131, 243] on td "Travelxp - [GEOGRAPHIC_DATA]" at bounding box center [148, 239] width 87 height 18
click at [131, 242] on td "Travelxp - [GEOGRAPHIC_DATA]" at bounding box center [148, 239] width 87 height 18
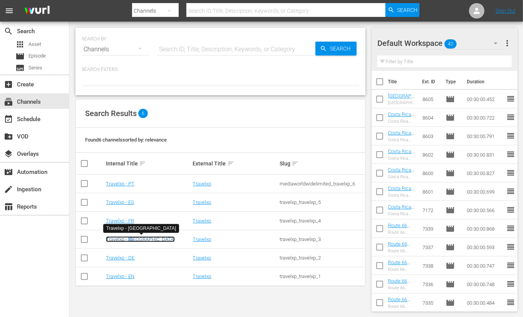
click at [119, 239] on link "Travelxp - [GEOGRAPHIC_DATA]" at bounding box center [140, 239] width 69 height 6
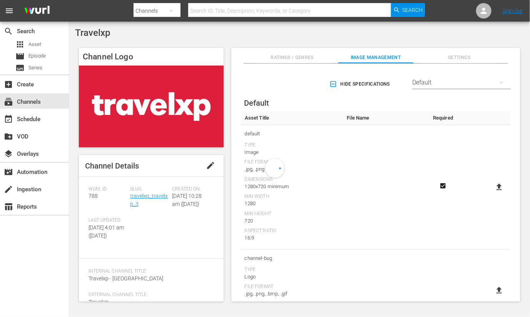
click at [45, 127] on div "create_new_folder VOD" at bounding box center [34, 135] width 69 height 17
click at [45, 121] on div "event_available Schedule" at bounding box center [34, 118] width 69 height 15
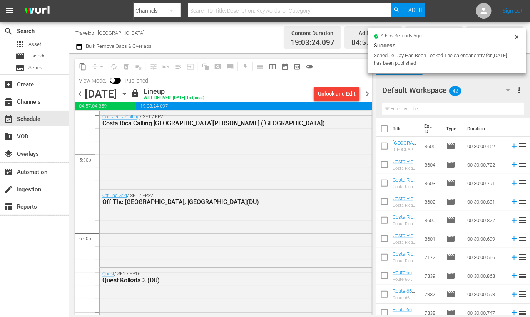
scroll to position [3602, 0]
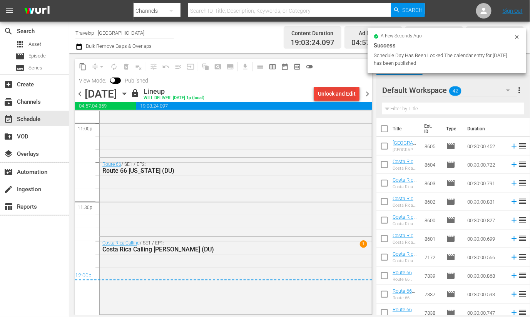
click at [343, 95] on div "Unlock and Edit" at bounding box center [337, 94] width 38 height 14
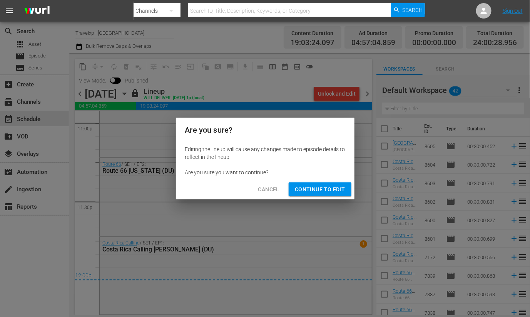
click at [326, 191] on span "Continue to Edit" at bounding box center [320, 189] width 50 height 10
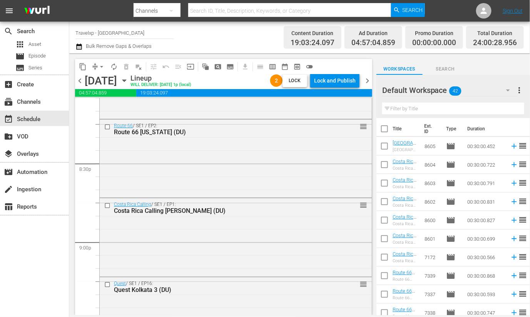
scroll to position [3108, 0]
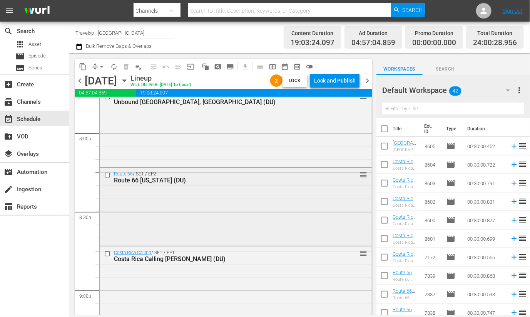
click at [248, 209] on div "Route 66 / SE1 / EP2: Route 66 [US_STATE] (DU) reorder" at bounding box center [236, 206] width 272 height 76
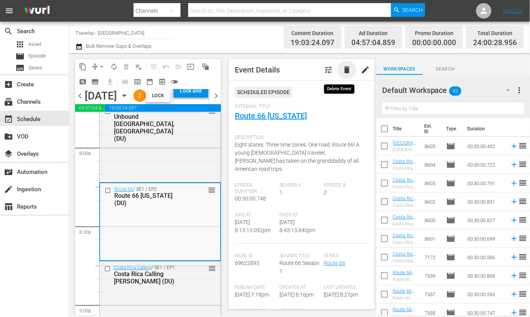
click at [342, 69] on span "delete" at bounding box center [346, 69] width 9 height 9
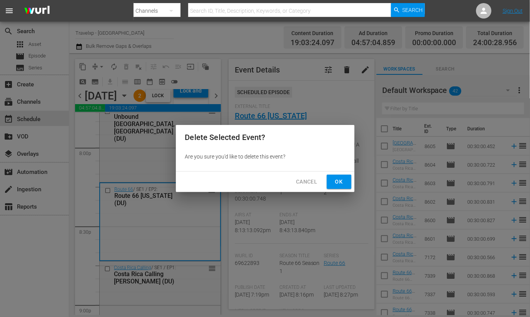
click at [345, 183] on span "Ok" at bounding box center [339, 182] width 12 height 10
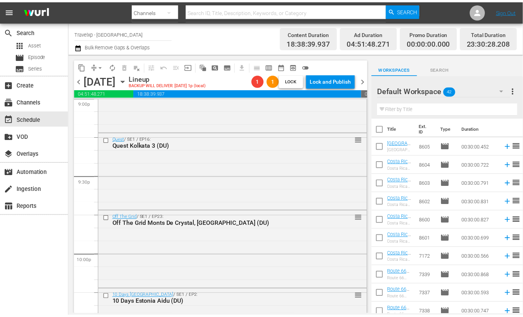
scroll to position [3541, 0]
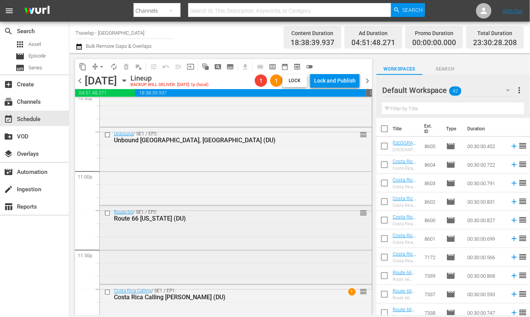
click at [299, 252] on div "Route 66 / SE1 / EP2: Route 66 [US_STATE] (DU) reorder" at bounding box center [236, 244] width 272 height 76
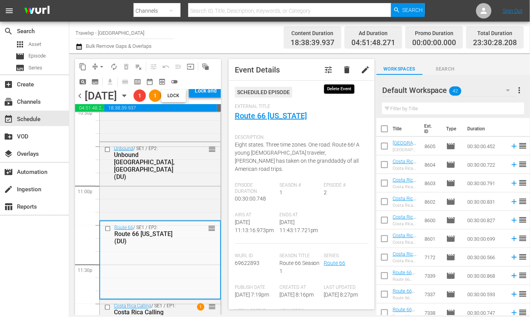
click at [342, 69] on span "delete" at bounding box center [346, 69] width 9 height 9
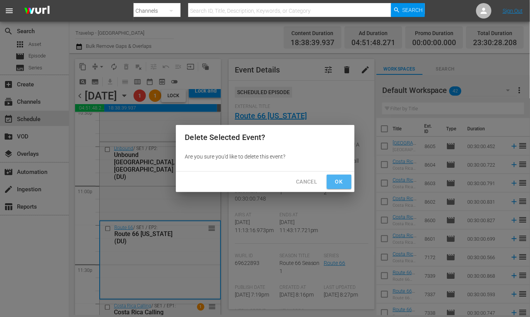
click at [340, 186] on button "Ok" at bounding box center [339, 181] width 25 height 14
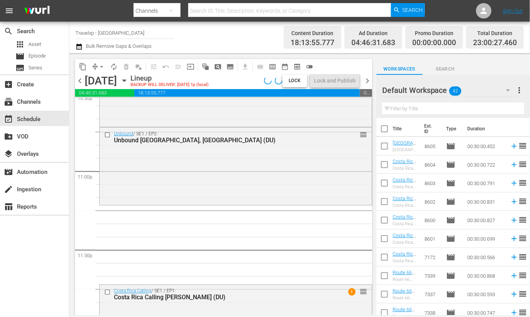
click at [506, 90] on icon "button" at bounding box center [508, 89] width 9 height 9
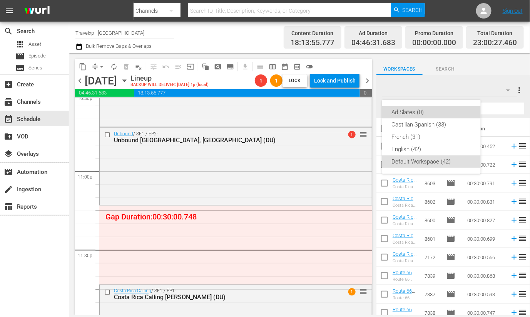
click at [426, 114] on div "Ad Slates (0)" at bounding box center [432, 112] width 80 height 12
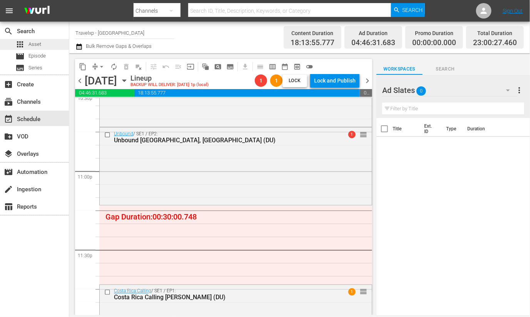
click at [39, 41] on span "Asset" at bounding box center [34, 44] width 13 height 8
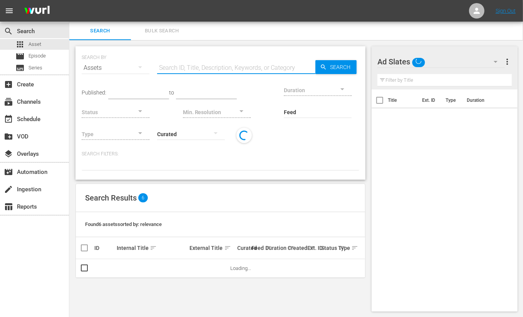
click at [194, 67] on input "text" at bounding box center [236, 68] width 158 height 18
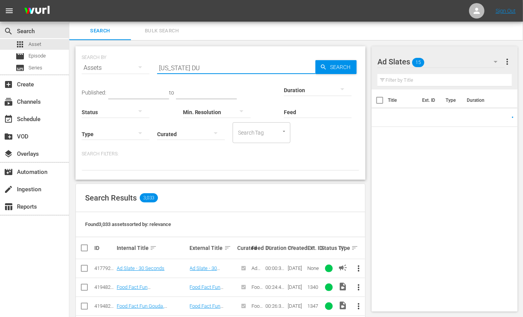
type input "[US_STATE] DU"
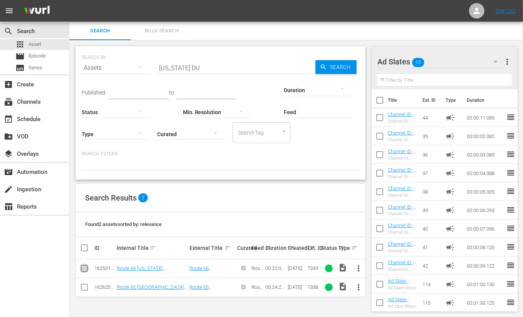
click at [84, 270] on input "checkbox" at bounding box center [84, 269] width 9 height 9
checkbox input "true"
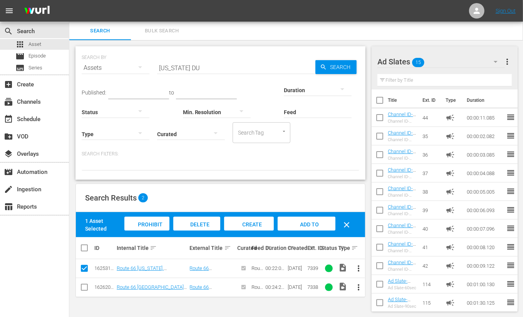
click at [314, 226] on span "Add to Workspace" at bounding box center [307, 231] width 38 height 21
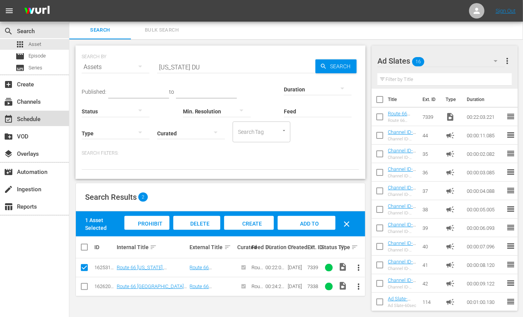
click at [42, 118] on div "event_available Schedule" at bounding box center [21, 117] width 43 height 7
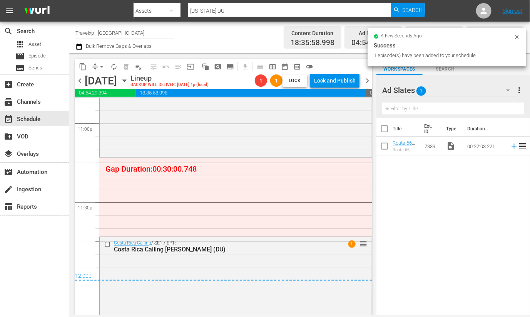
scroll to position [3576, 0]
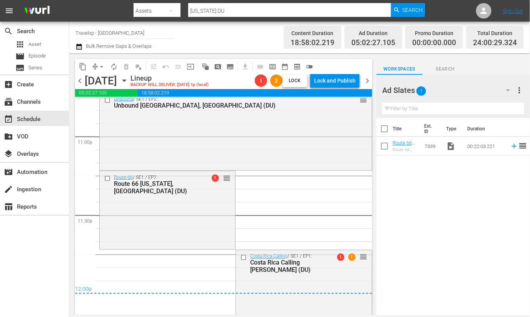
click at [100, 64] on span "arrow_drop_down" at bounding box center [102, 67] width 8 height 8
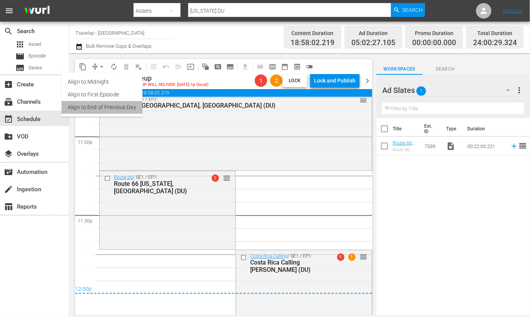
click at [109, 106] on li "Align to End of Previous Day" at bounding box center [102, 107] width 81 height 13
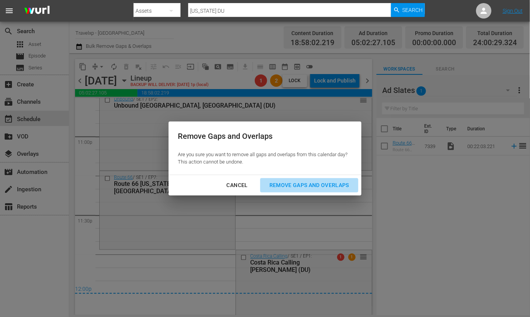
click at [320, 186] on div "Remove Gaps and Overlaps" at bounding box center [309, 185] width 92 height 10
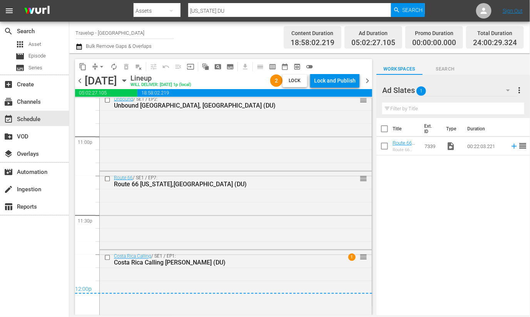
click at [340, 82] on div "Lock and Publish" at bounding box center [335, 81] width 42 height 14
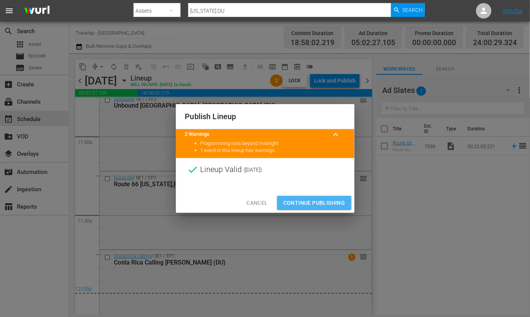
click at [312, 198] on span "Continue Publishing" at bounding box center [314, 203] width 62 height 10
